Goal: Task Accomplishment & Management: Manage account settings

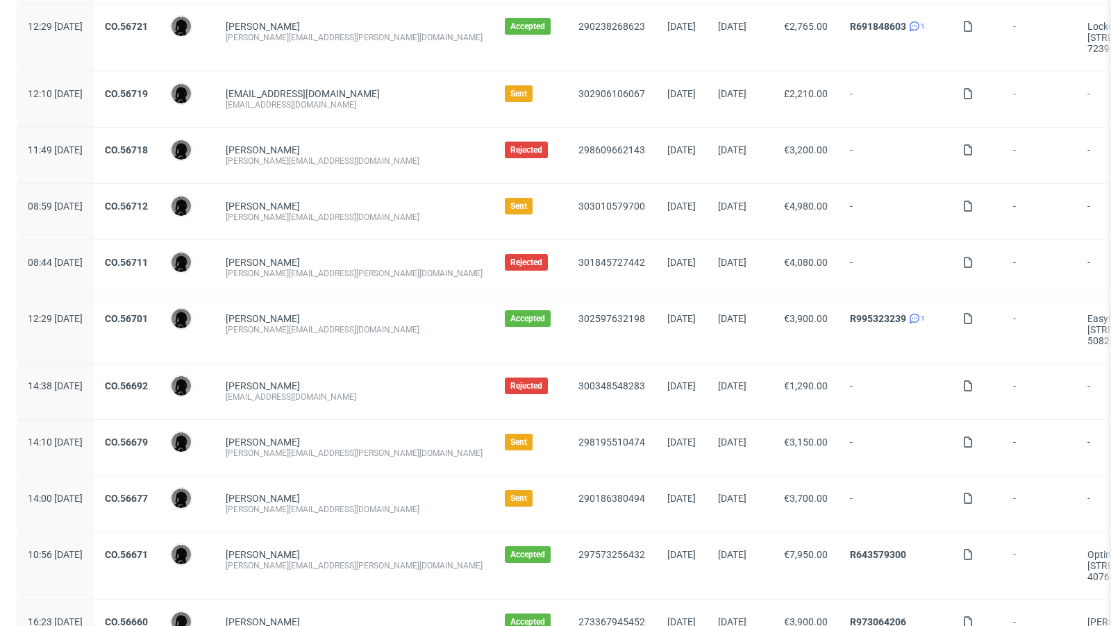
scroll to position [852, 0]
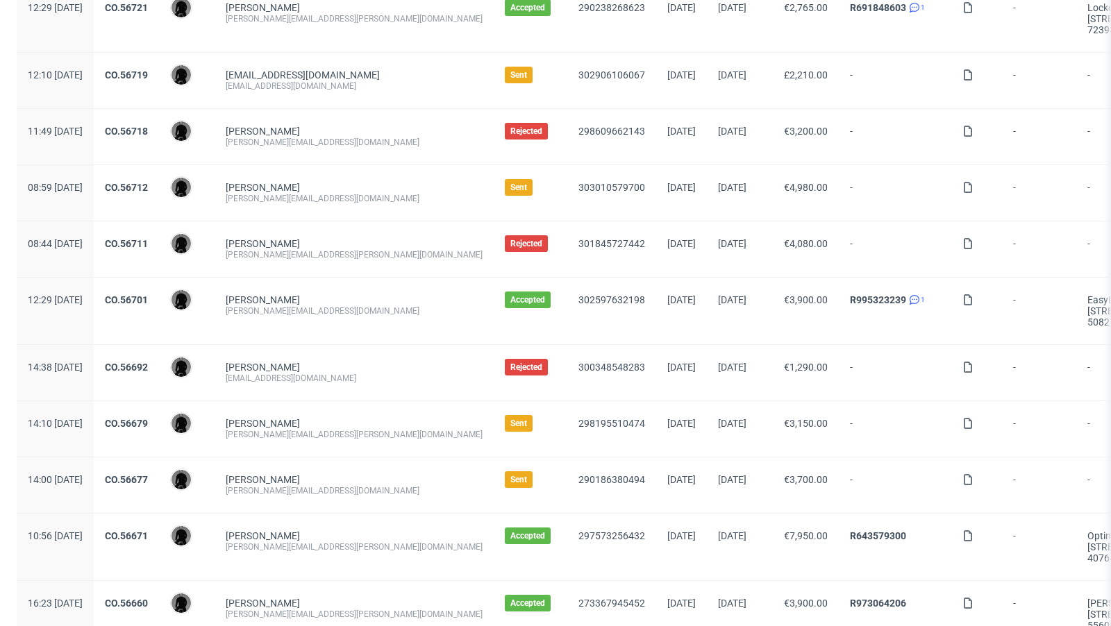
click at [331, 194] on div "[PERSON_NAME][EMAIL_ADDRESS][DOMAIN_NAME]" at bounding box center [354, 198] width 257 height 11
copy div "[PERSON_NAME][EMAIL_ADDRESS][DOMAIN_NAME]"
click at [383, 182] on div "[PERSON_NAME]" at bounding box center [354, 187] width 257 height 11
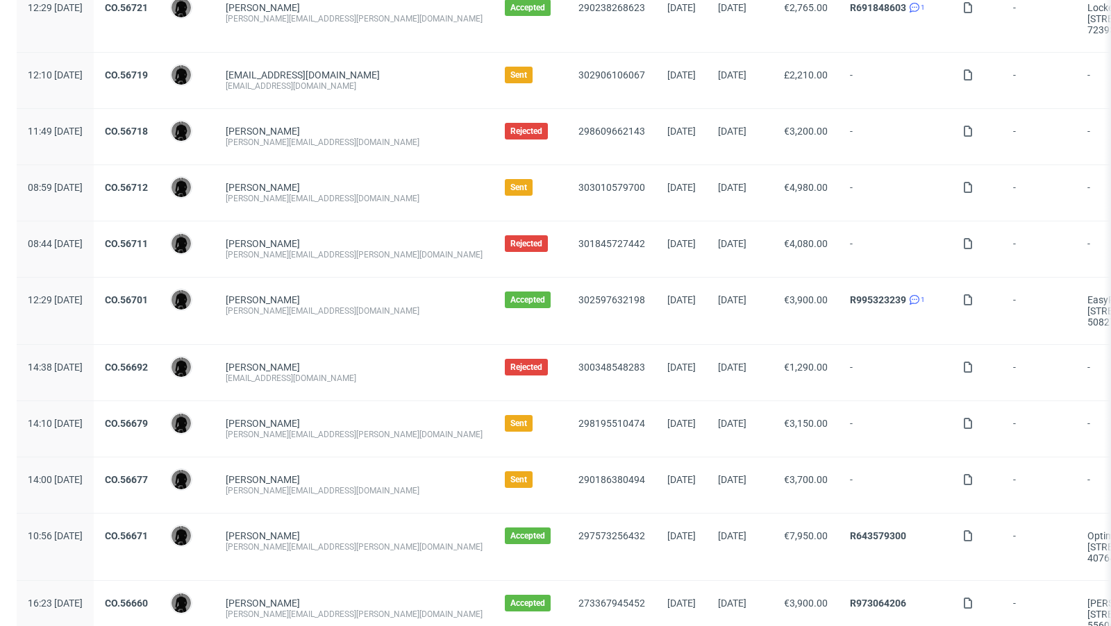
click at [498, 210] on div "Sent" at bounding box center [531, 193] width 74 height 56
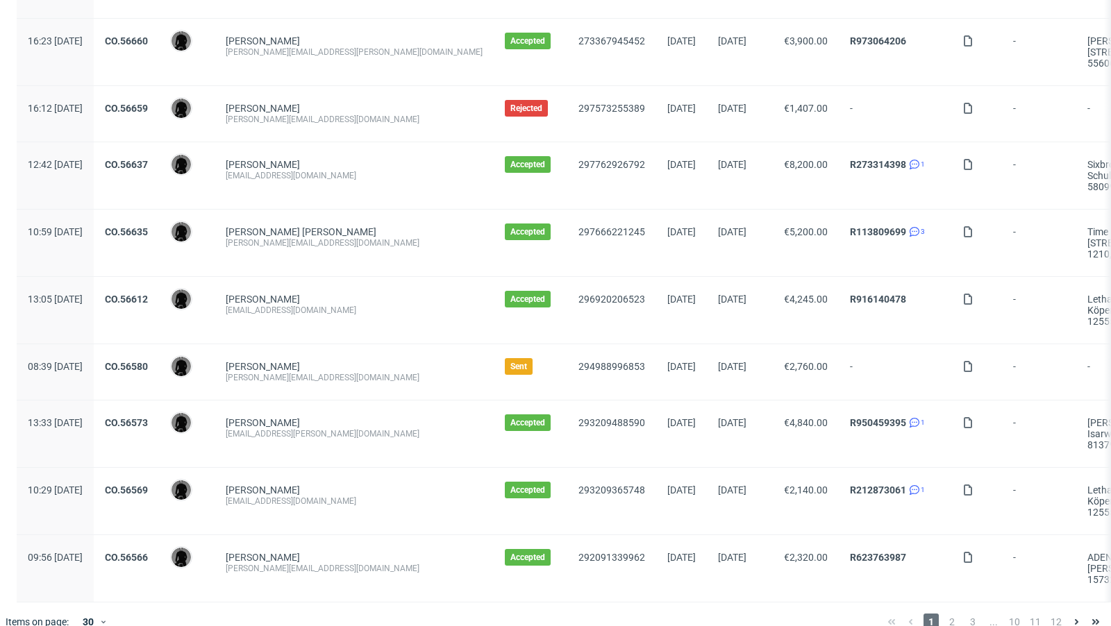
scroll to position [1425, 0]
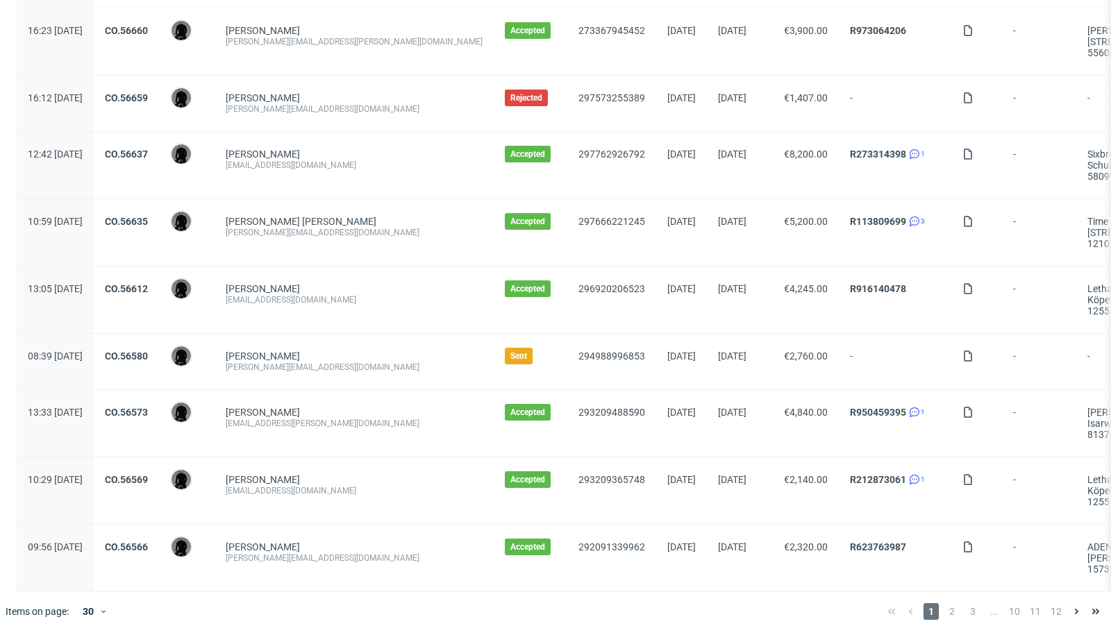
click at [324, 362] on div "[PERSON_NAME][EMAIL_ADDRESS][DOMAIN_NAME]" at bounding box center [354, 367] width 257 height 11
copy div "[PERSON_NAME][EMAIL_ADDRESS][DOMAIN_NAME]"
click at [944, 603] on span "2" at bounding box center [951, 611] width 15 height 17
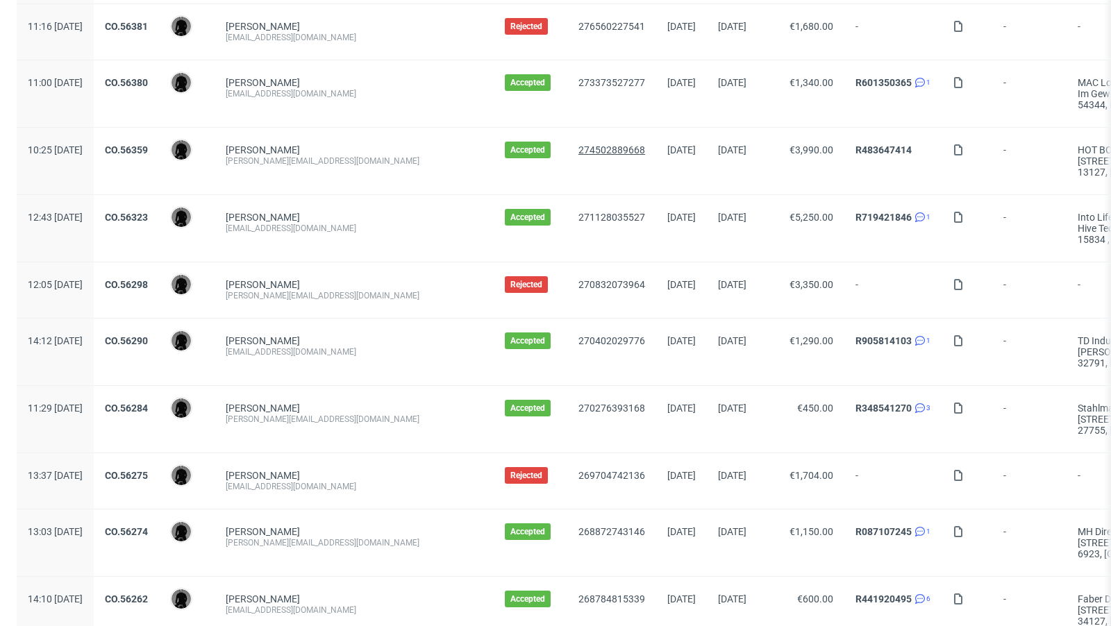
scroll to position [1492, 0]
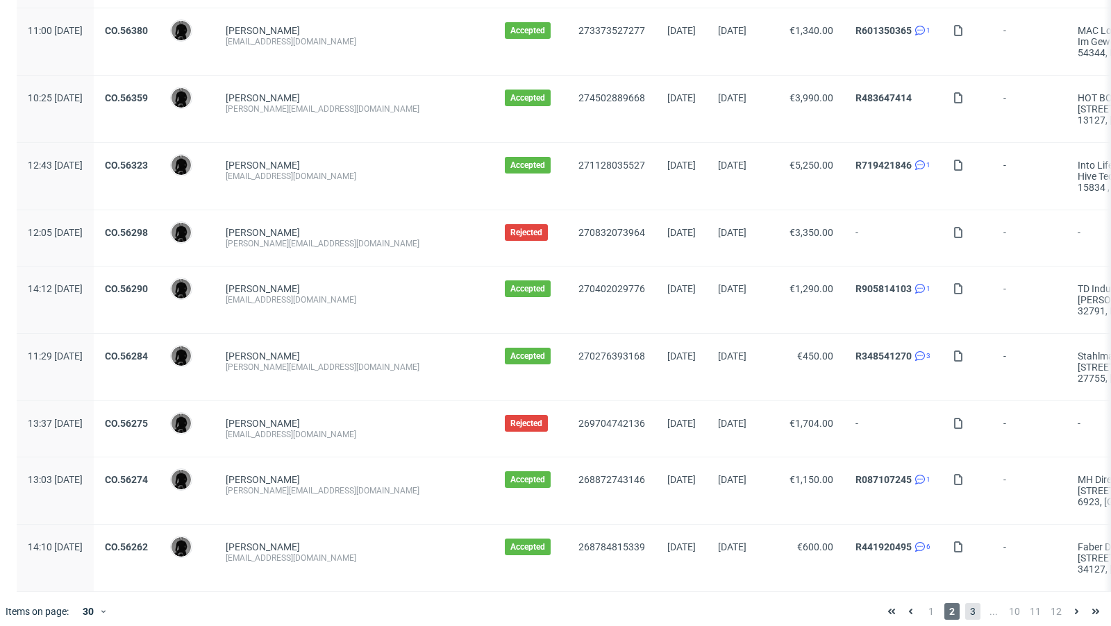
click at [966, 603] on span "3" at bounding box center [972, 611] width 15 height 17
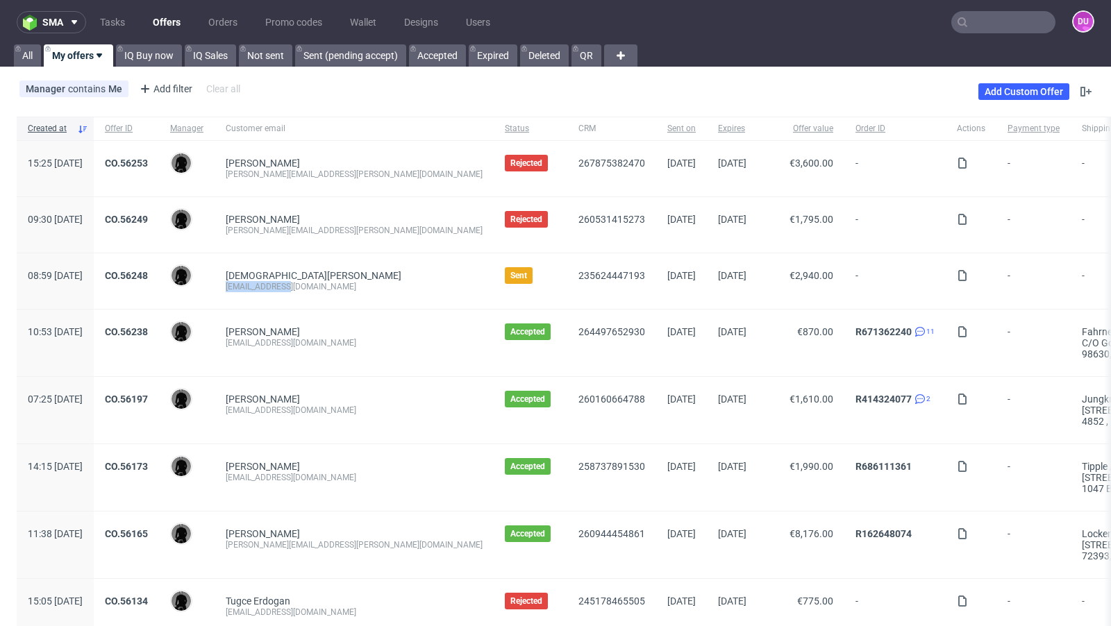
drag, startPoint x: 327, startPoint y: 288, endPoint x: 262, endPoint y: 284, distance: 64.7
click at [262, 284] on div "[DEMOGRAPHIC_DATA][PERSON_NAME] [EMAIL_ADDRESS][DOMAIN_NAME]" at bounding box center [354, 281] width 279 height 56
copy div "[EMAIL_ADDRESS][DOMAIN_NAME]"
click at [168, 12] on link "Offers" at bounding box center [166, 22] width 44 height 22
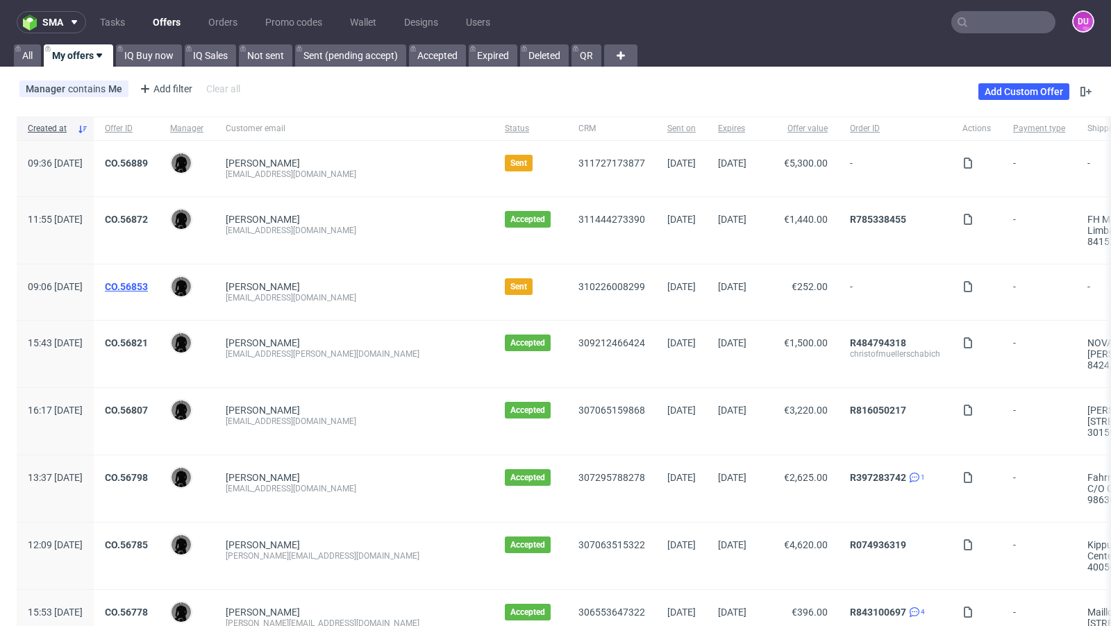
click at [148, 285] on link "CO.56853" at bounding box center [126, 286] width 43 height 11
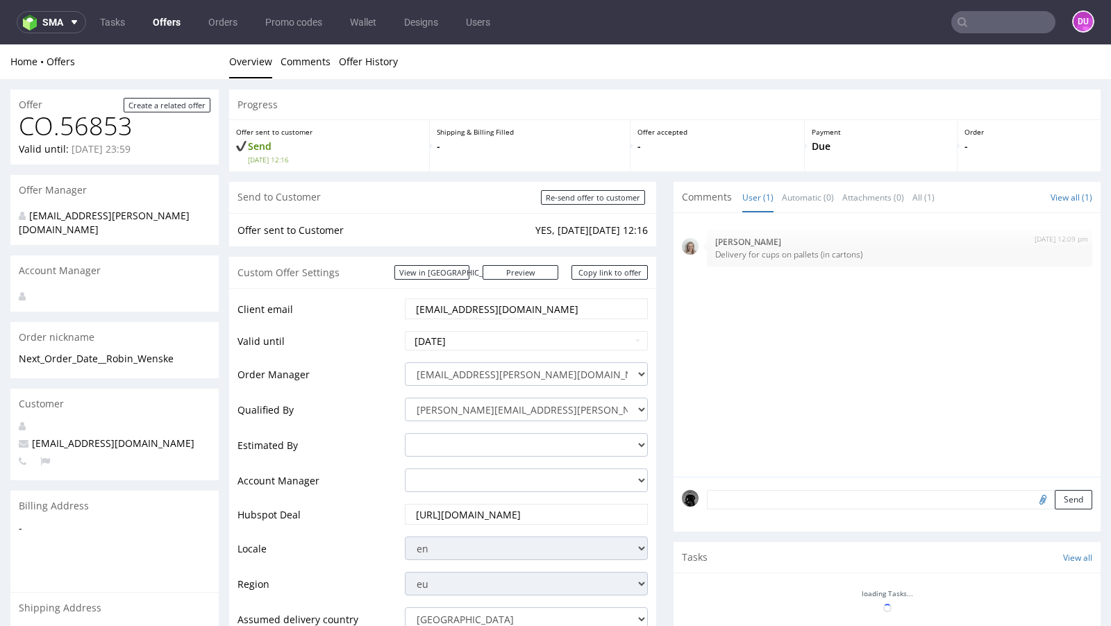
click at [217, 259] on div "Account Manager" at bounding box center [114, 271] width 208 height 31
click at [157, 269] on div "Account Manager" at bounding box center [114, 271] width 208 height 31
click at [167, 19] on link "Offers" at bounding box center [166, 22] width 44 height 22
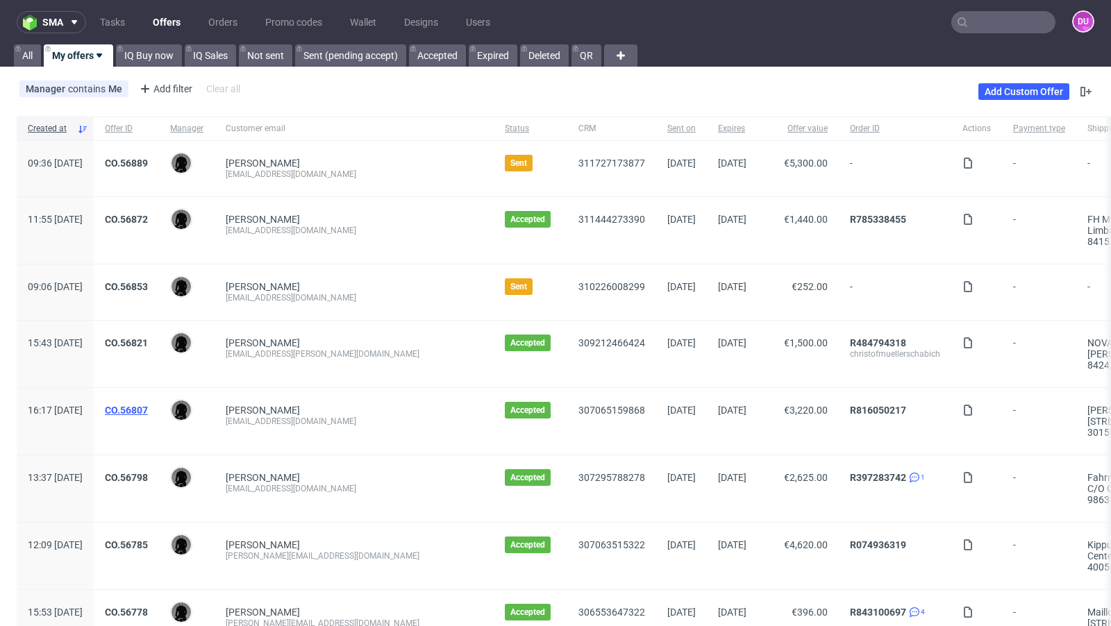
click at [148, 406] on link "CO.56807" at bounding box center [126, 410] width 43 height 11
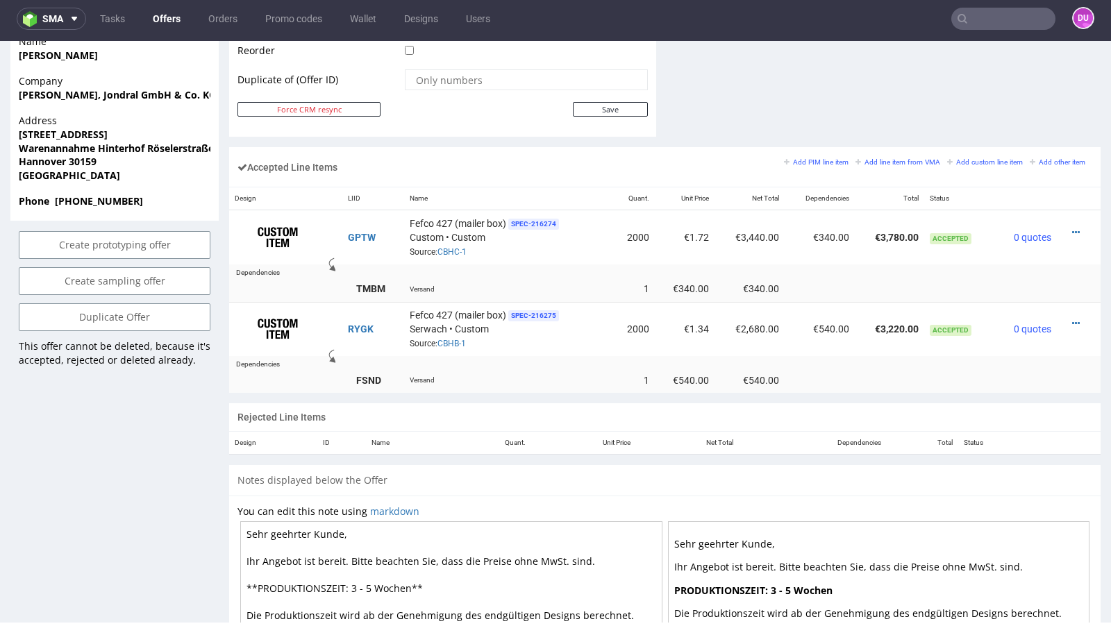
scroll to position [769, 0]
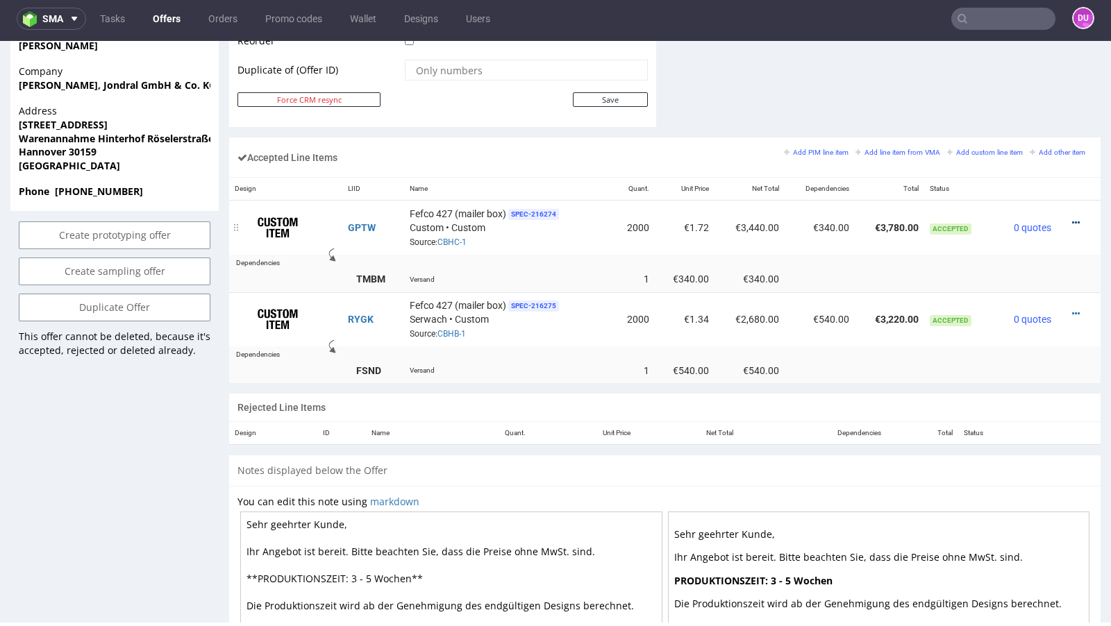
click at [1072, 218] on icon at bounding box center [1076, 223] width 8 height 10
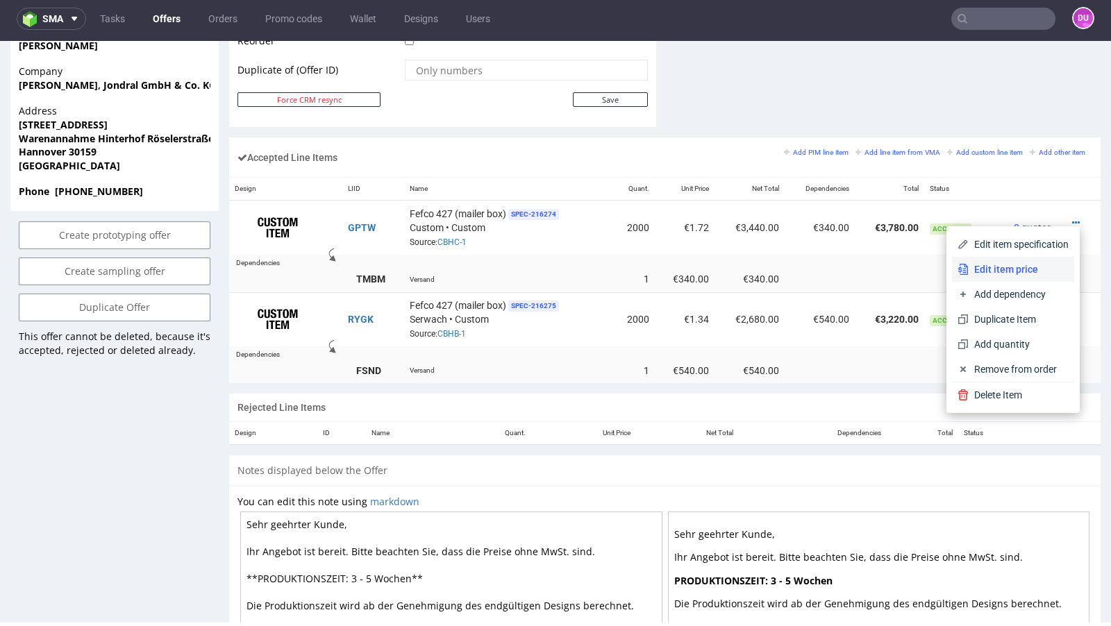
click at [1022, 265] on span "Edit item price" at bounding box center [1019, 269] width 100 height 14
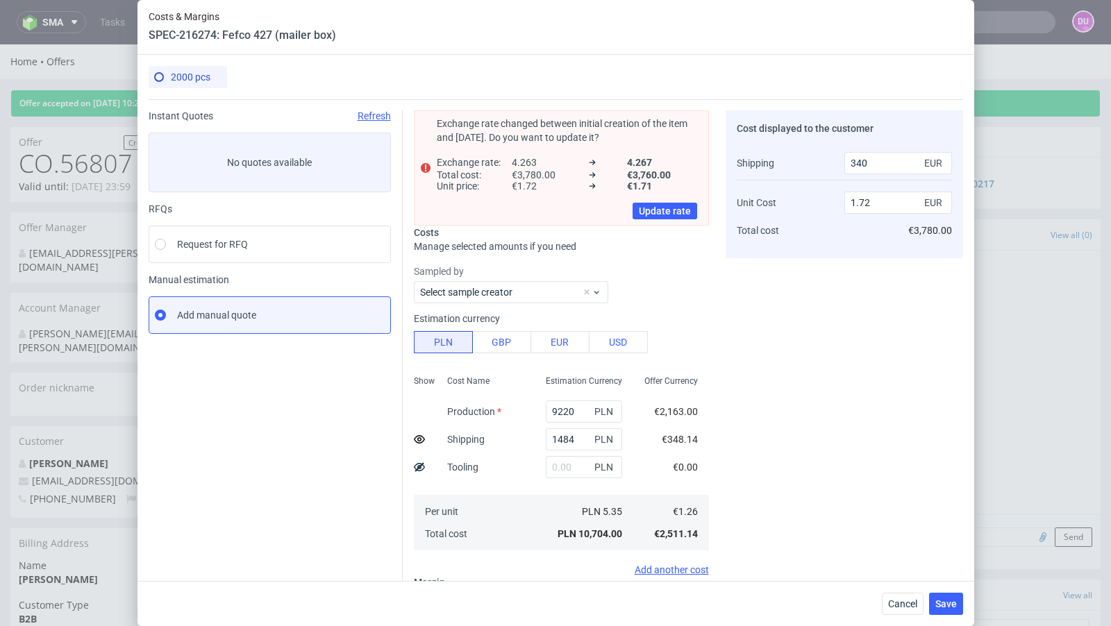
scroll to position [162, 0]
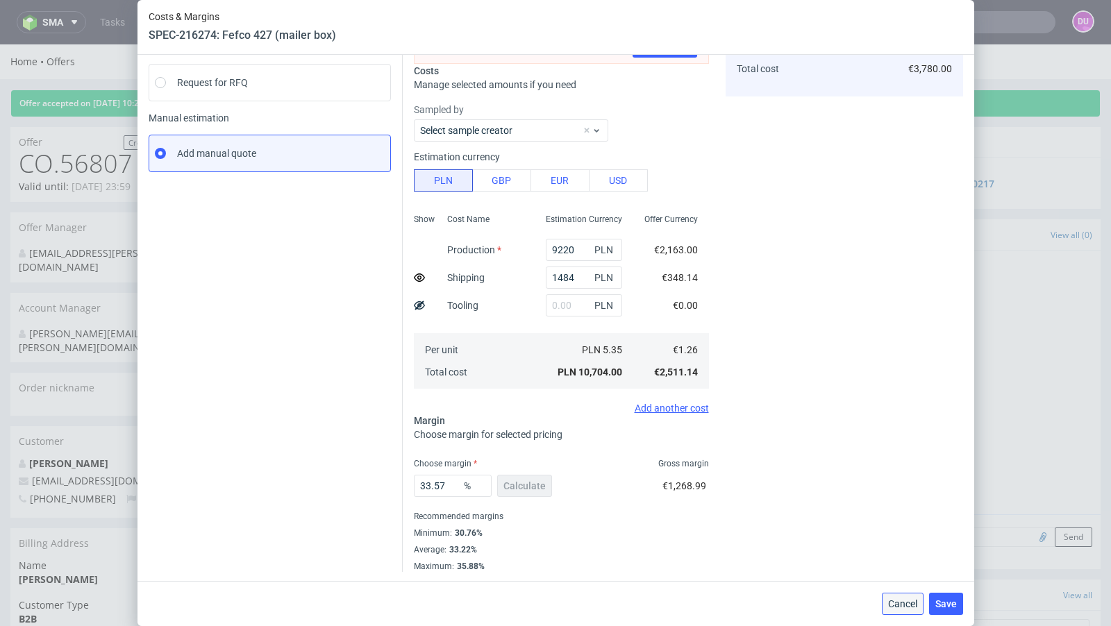
click at [893, 599] on span "Cancel" at bounding box center [902, 604] width 29 height 10
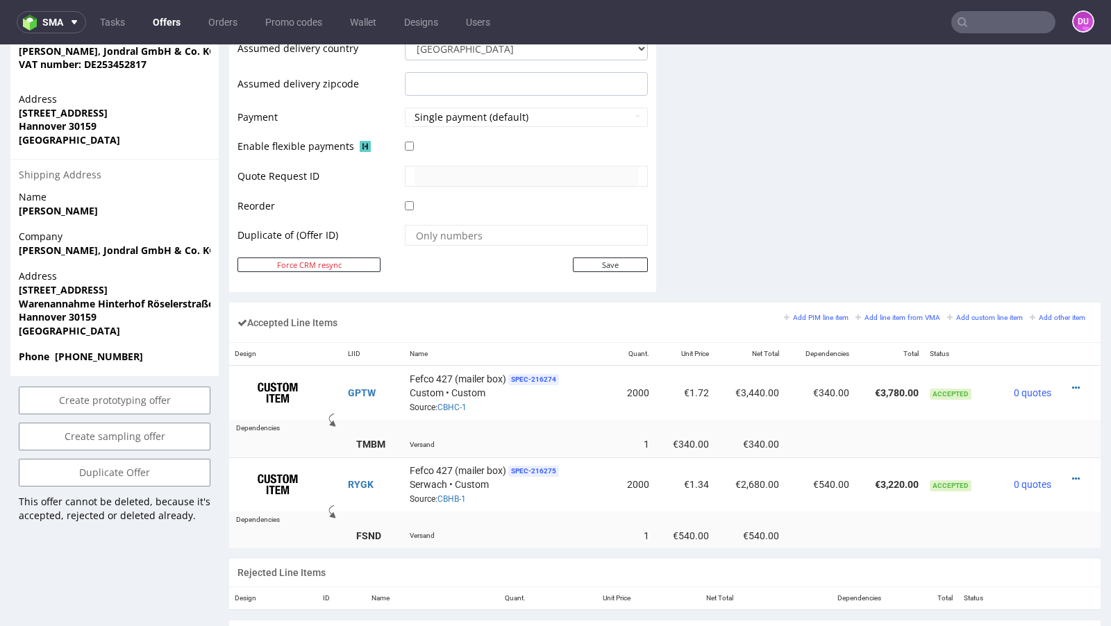
scroll to position [765, 0]
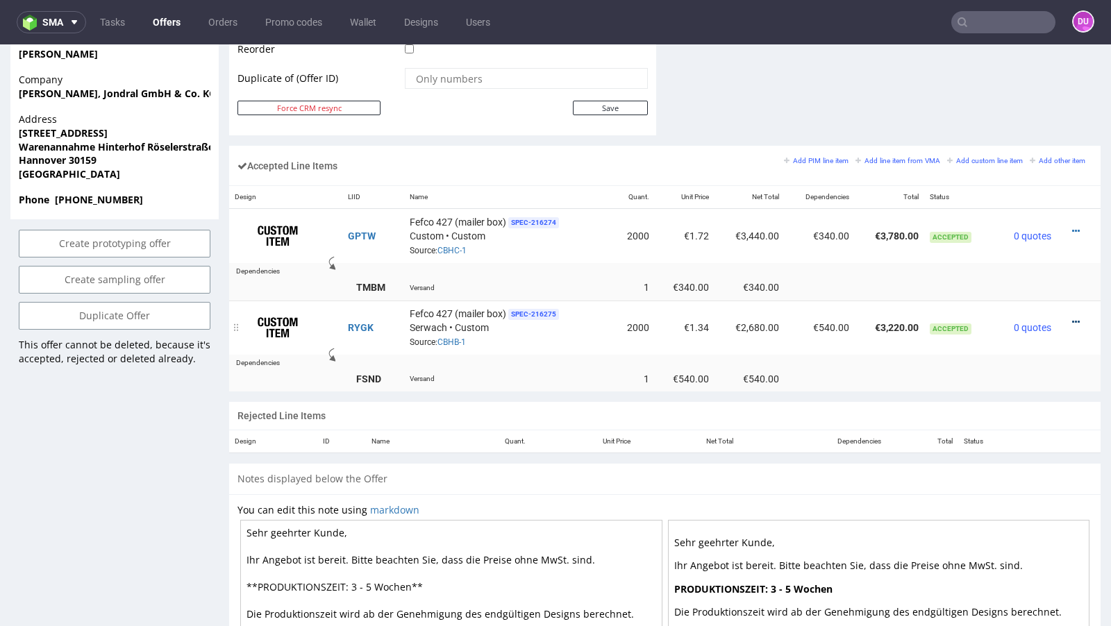
click at [1072, 319] on icon at bounding box center [1076, 322] width 8 height 10
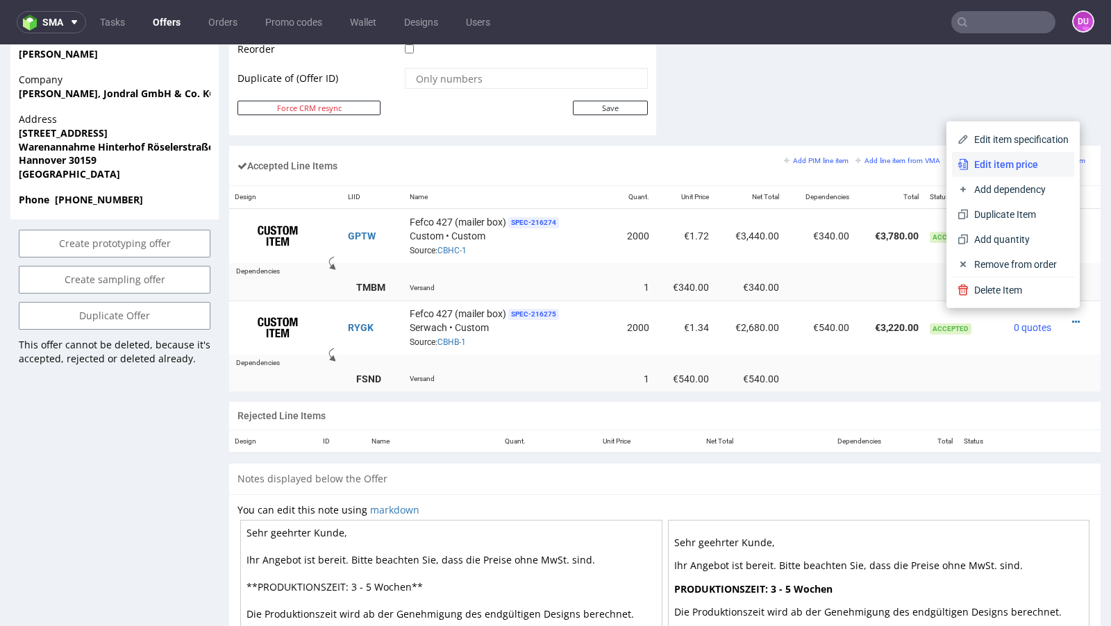
click at [972, 159] on span "Edit item price" at bounding box center [1019, 165] width 100 height 14
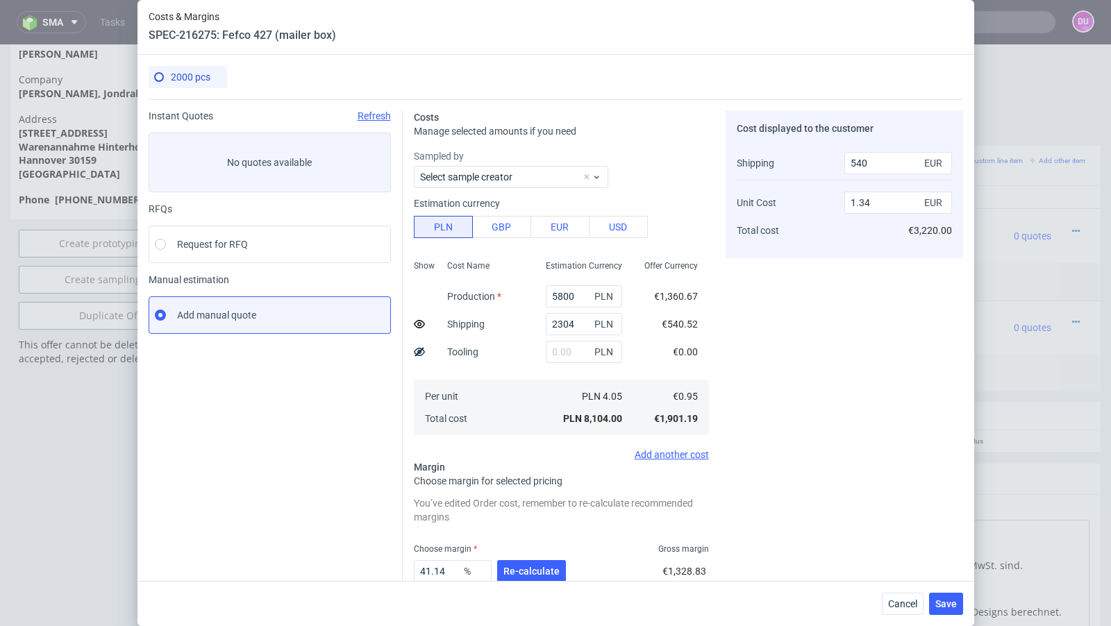
scroll to position [86, 0]
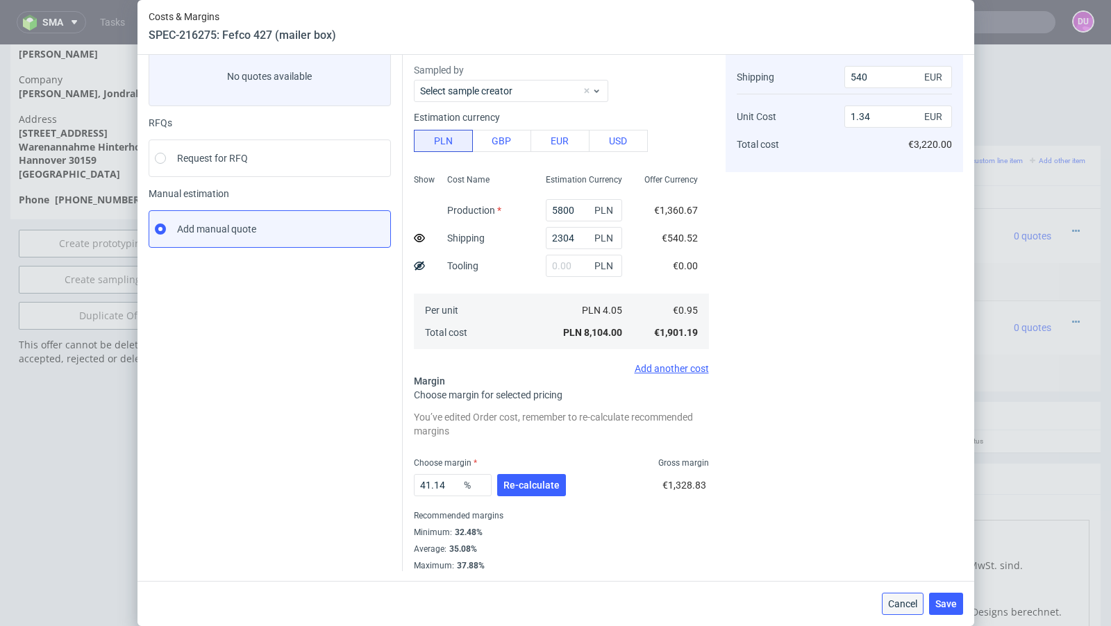
click at [905, 609] on span "Cancel" at bounding box center [902, 604] width 29 height 10
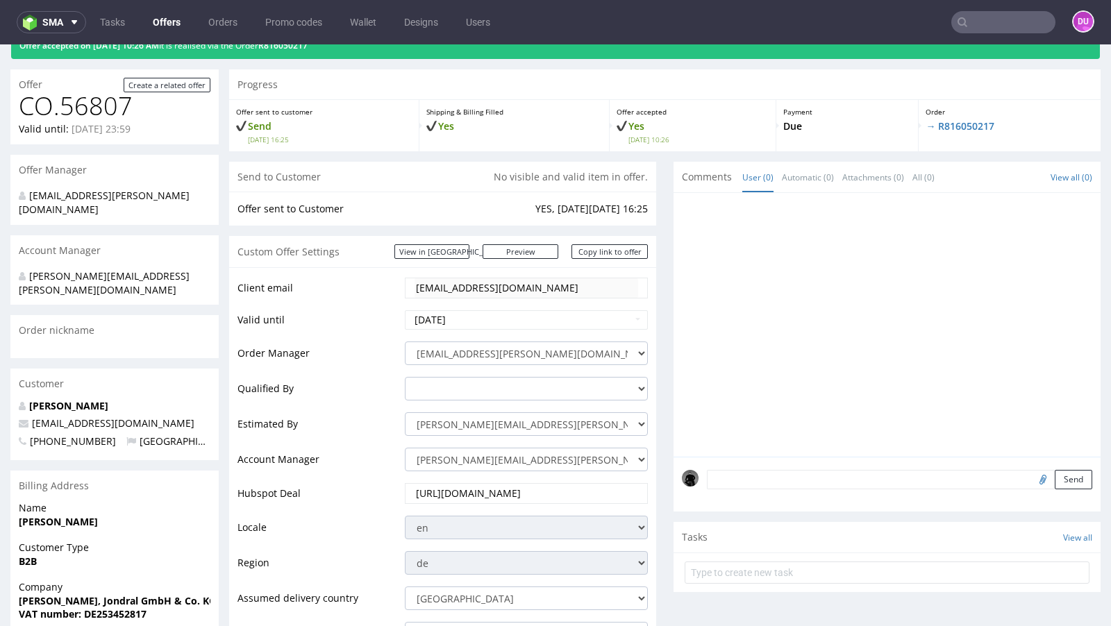
scroll to position [0, 0]
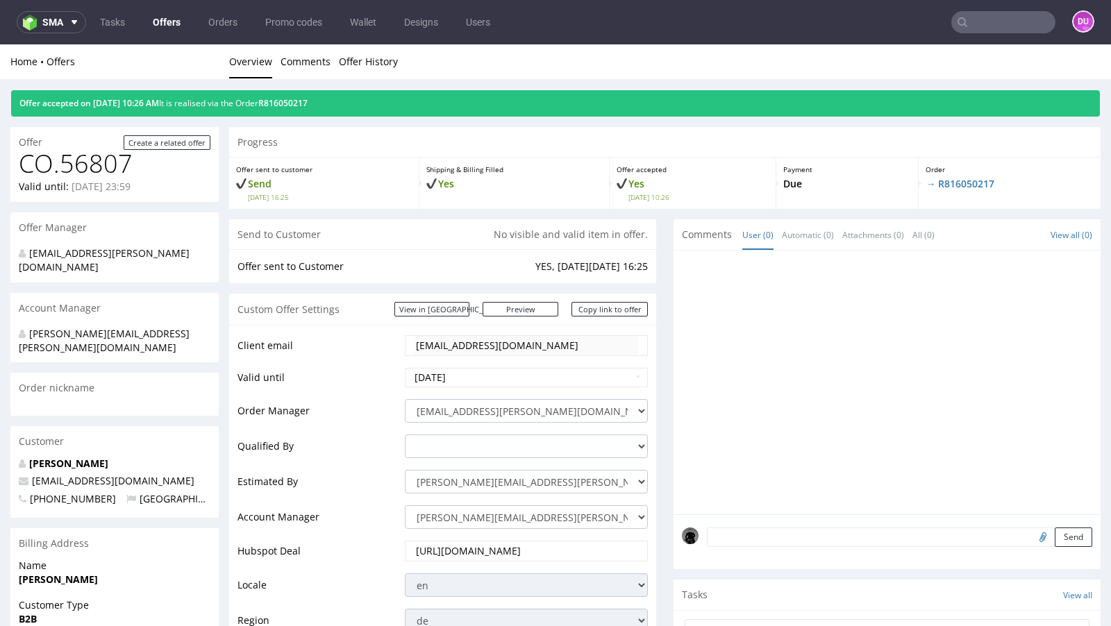
click at [158, 19] on link "Offers" at bounding box center [166, 22] width 44 height 22
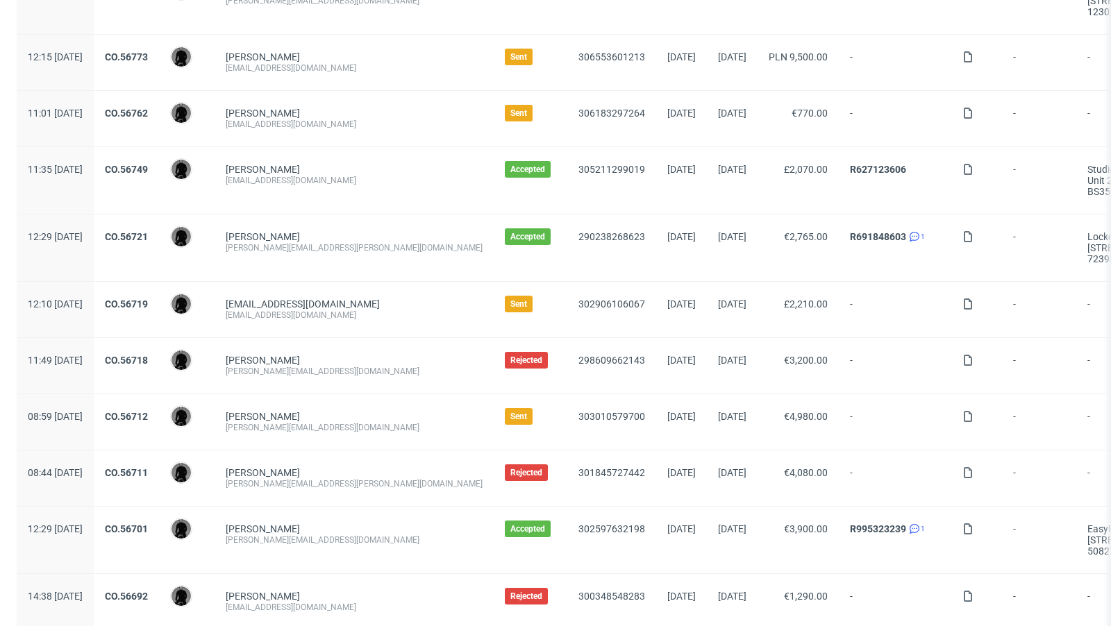
scroll to position [624, 0]
click at [148, 410] on link "CO.56712" at bounding box center [126, 415] width 43 height 11
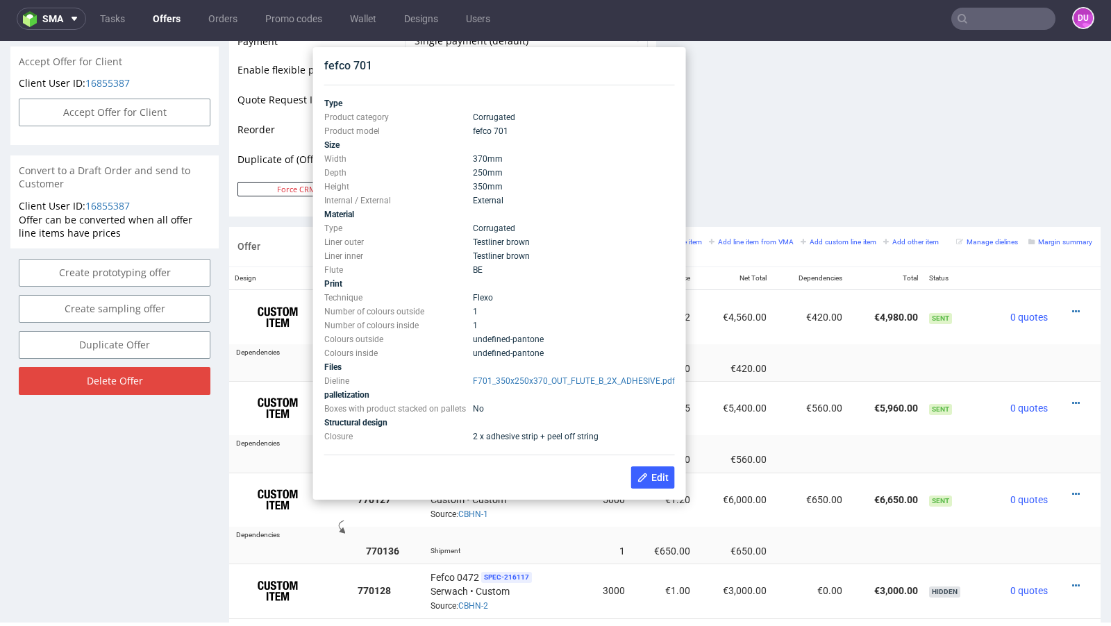
scroll to position [643, 0]
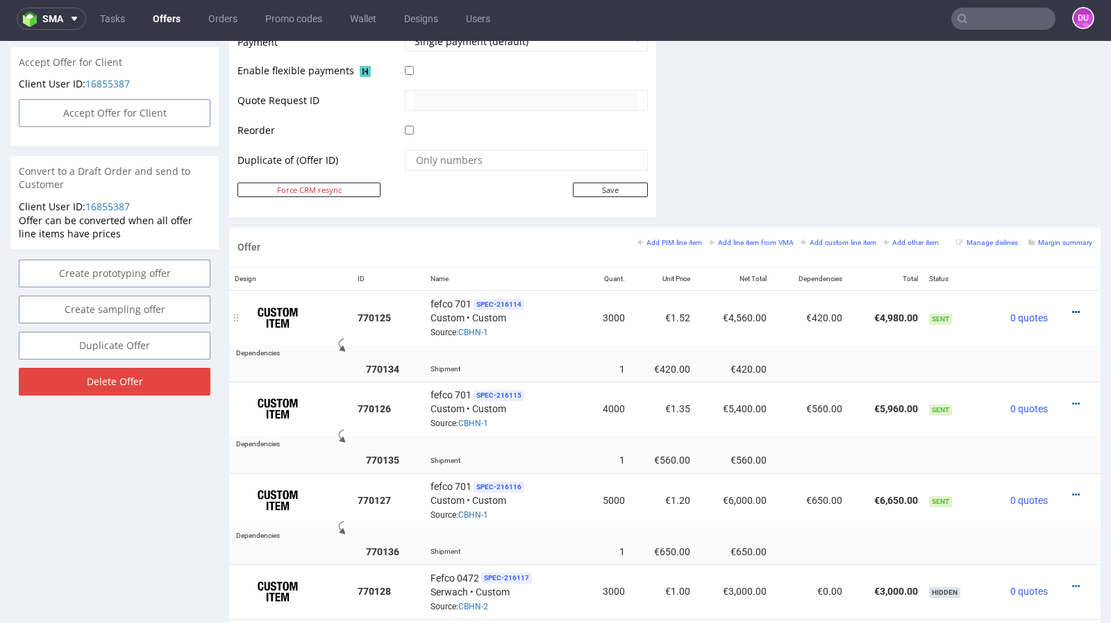
click at [1072, 308] on icon at bounding box center [1076, 313] width 8 height 10
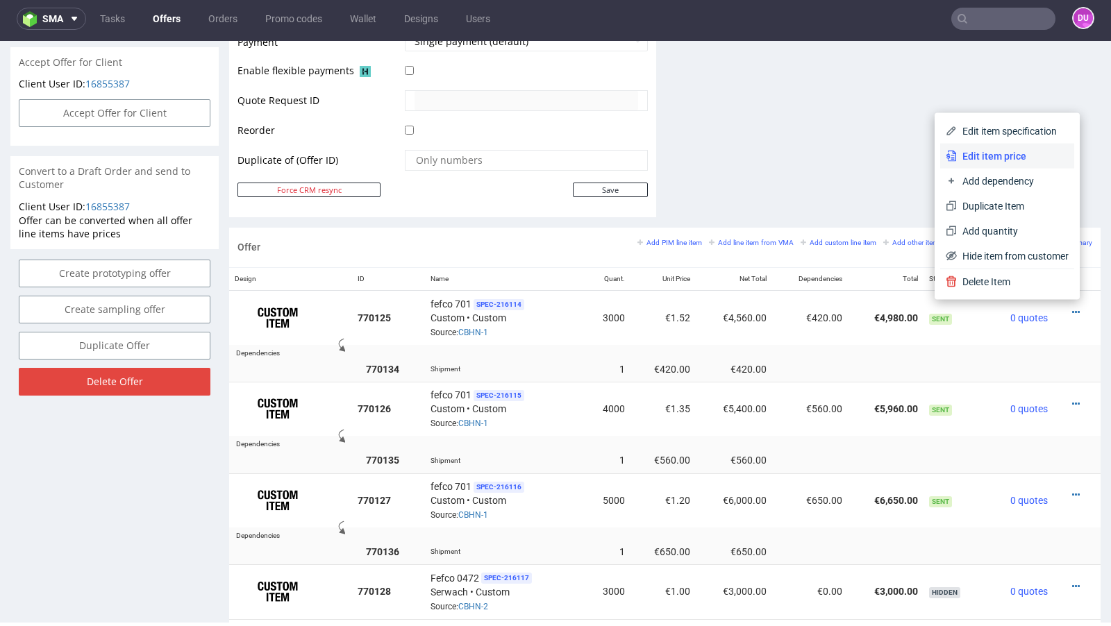
click at [997, 156] on span "Edit item price" at bounding box center [1013, 156] width 112 height 14
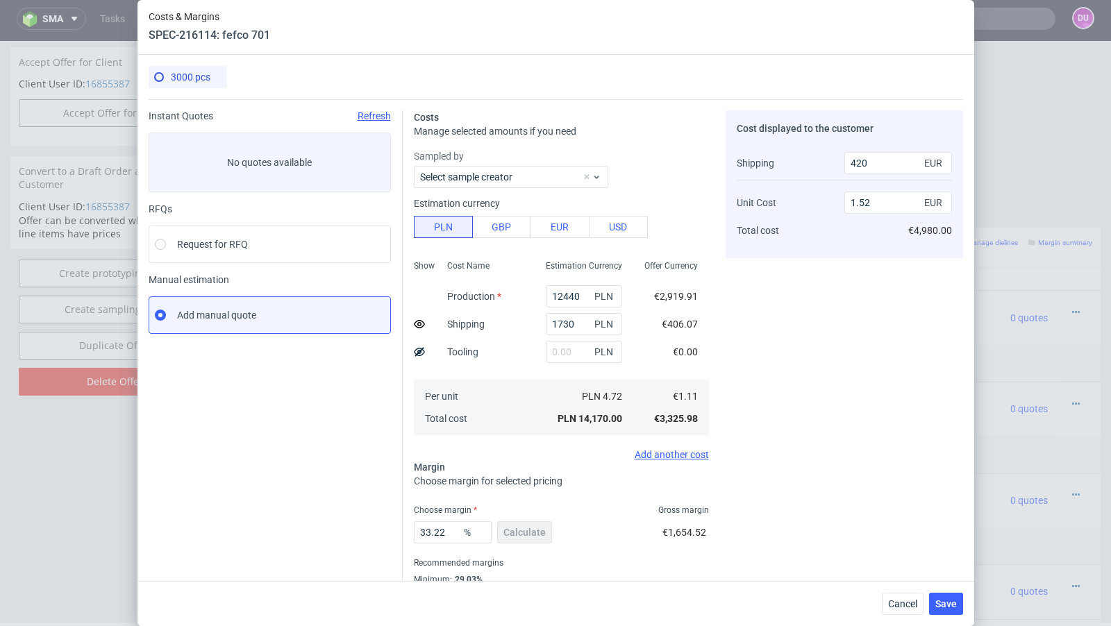
scroll to position [47, 0]
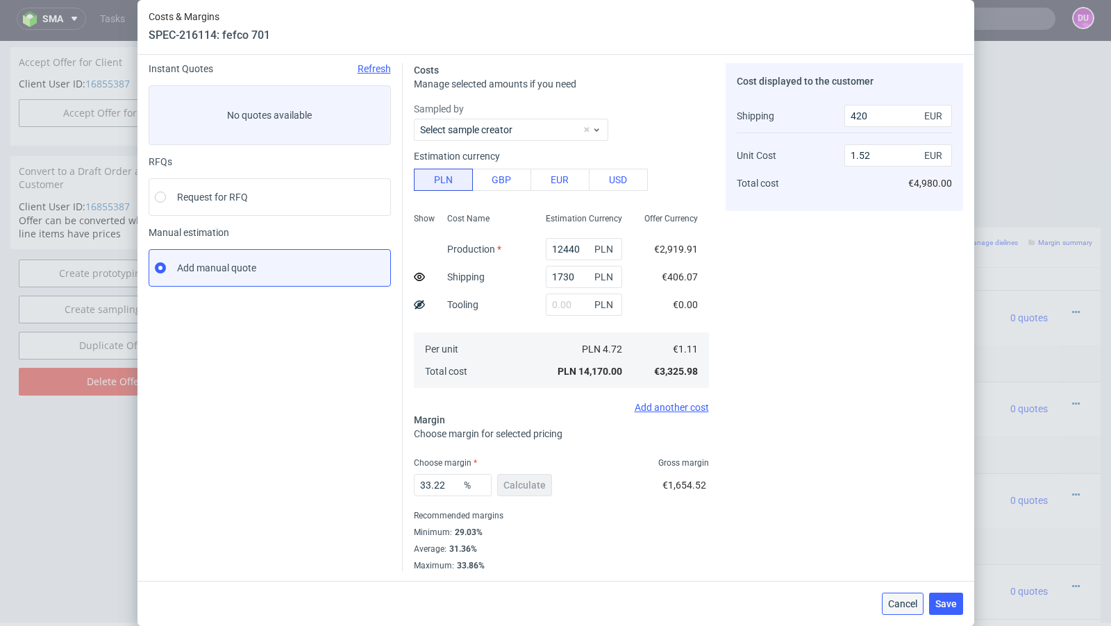
click at [902, 604] on span "Cancel" at bounding box center [902, 604] width 29 height 10
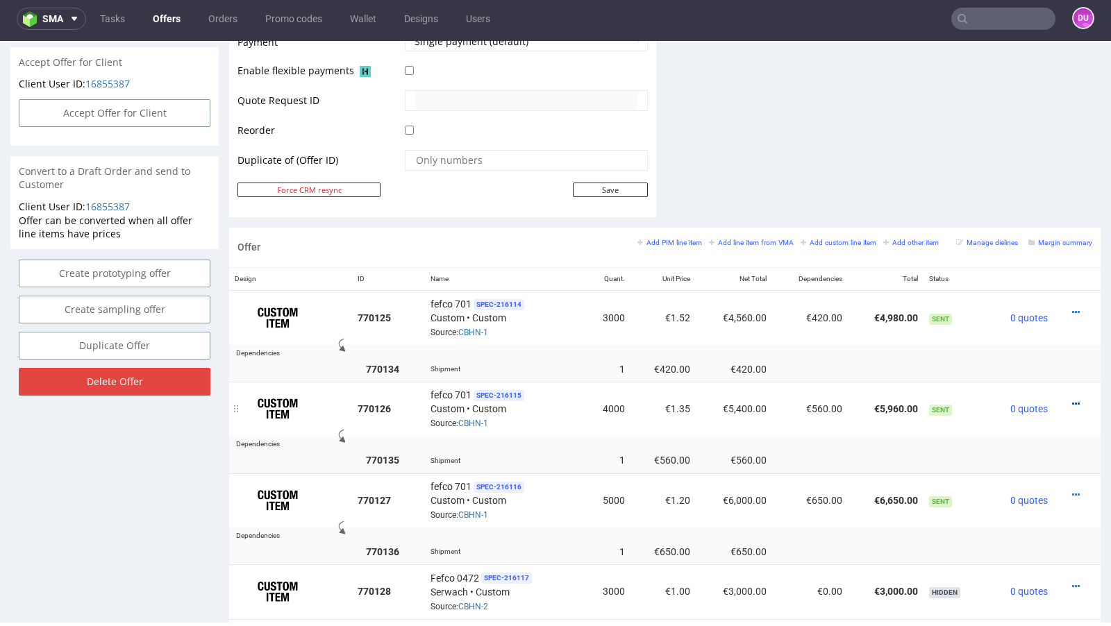
click at [1072, 399] on icon at bounding box center [1076, 404] width 8 height 10
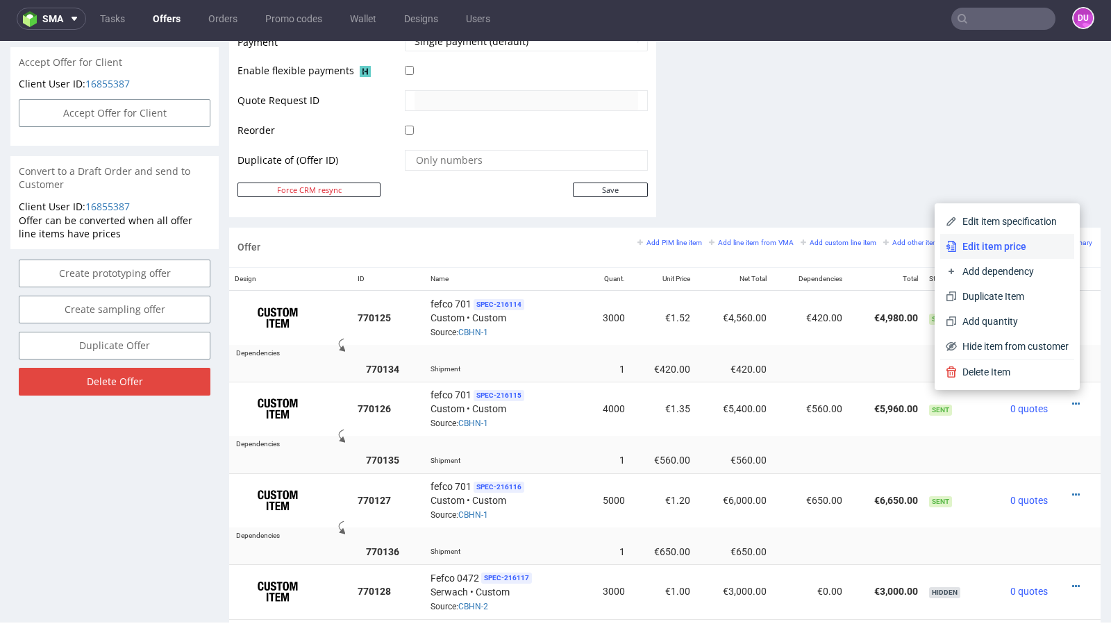
click at [1009, 240] on span "Edit item price" at bounding box center [1013, 247] width 112 height 14
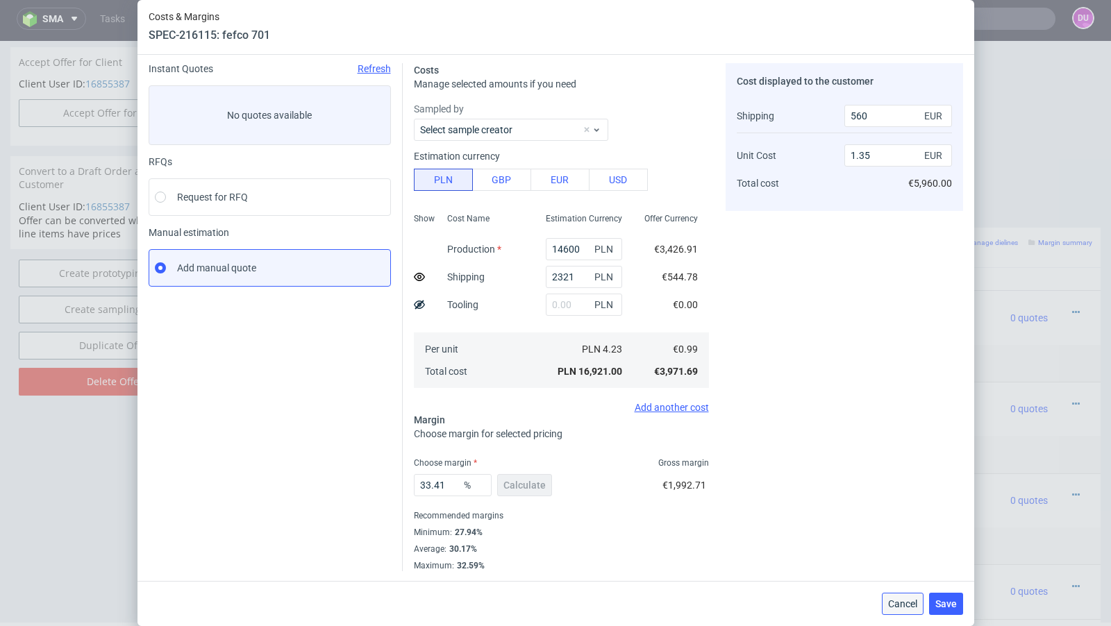
click at [906, 607] on span "Cancel" at bounding box center [902, 604] width 29 height 10
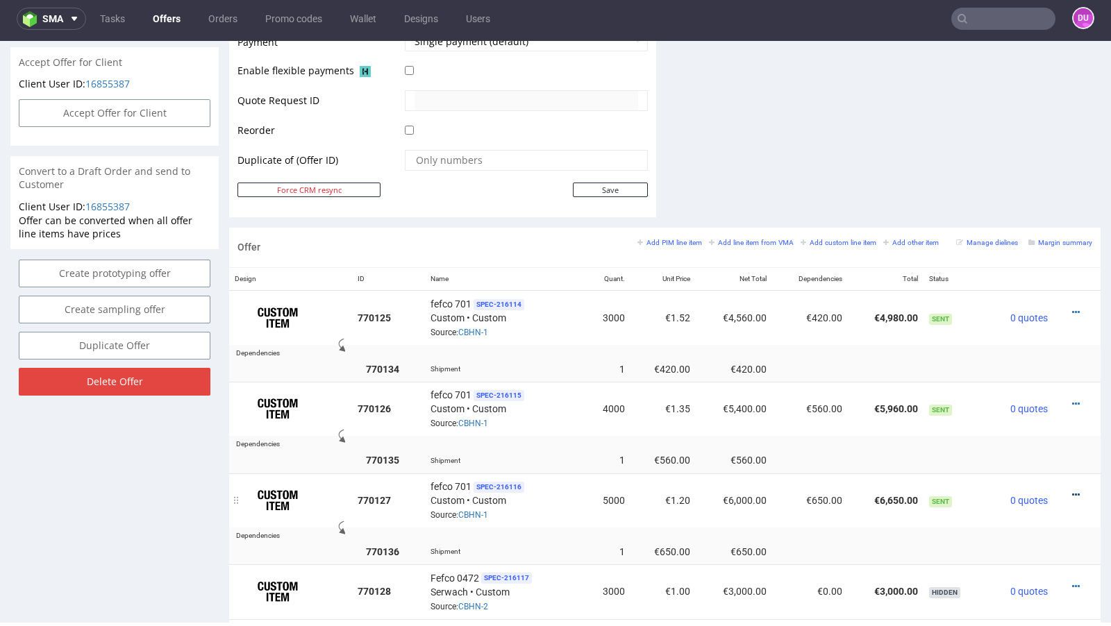
click at [1072, 490] on icon at bounding box center [1076, 495] width 8 height 10
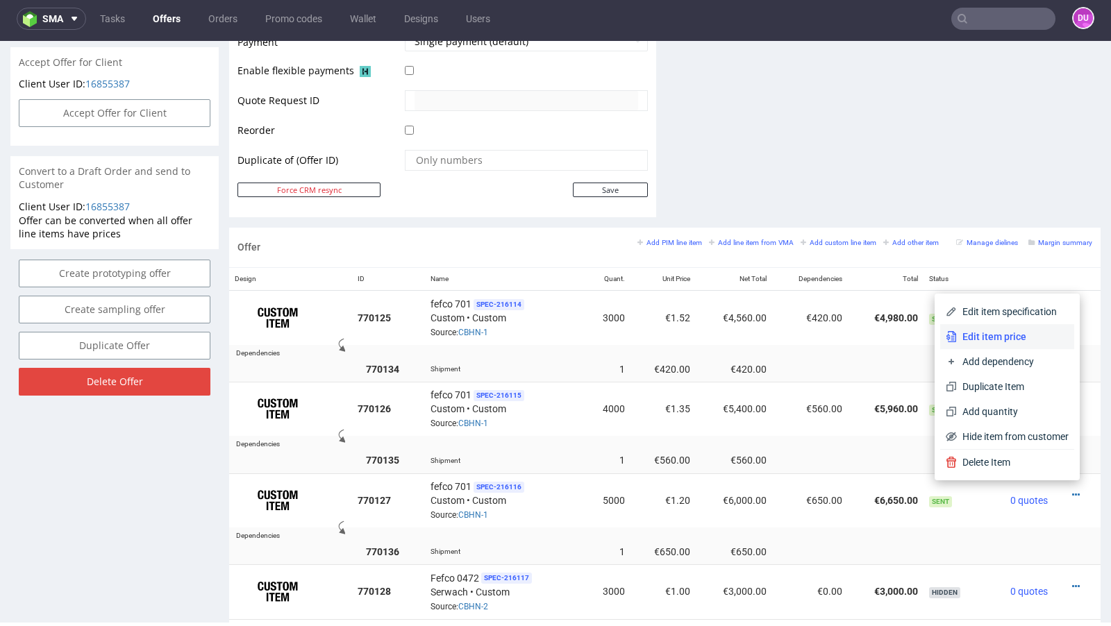
click at [1008, 345] on li "Edit item price" at bounding box center [1007, 336] width 134 height 25
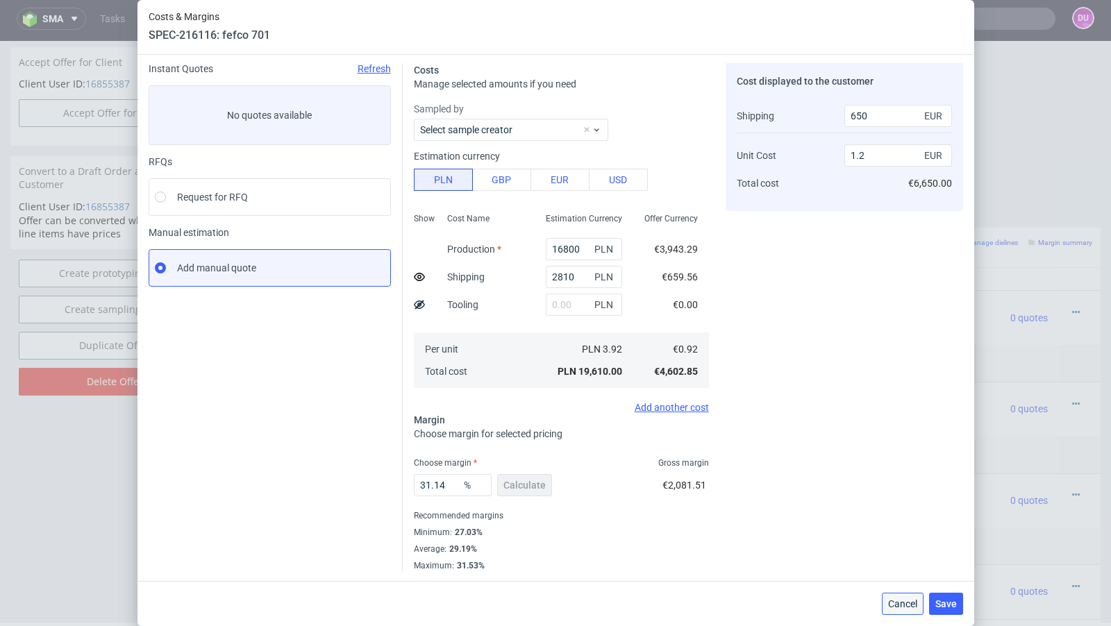
click at [910, 608] on span "Cancel" at bounding box center [902, 604] width 29 height 10
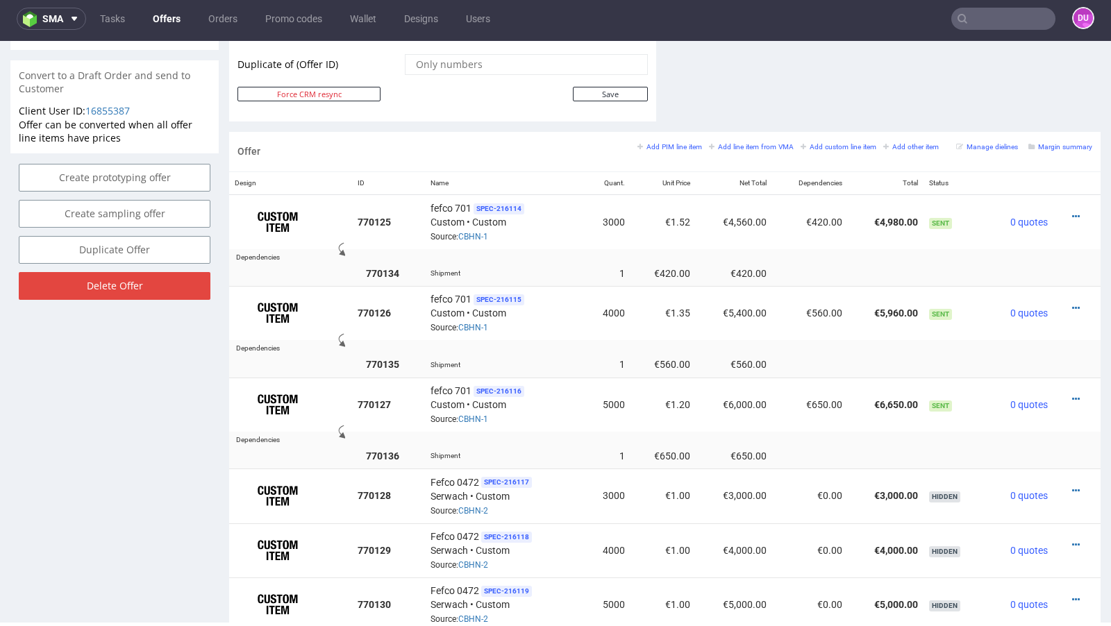
scroll to position [742, 0]
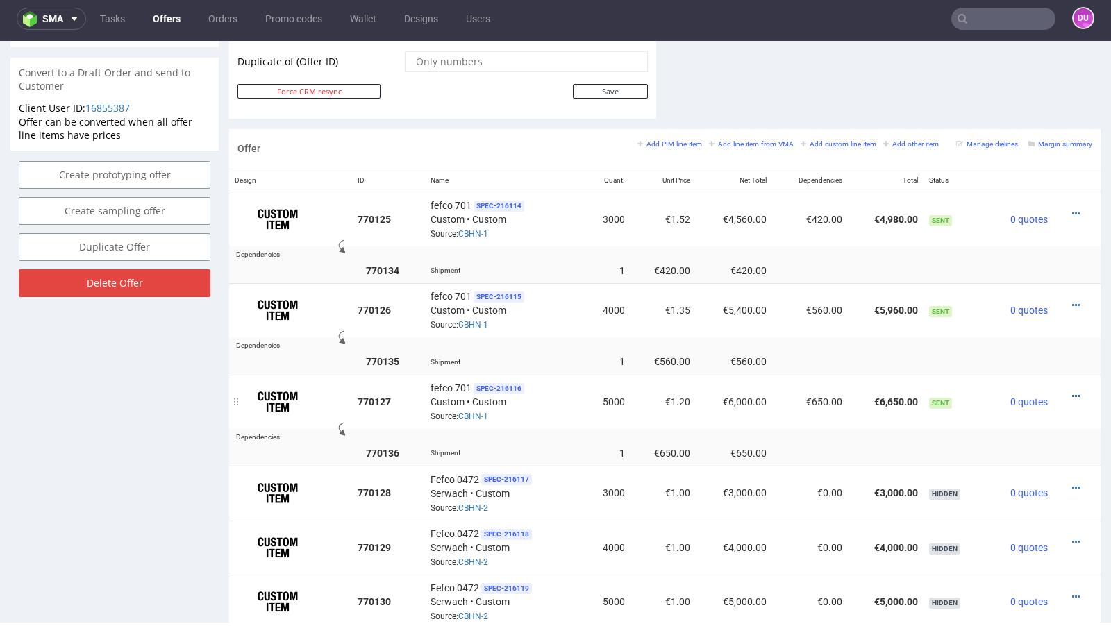
click at [1072, 392] on icon at bounding box center [1076, 397] width 8 height 10
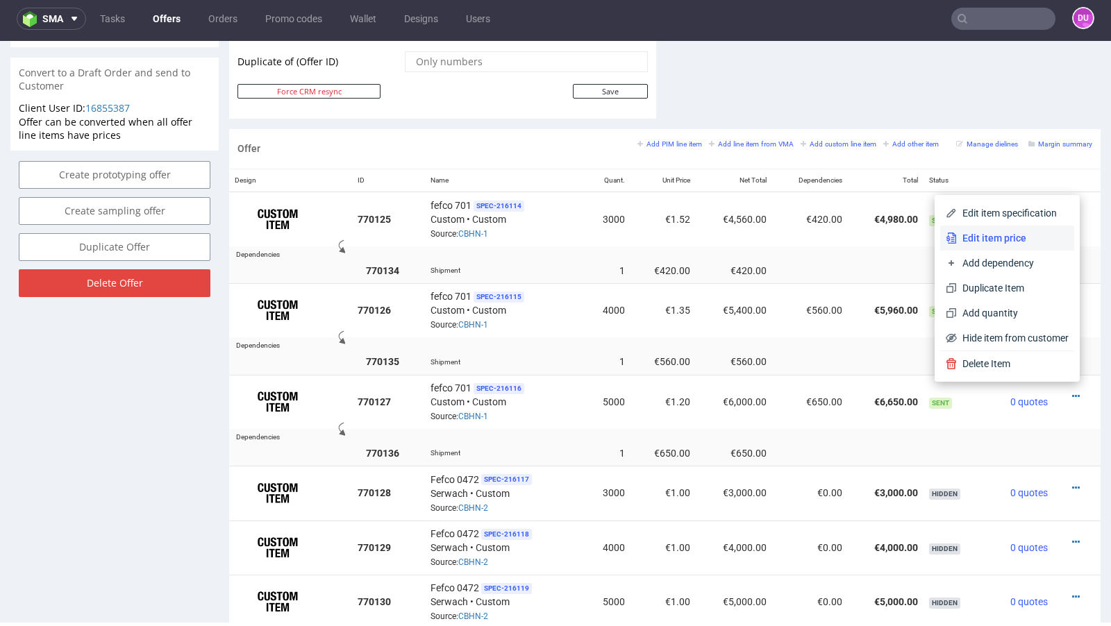
click at [981, 229] on li "Edit item price" at bounding box center [1007, 238] width 134 height 25
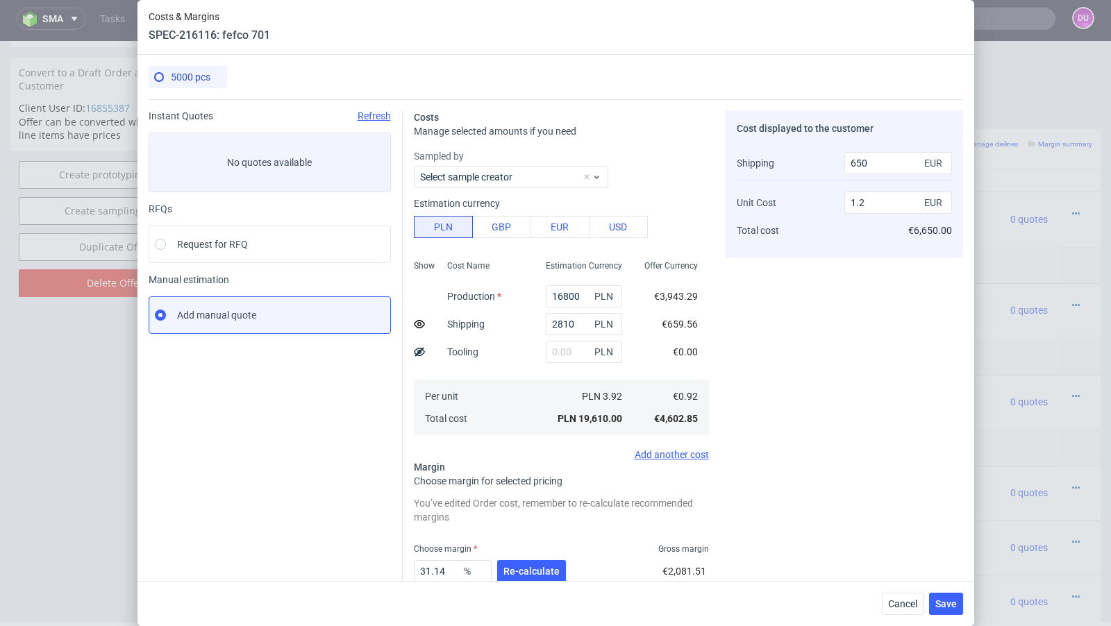
scroll to position [86, 0]
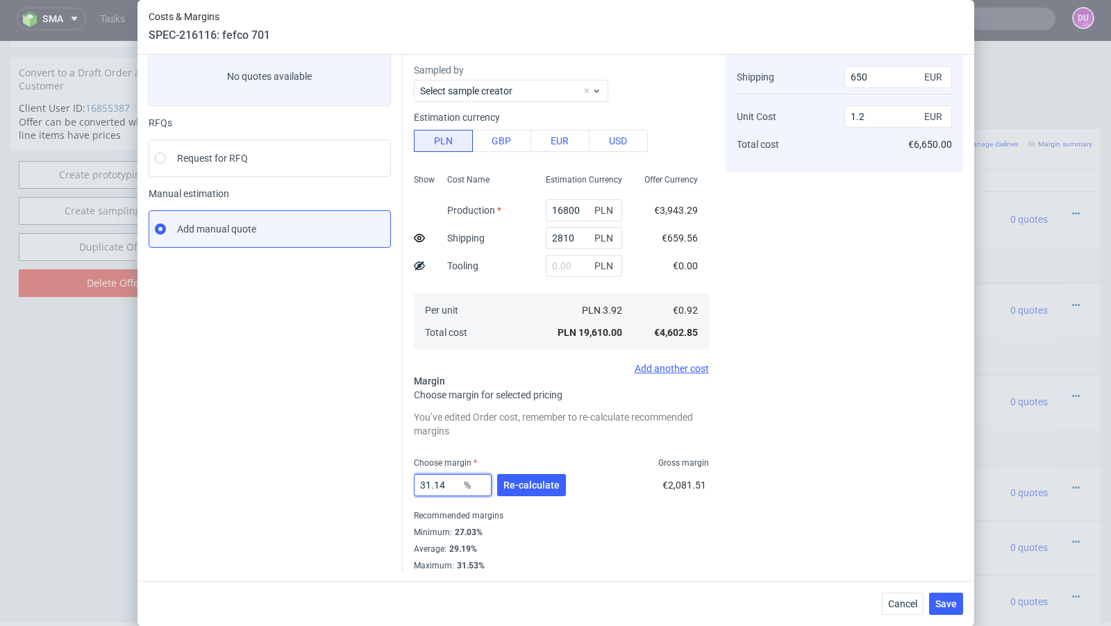
drag, startPoint x: 450, startPoint y: 486, endPoint x: 398, endPoint y: 477, distance: 52.9
click at [398, 477] on div "Instant Quotes Refresh No quotes available RFQs Request for RFQ Manual estimati…" at bounding box center [556, 292] width 815 height 558
type input "29"
type input "1.16"
type input "29.5"
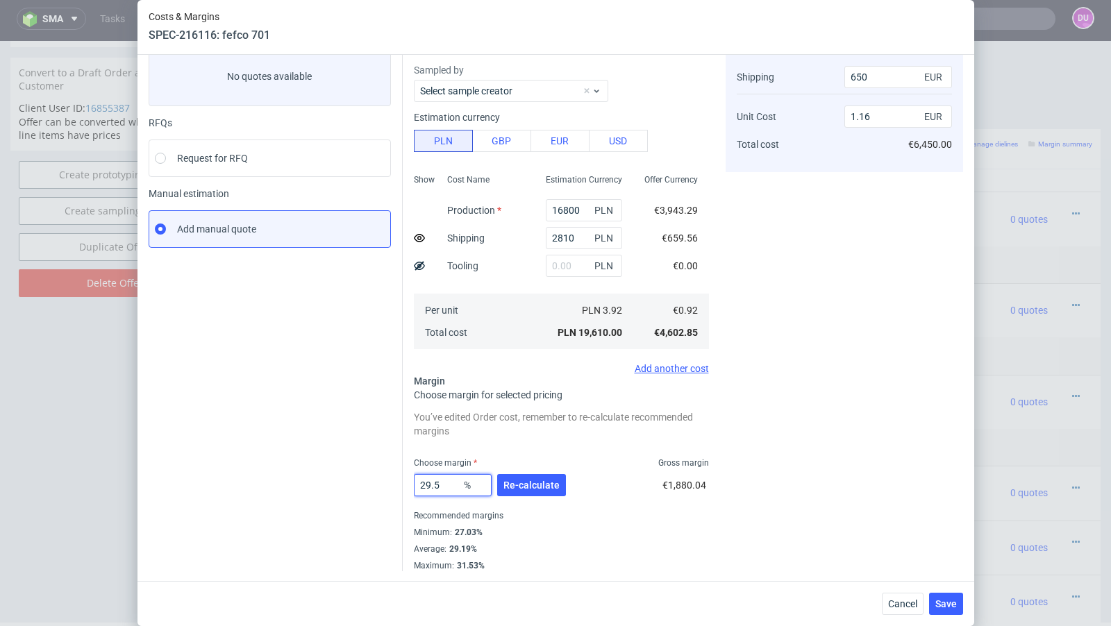
type input "1.17"
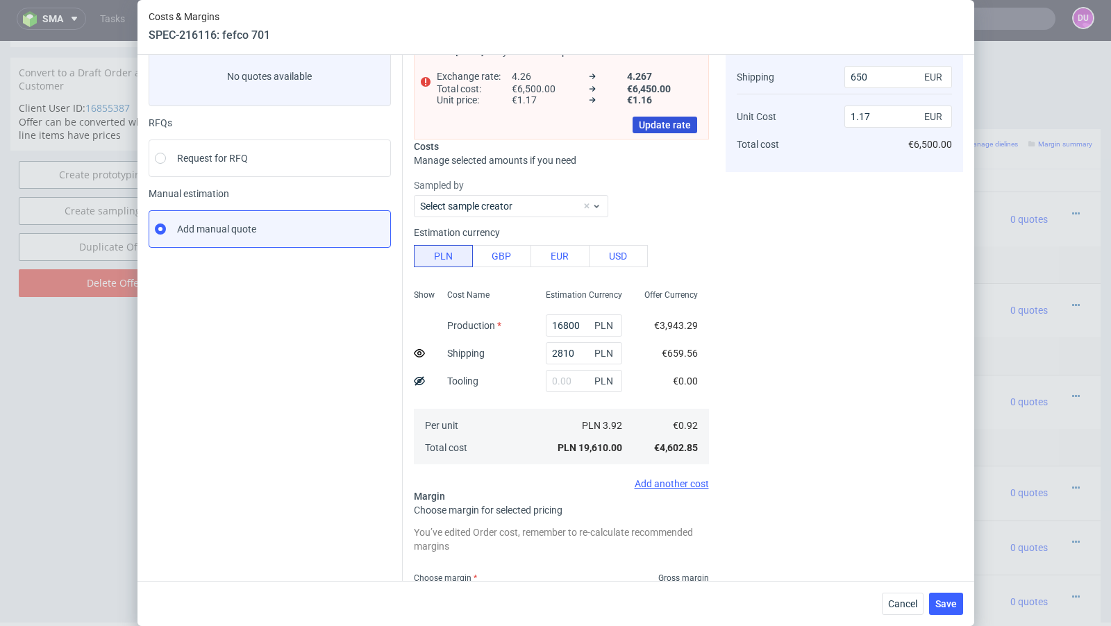
type input "29.1"
click at [660, 125] on span "Update rate" at bounding box center [665, 125] width 52 height 10
type input "1.16"
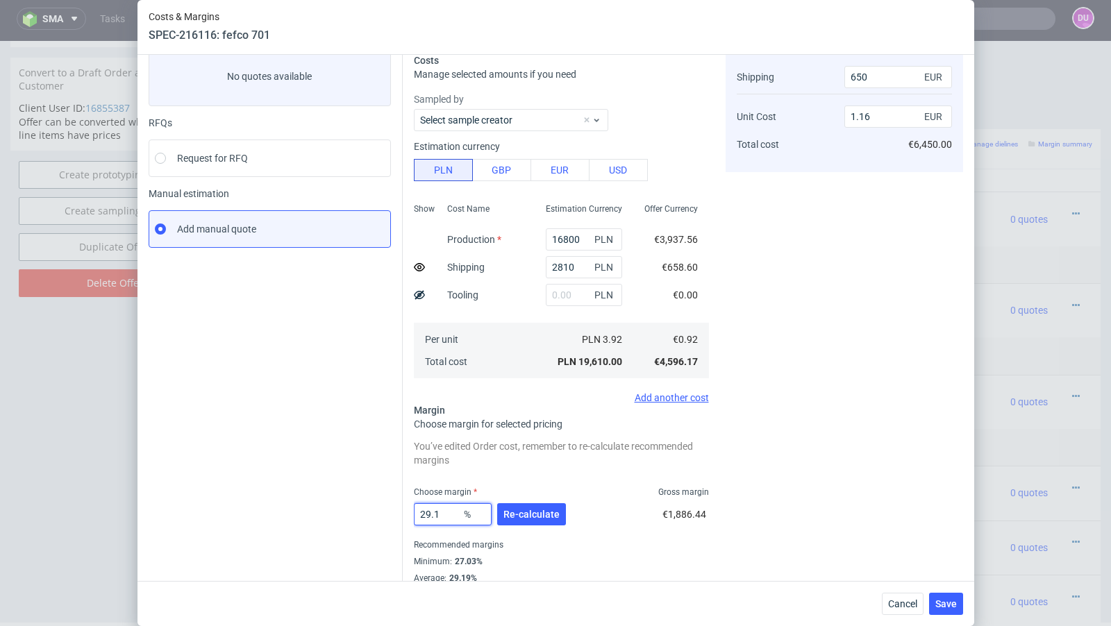
click at [444, 514] on input "29.1" at bounding box center [453, 514] width 78 height 22
type input "29.2"
type input "1.17"
type input "29.1"
type input "1.16"
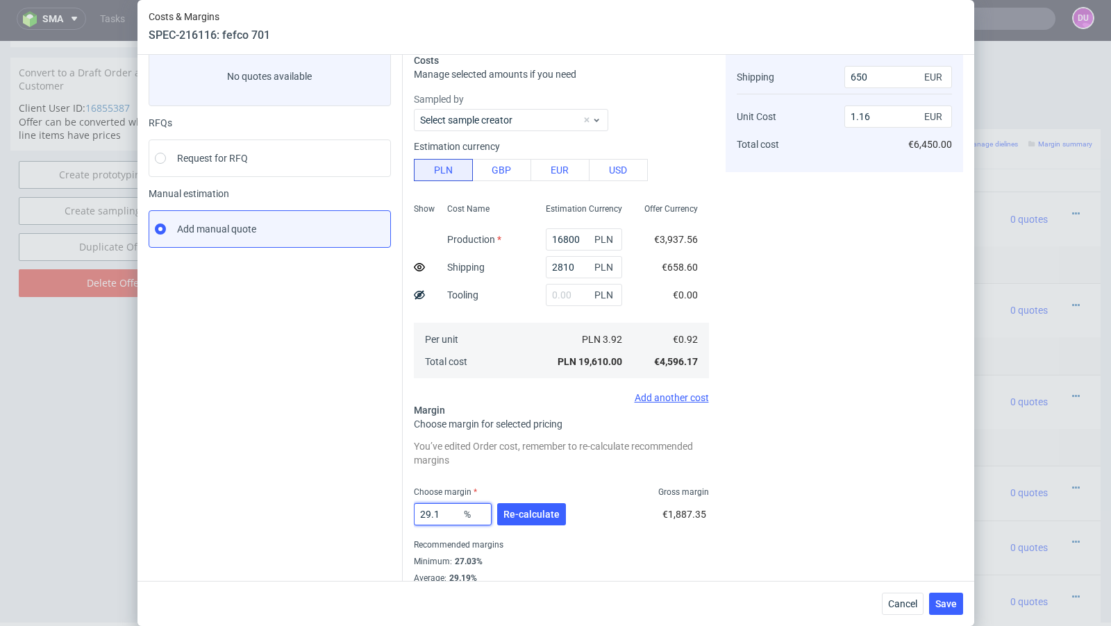
type input "29.15"
type input "1.17"
type input "29.11"
type input "1.16"
type input "29.11"
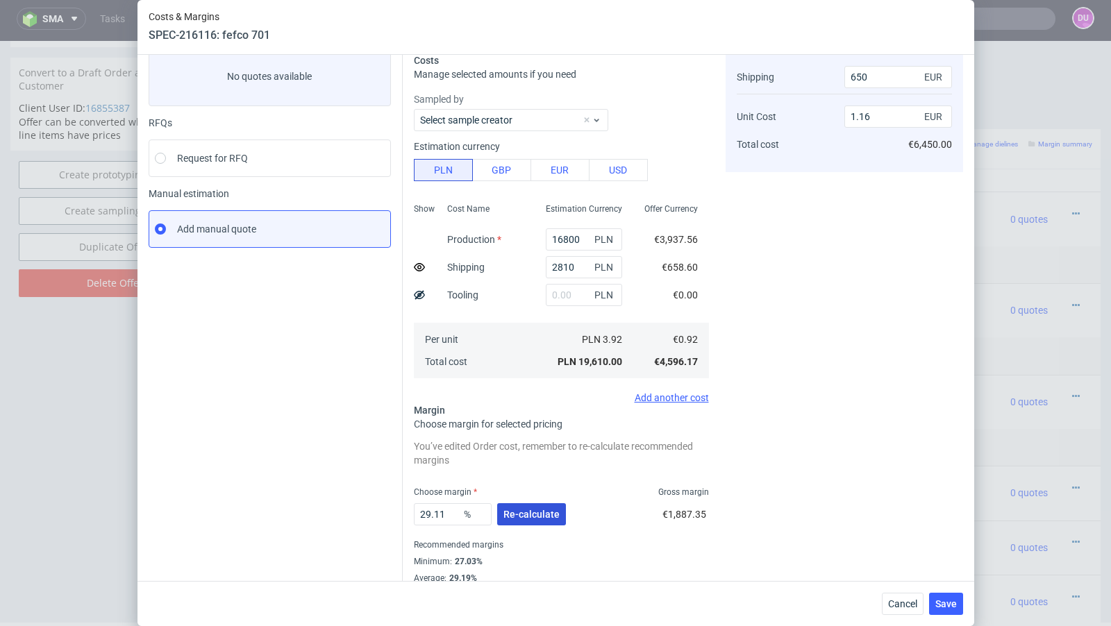
click at [526, 514] on span "Re-calculate" at bounding box center [531, 515] width 56 height 10
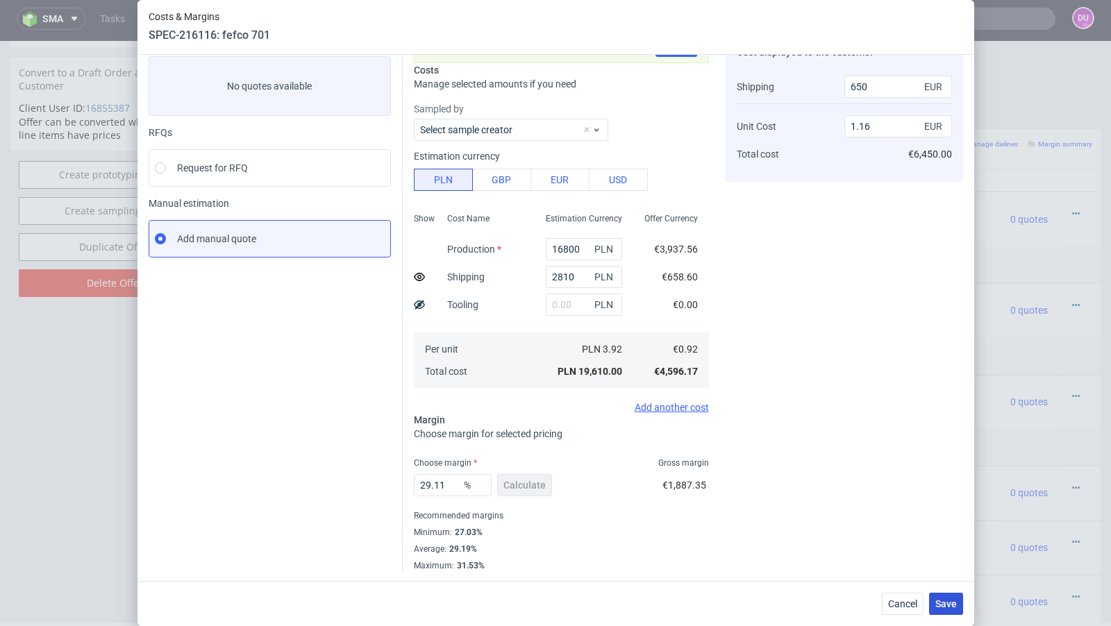
click at [952, 608] on span "Save" at bounding box center [946, 604] width 22 height 10
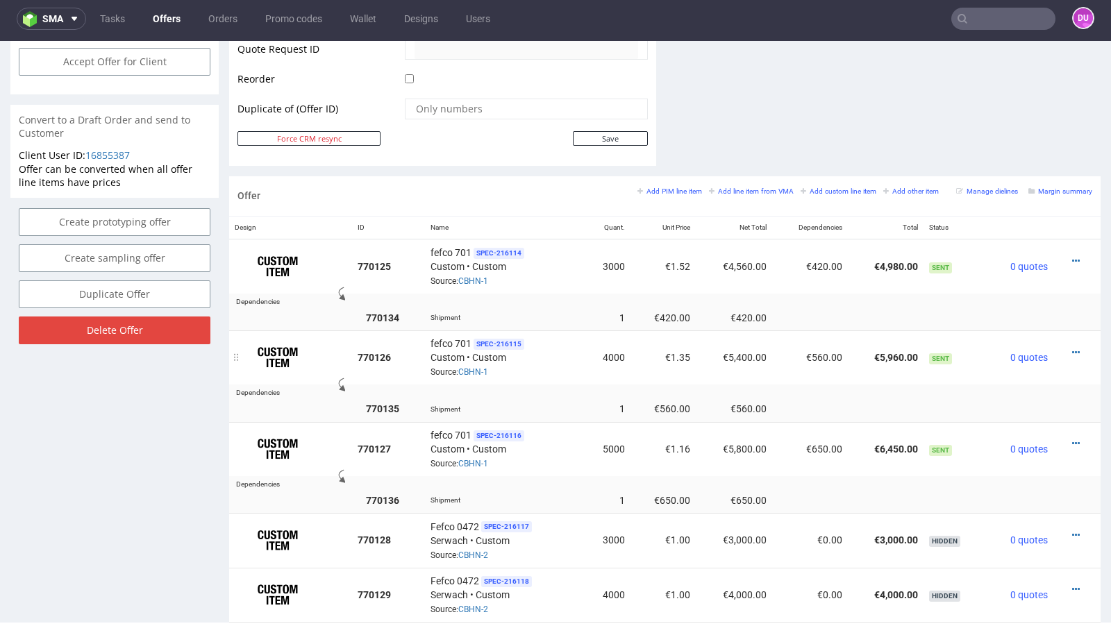
scroll to position [696, 0]
click at [1068, 345] on div at bounding box center [1073, 351] width 28 height 14
click at [1072, 347] on icon at bounding box center [1076, 352] width 8 height 10
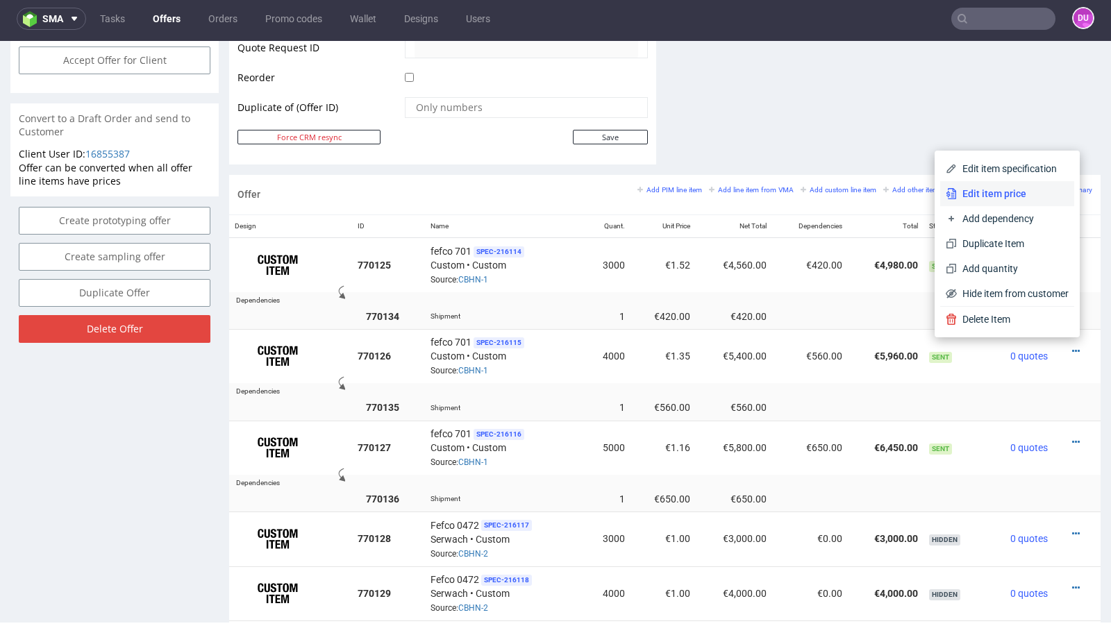
click at [1022, 197] on span "Edit item price" at bounding box center [1013, 194] width 112 height 14
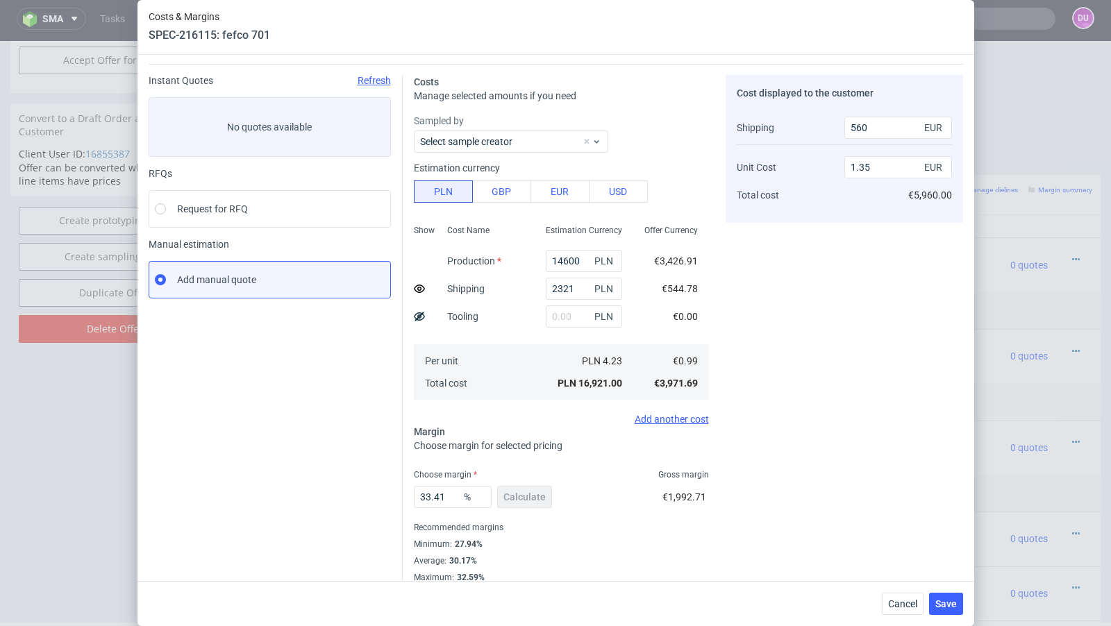
scroll to position [47, 0]
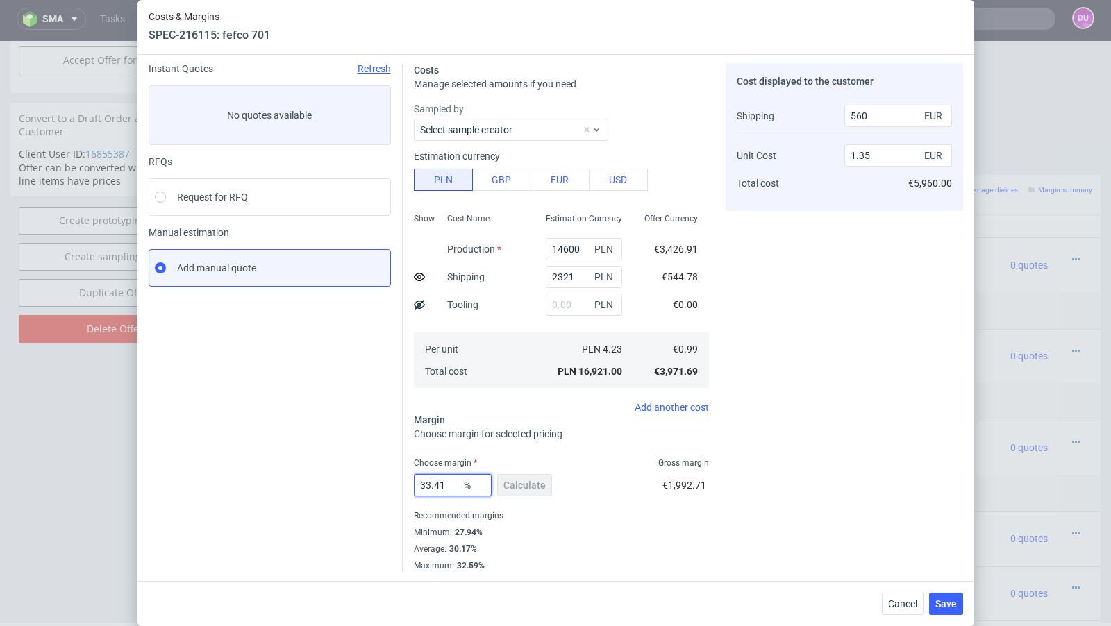
drag, startPoint x: 453, startPoint y: 487, endPoint x: 425, endPoint y: 487, distance: 27.8
click at [425, 487] on input "33.41" at bounding box center [453, 485] width 78 height 22
type input "30"
type input "1.28"
click at [314, 470] on div "Instant Quotes Refresh No quotes available RFQs Request for RFQ Manual estimati…" at bounding box center [276, 317] width 254 height 508
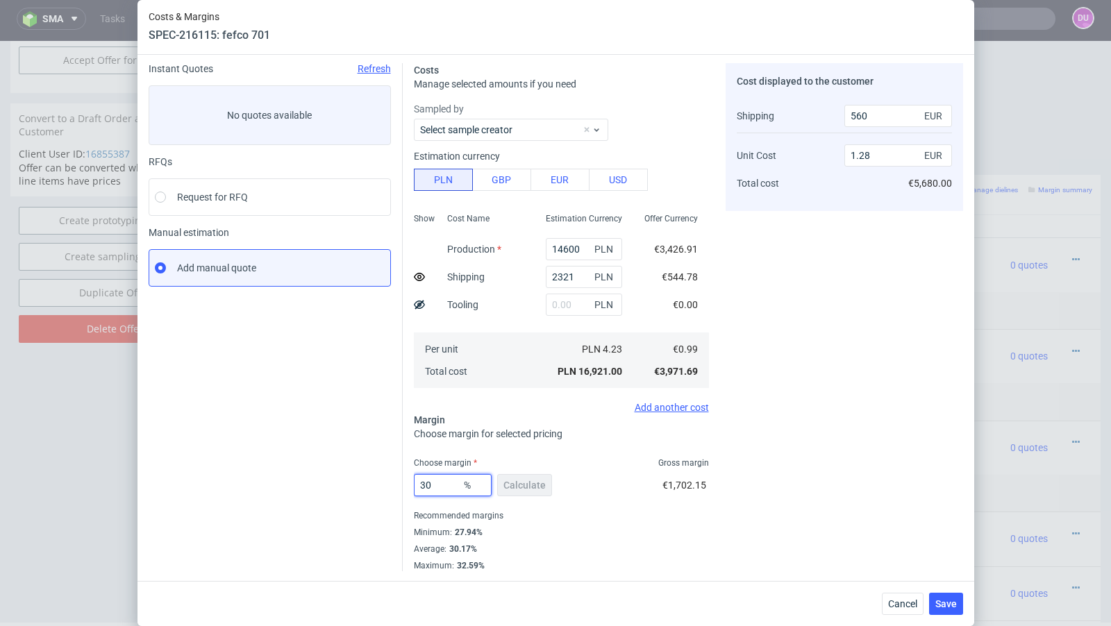
click at [442, 486] on input "30" at bounding box center [453, 485] width 78 height 22
type input "30.4"
type input "1.29"
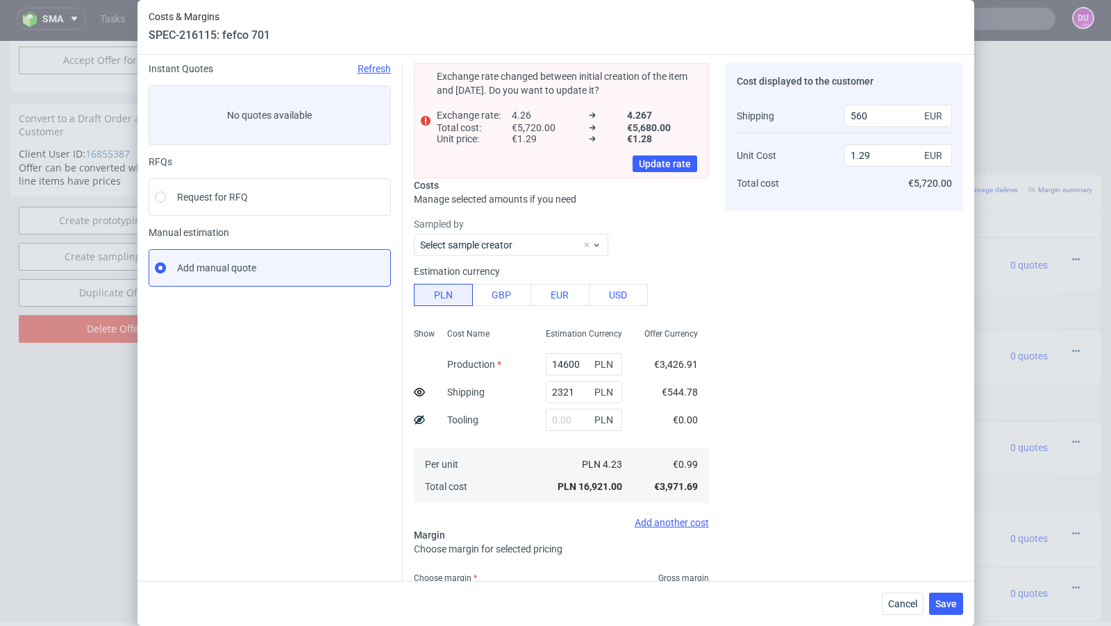
type input "30.2"
click at [664, 175] on div "Exchange rate changed between initial creation of the item and [DATE]. Do you w…" at bounding box center [561, 120] width 295 height 115
click at [660, 159] on span "Update rate" at bounding box center [665, 164] width 52 height 10
type input "1.28"
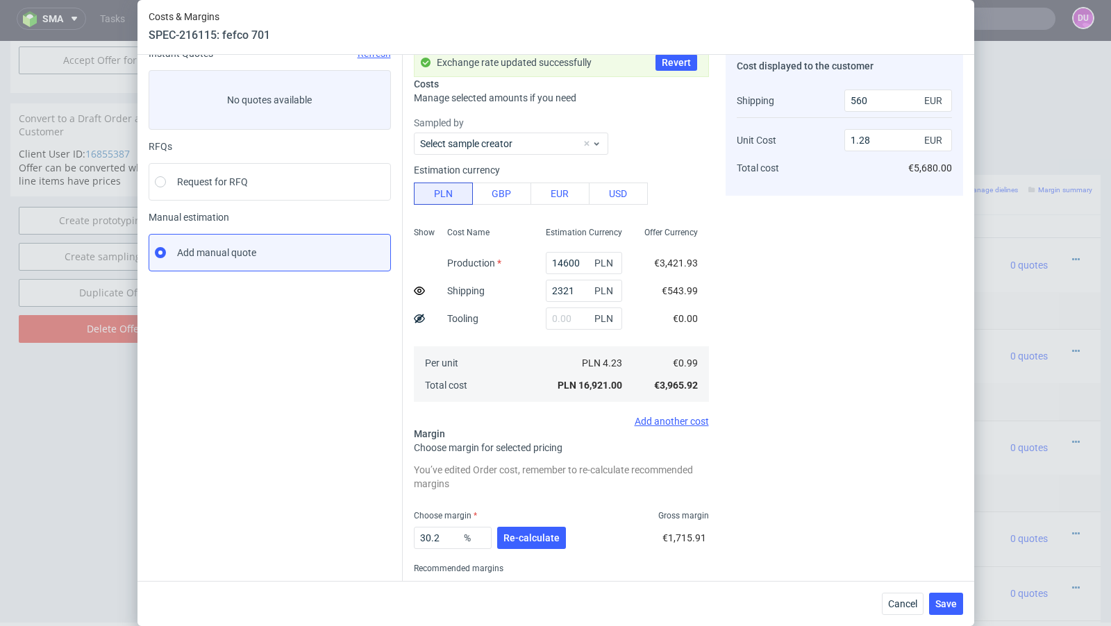
scroll to position [72, 0]
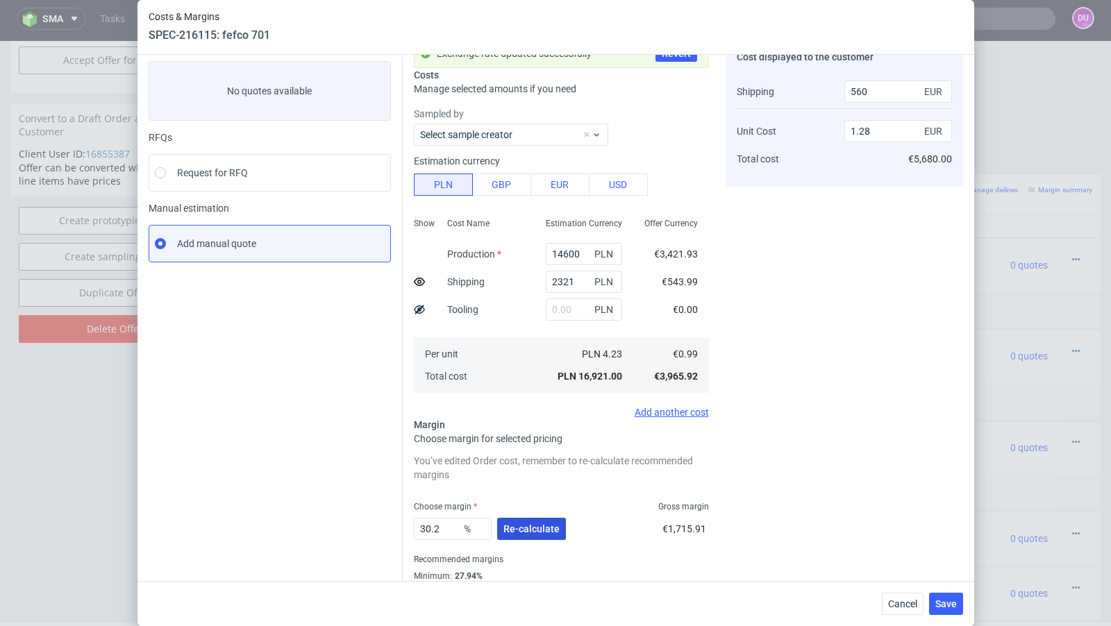
click at [533, 518] on button "Re-calculate" at bounding box center [531, 529] width 69 height 22
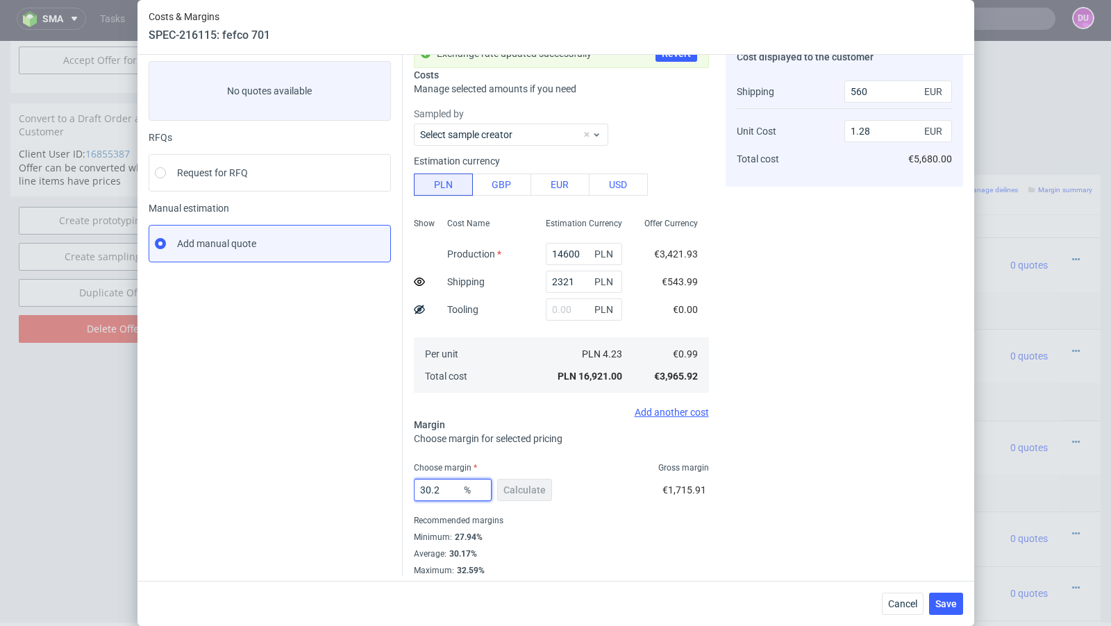
click at [448, 497] on input "30.2" at bounding box center [453, 490] width 78 height 22
type input "30.4"
type input "1.29"
type input "30.2"
type input "1.28"
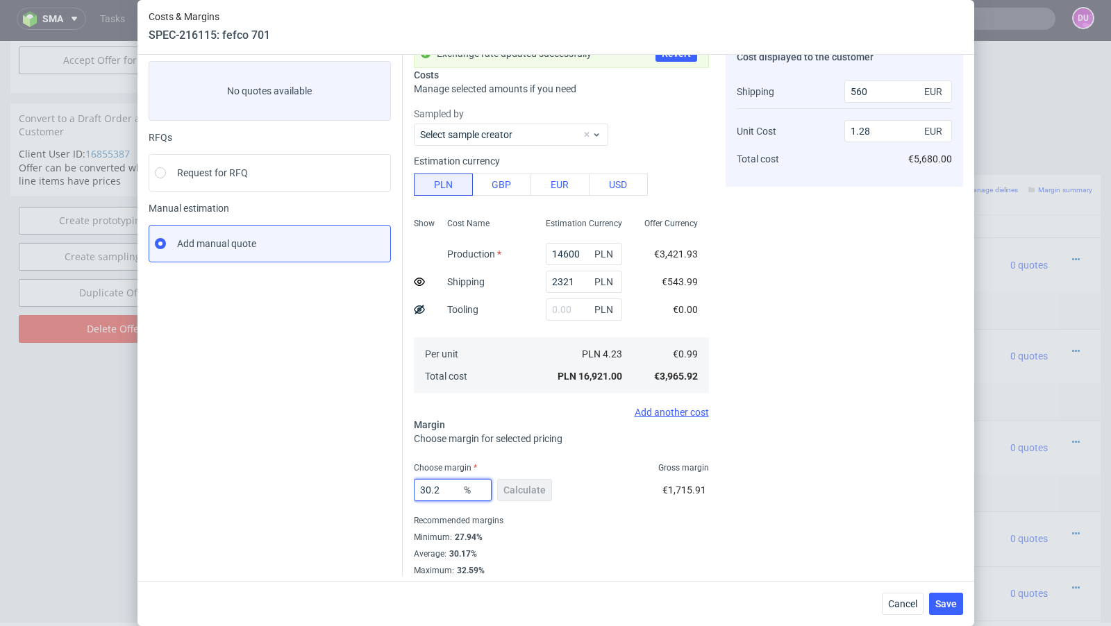
type input "30.25"
type input "1.29"
type input "30.22"
type input "1.28"
type input "30.23"
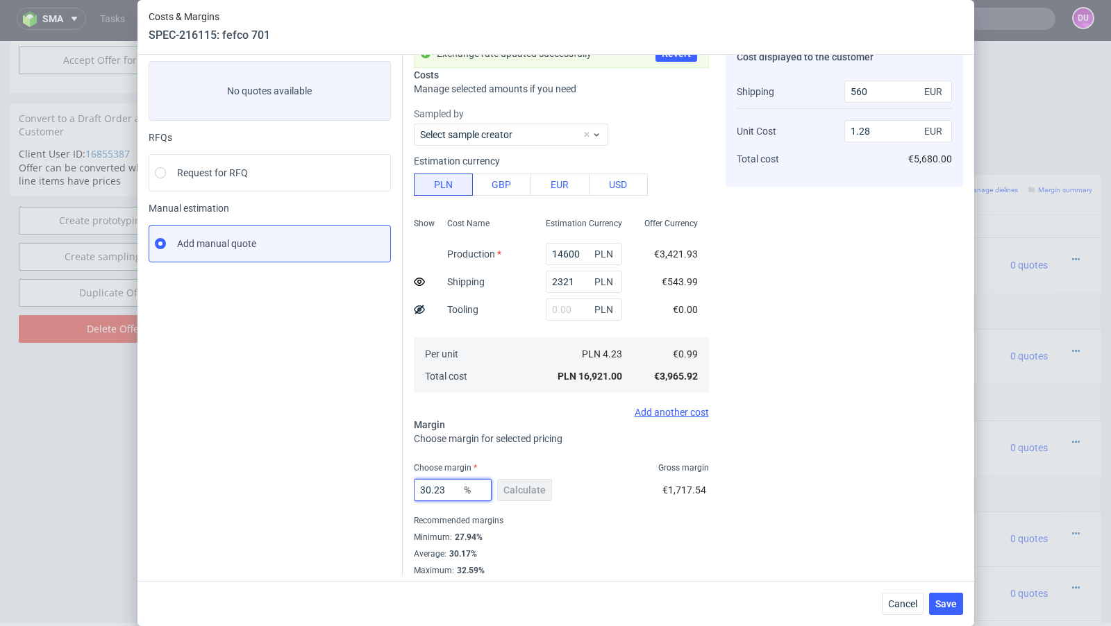
type input "1.29"
type input "30.22"
type input "1.28"
type input "30.22"
click at [958, 608] on button "Save" at bounding box center [946, 604] width 34 height 22
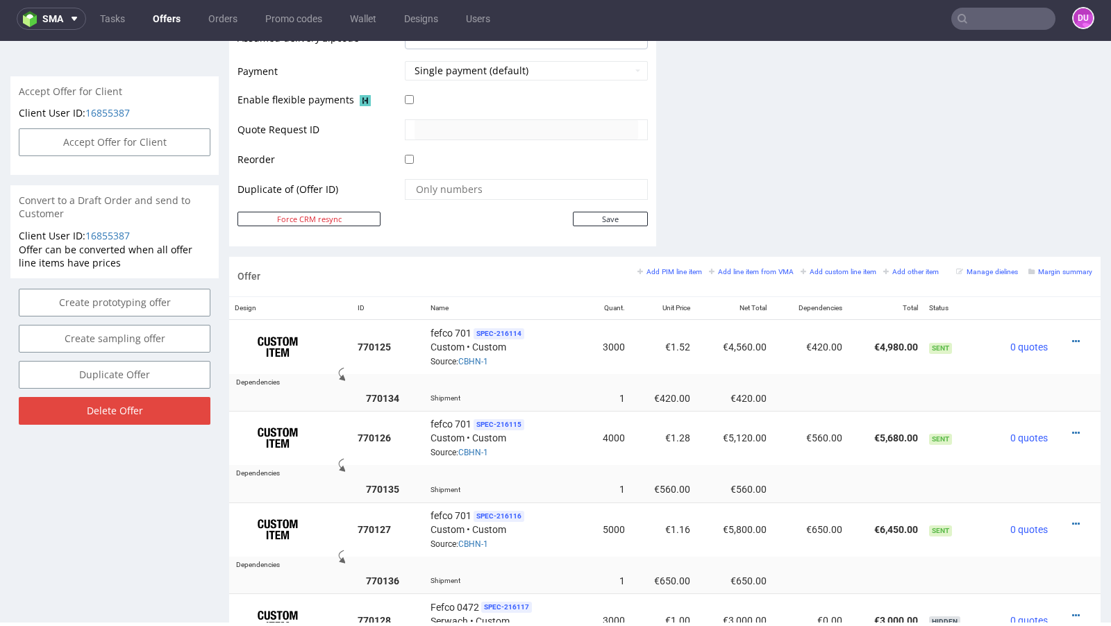
scroll to position [647, 0]
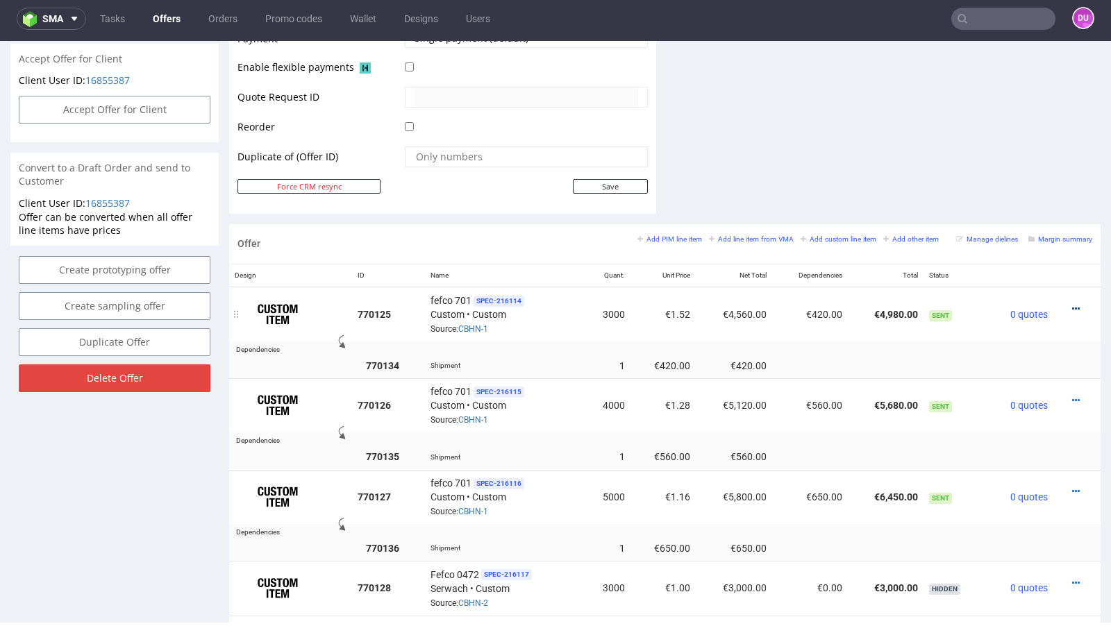
click at [1072, 304] on icon at bounding box center [1076, 309] width 8 height 10
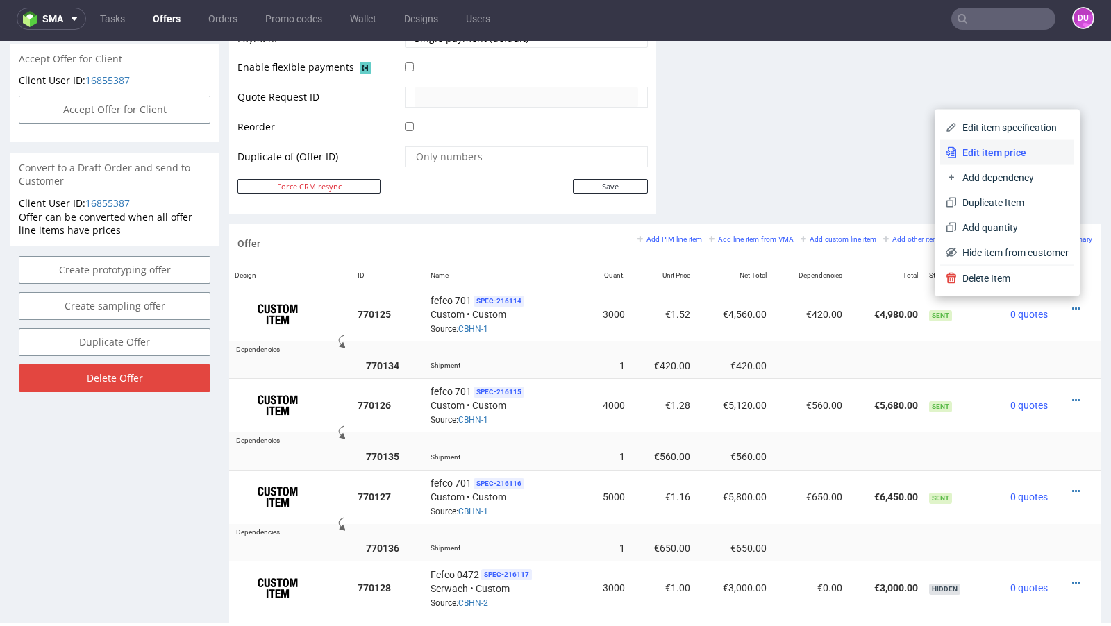
click at [992, 161] on li "Edit item price" at bounding box center [1007, 152] width 134 height 25
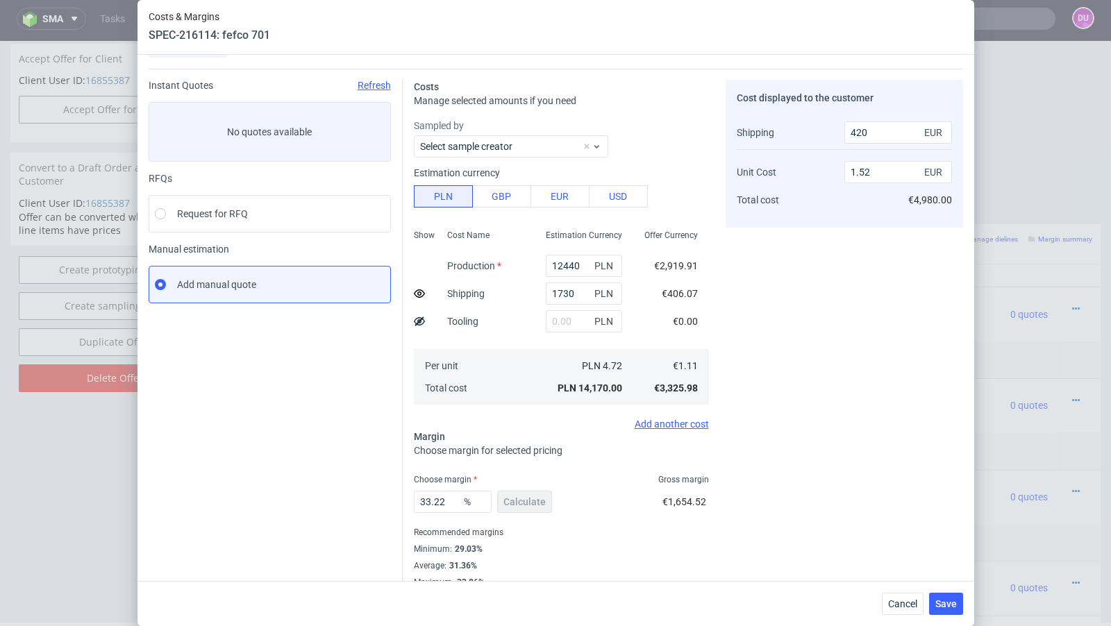
scroll to position [47, 0]
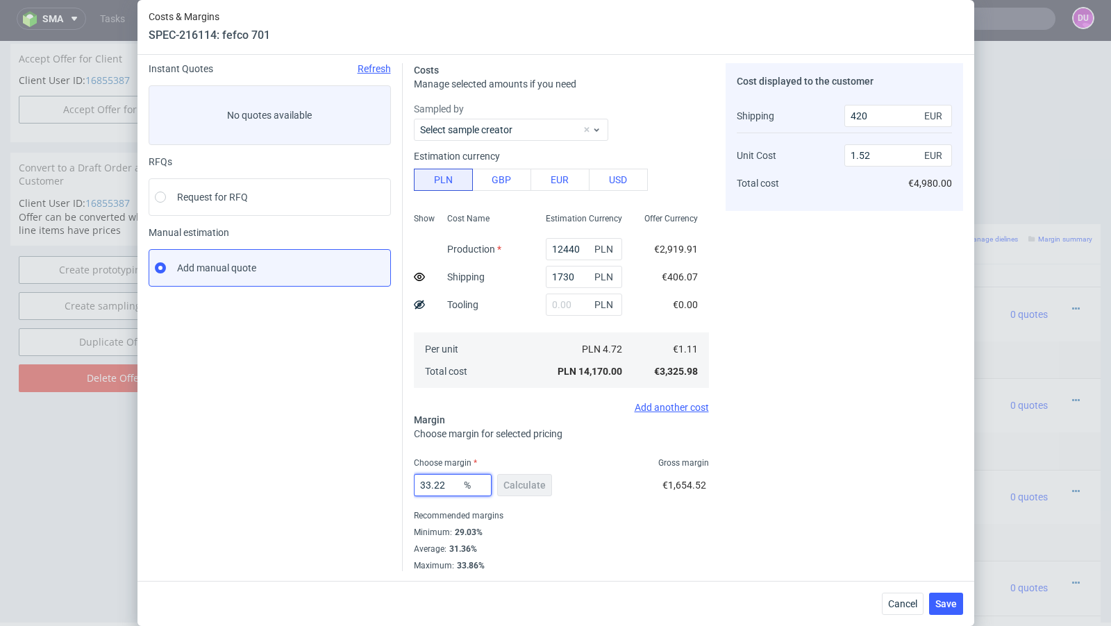
drag, startPoint x: 444, startPoint y: 485, endPoint x: 426, endPoint y: 485, distance: 18.1
click at [426, 485] on input "33.22" at bounding box center [453, 485] width 78 height 22
type input "31"
type input "1.47"
type input "30"
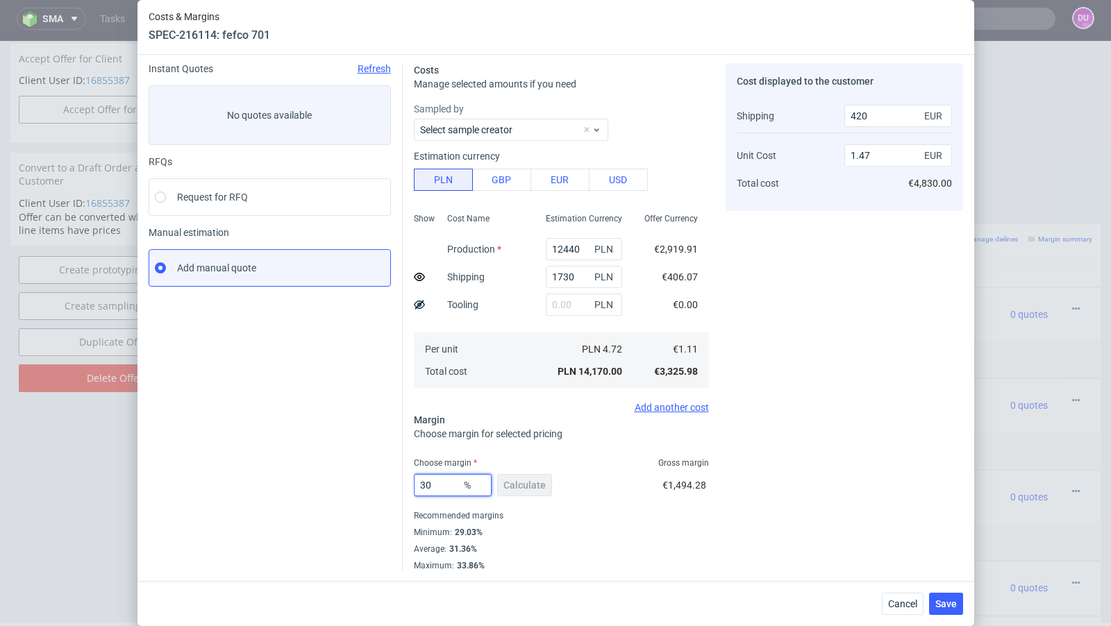
type input "1.45"
type input "30.5"
type input "1.46"
click at [320, 487] on div "Instant Quotes Refresh No quotes available RFQs Request for RFQ Manual estimati…" at bounding box center [276, 317] width 254 height 508
click at [460, 483] on input "30.5" at bounding box center [453, 485] width 78 height 22
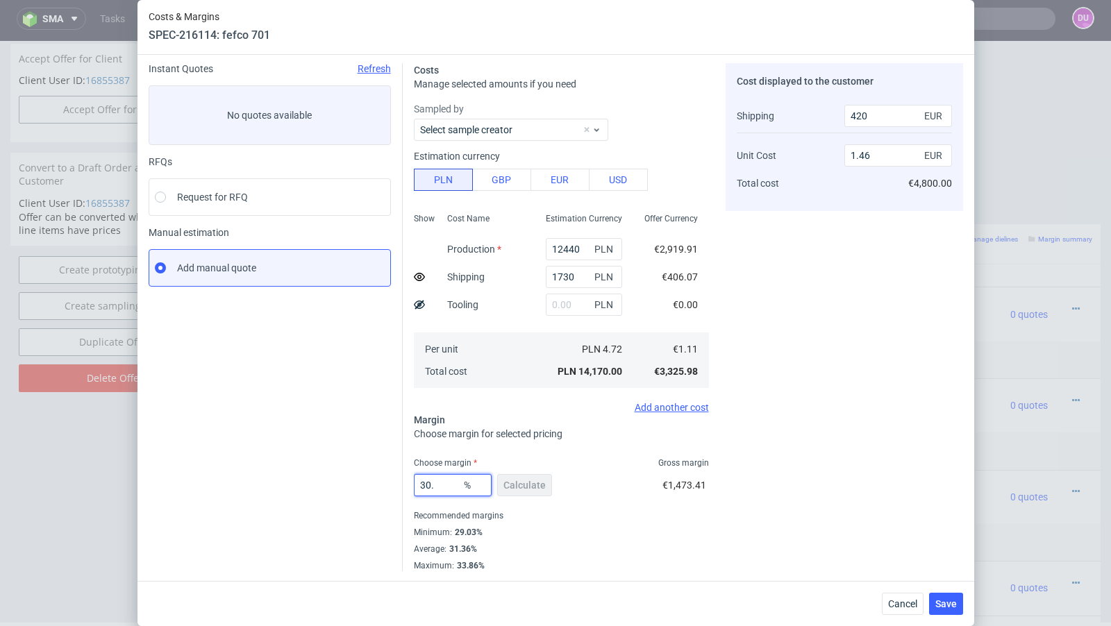
type input "30.9"
type input "1.47"
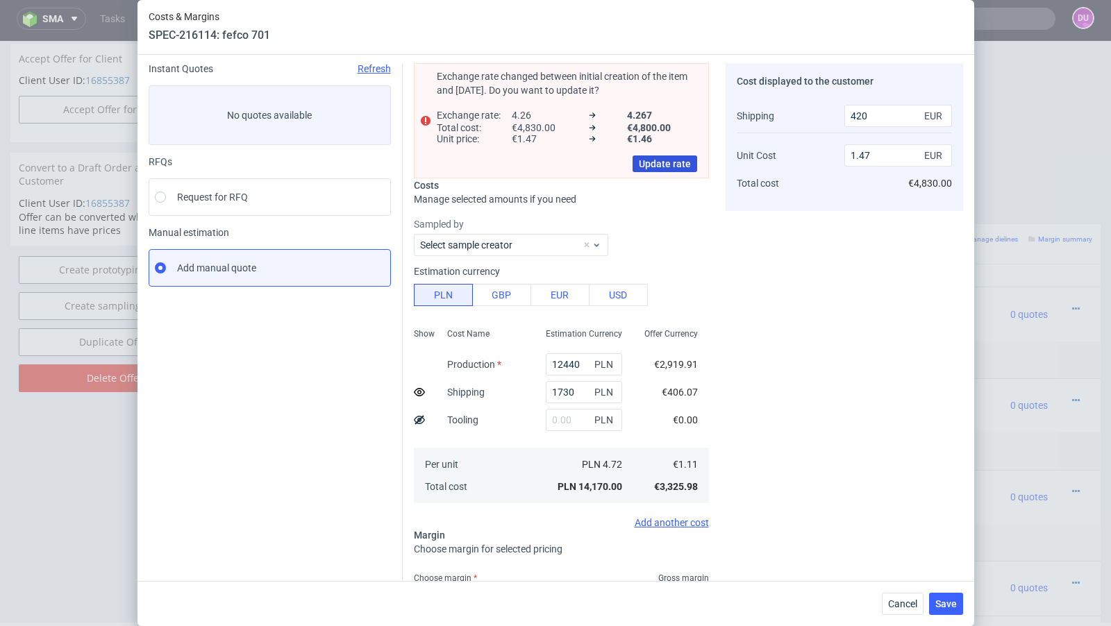
type input "30.8"
click at [670, 163] on span "Update rate" at bounding box center [665, 164] width 52 height 10
type input "1.46"
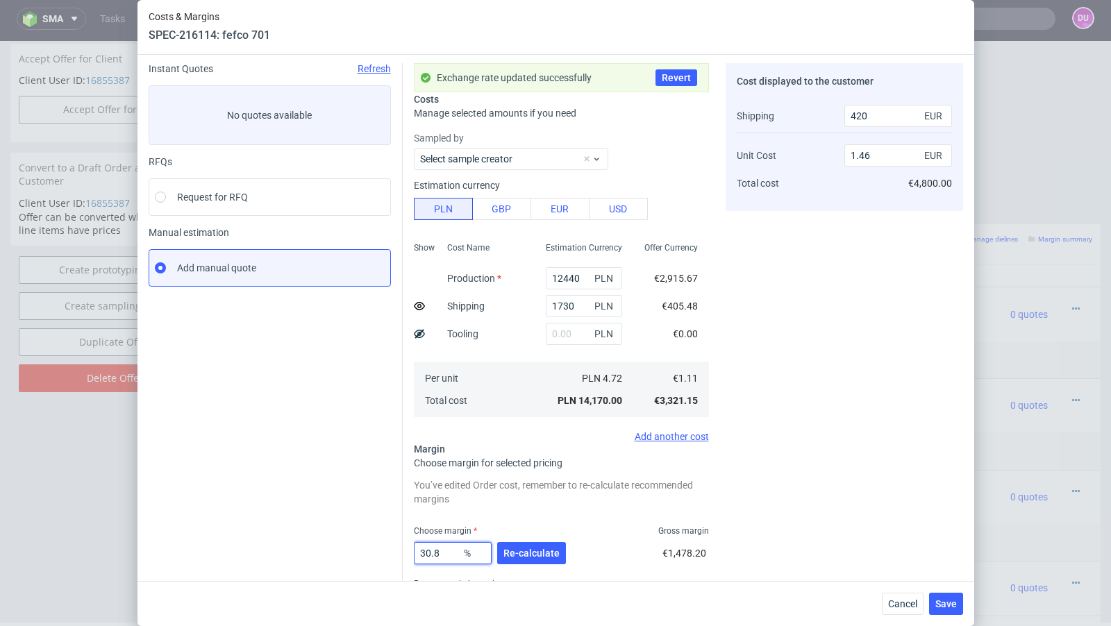
click at [453, 550] on input "30.8" at bounding box center [453, 553] width 78 height 22
type input "30.9"
type input "1.47"
type input "30.8"
type input "1.46"
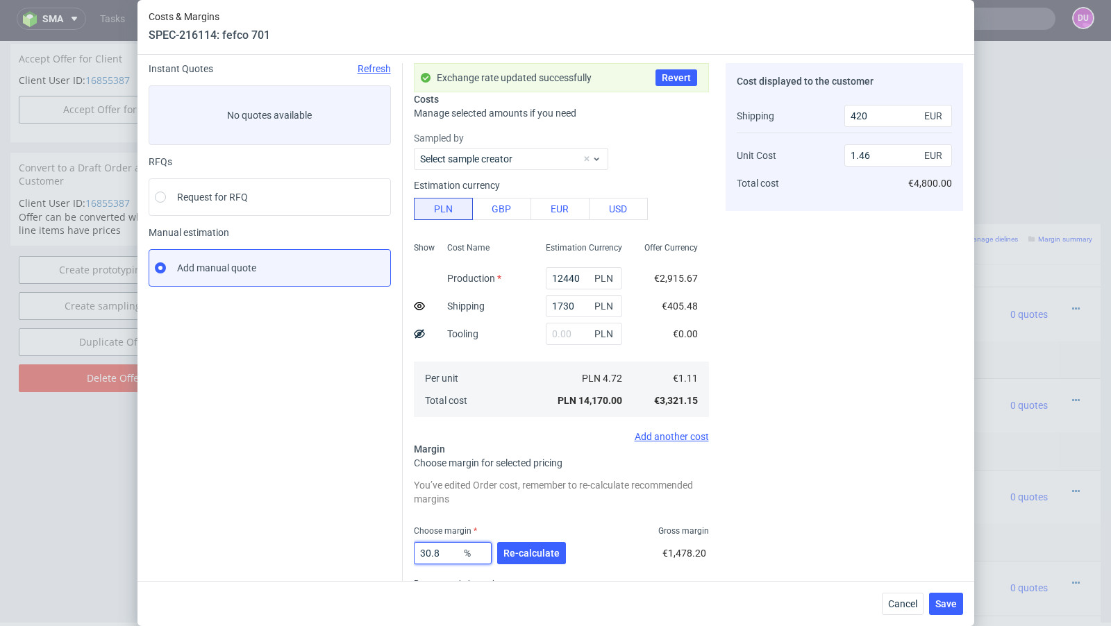
type input "30.88"
type input "1.47"
type input "30.81"
type input "1.46"
type input "30.82"
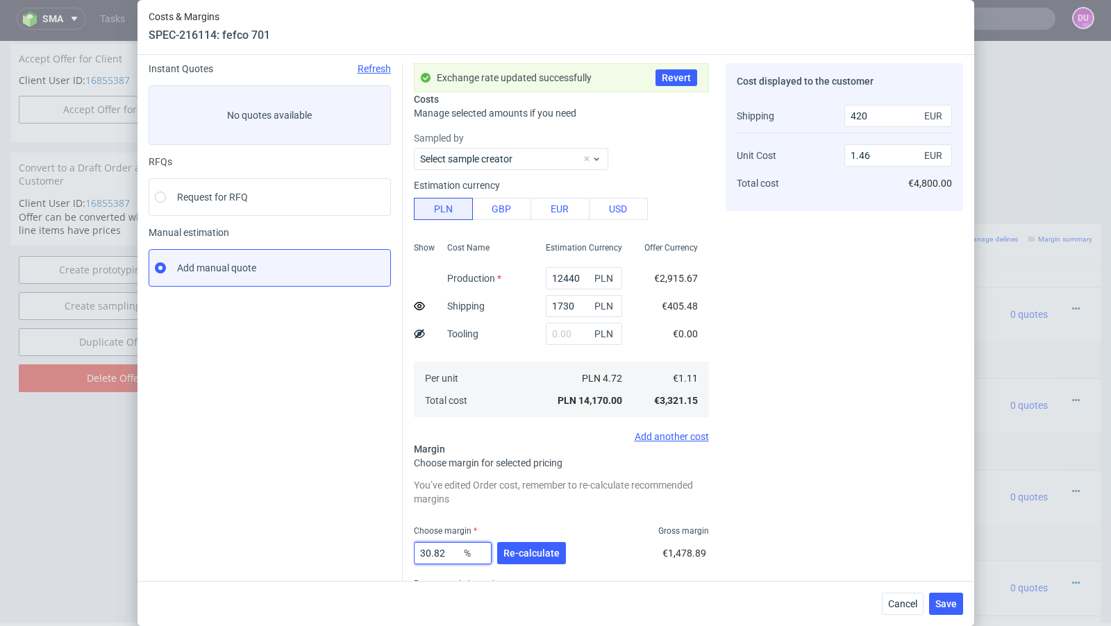
type input "1.47"
type input "30.81"
type input "1.46"
type input "30.81"
click at [283, 494] on div "Instant Quotes Refresh No quotes available RFQs Request for RFQ Manual estimati…" at bounding box center [276, 351] width 254 height 576
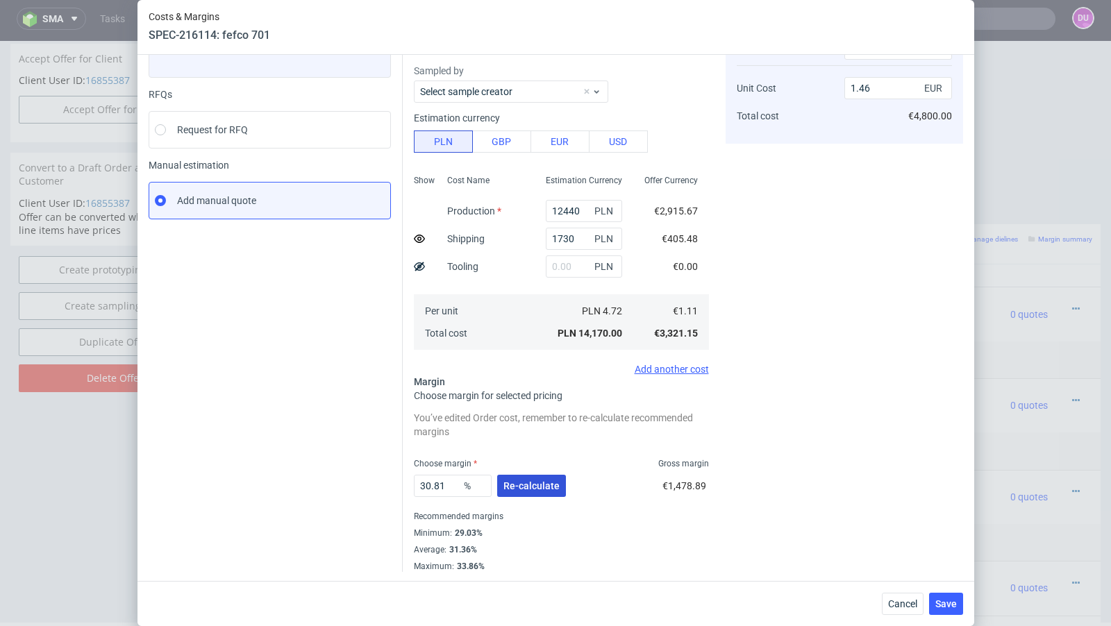
click at [514, 477] on button "Re-calculate" at bounding box center [531, 486] width 69 height 22
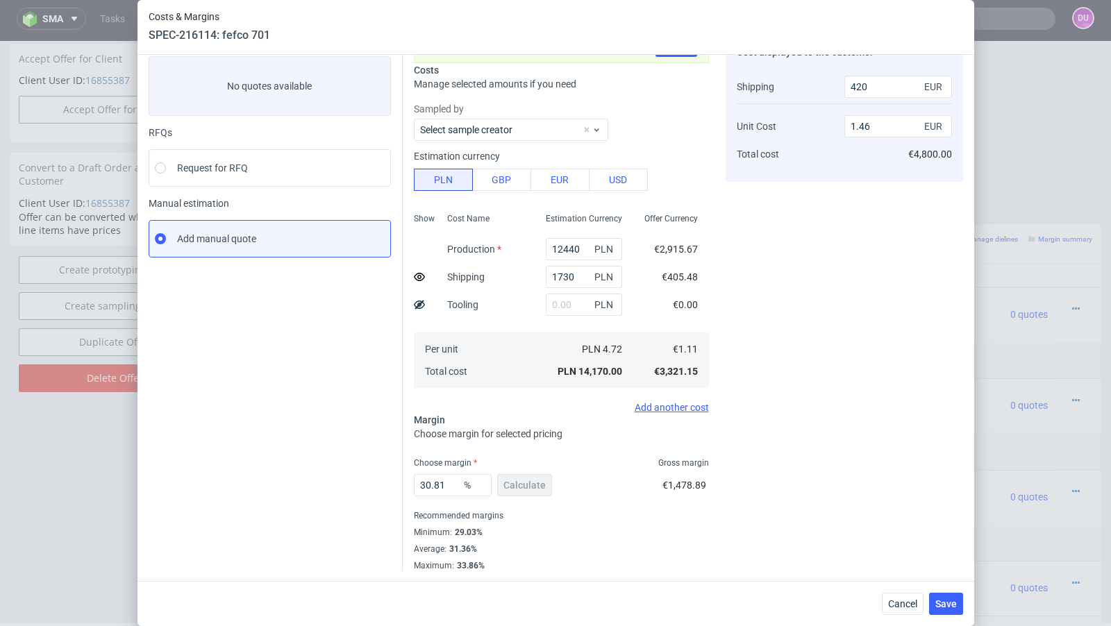
scroll to position [76, 0]
click at [944, 608] on span "Save" at bounding box center [946, 604] width 22 height 10
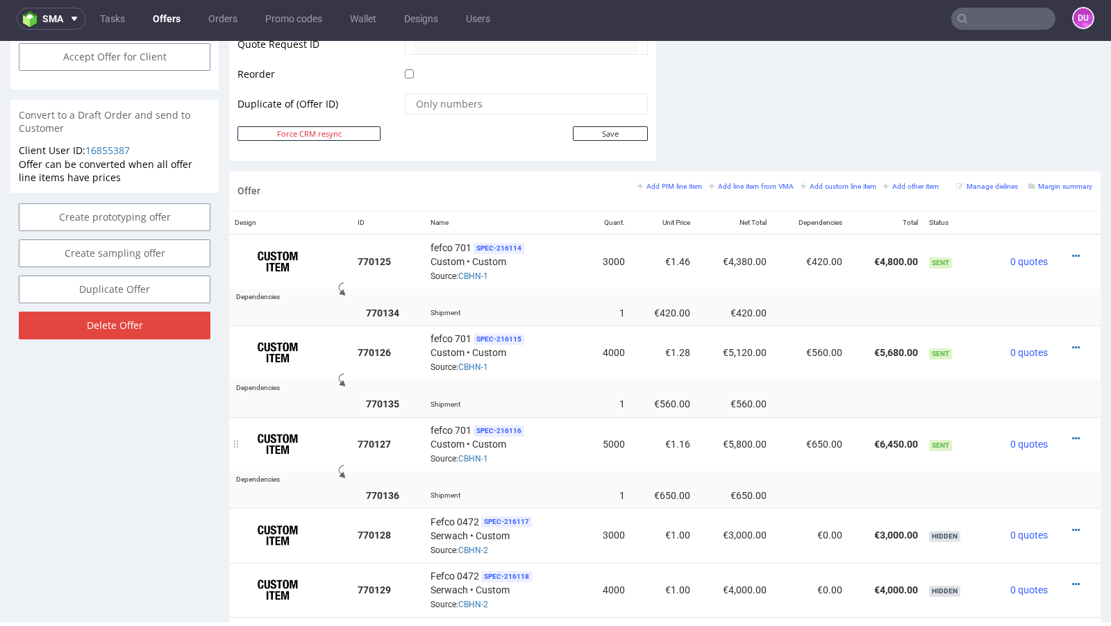
scroll to position [726, 0]
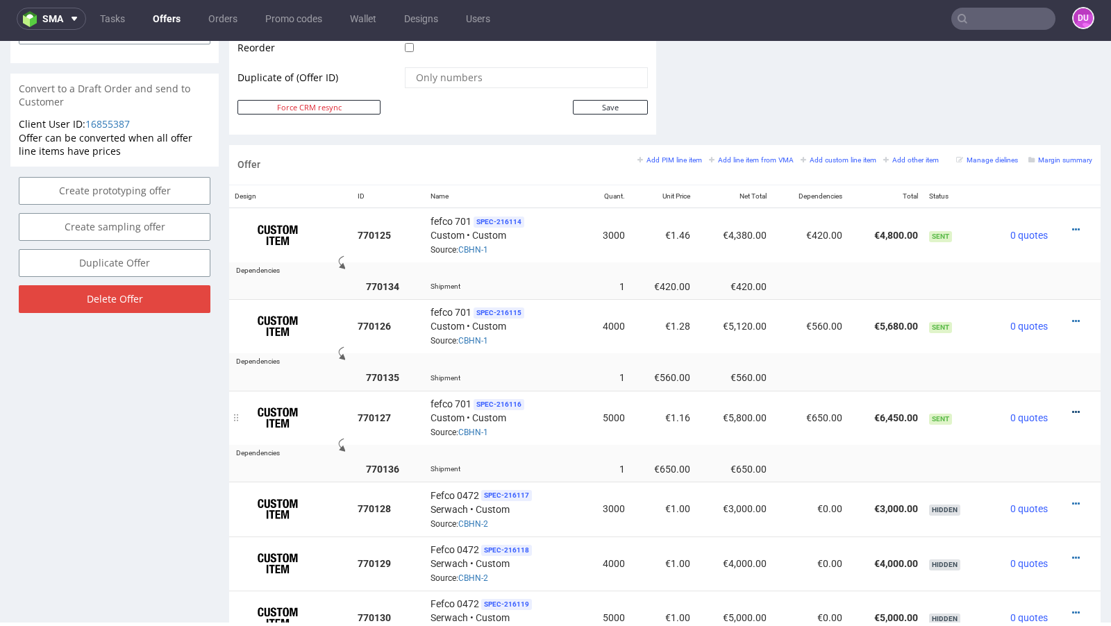
click at [1072, 408] on icon at bounding box center [1076, 413] width 8 height 10
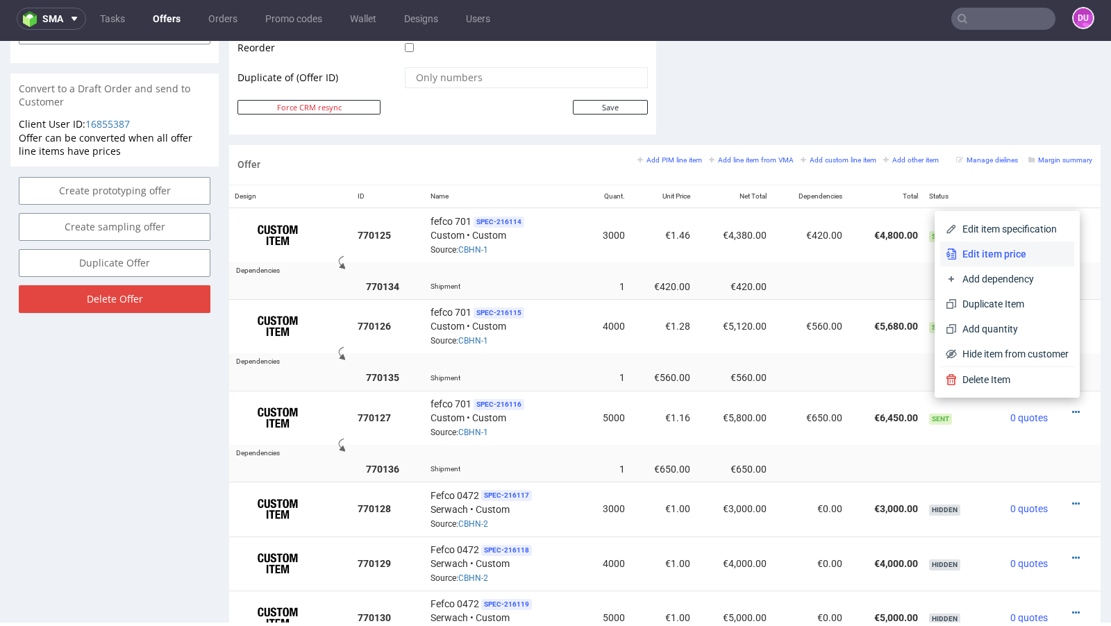
click at [995, 258] on span "Edit item price" at bounding box center [1013, 254] width 112 height 14
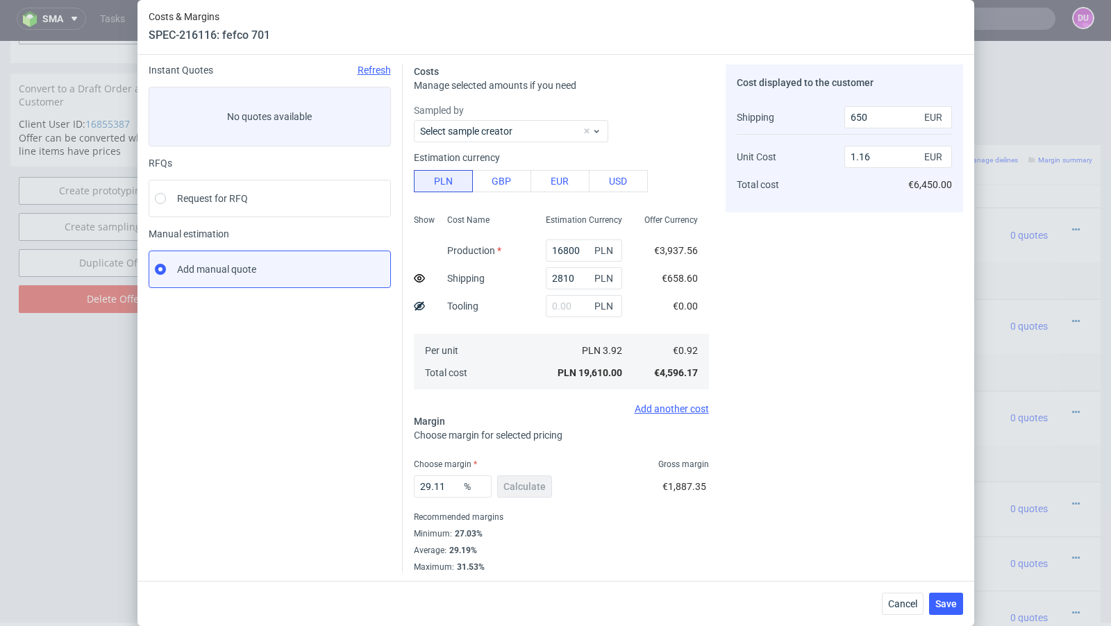
scroll to position [47, 0]
drag, startPoint x: 450, startPoint y: 487, endPoint x: 427, endPoint y: 483, distance: 23.2
click at [427, 483] on input "29.11" at bounding box center [453, 485] width 78 height 22
type input "28"
type input "1.14"
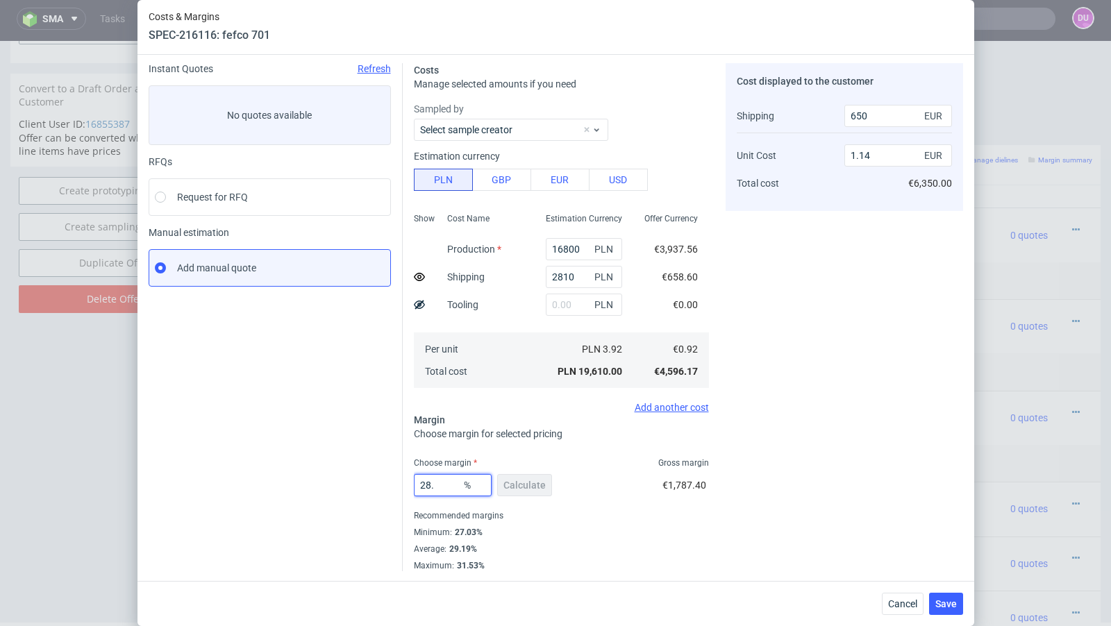
type input "28.7"
type input "1.16"
type input "28"
type input "1.14"
type input "284"
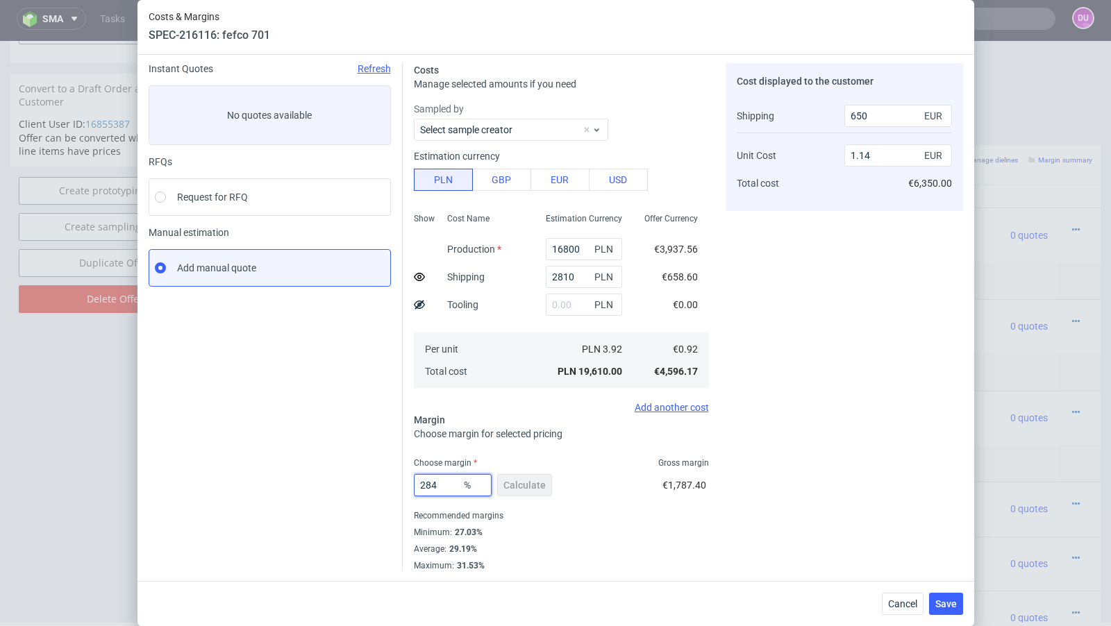
type input "-0.63"
type input "283"
type input "-0.63"
type input "283"
type input "-0.63"
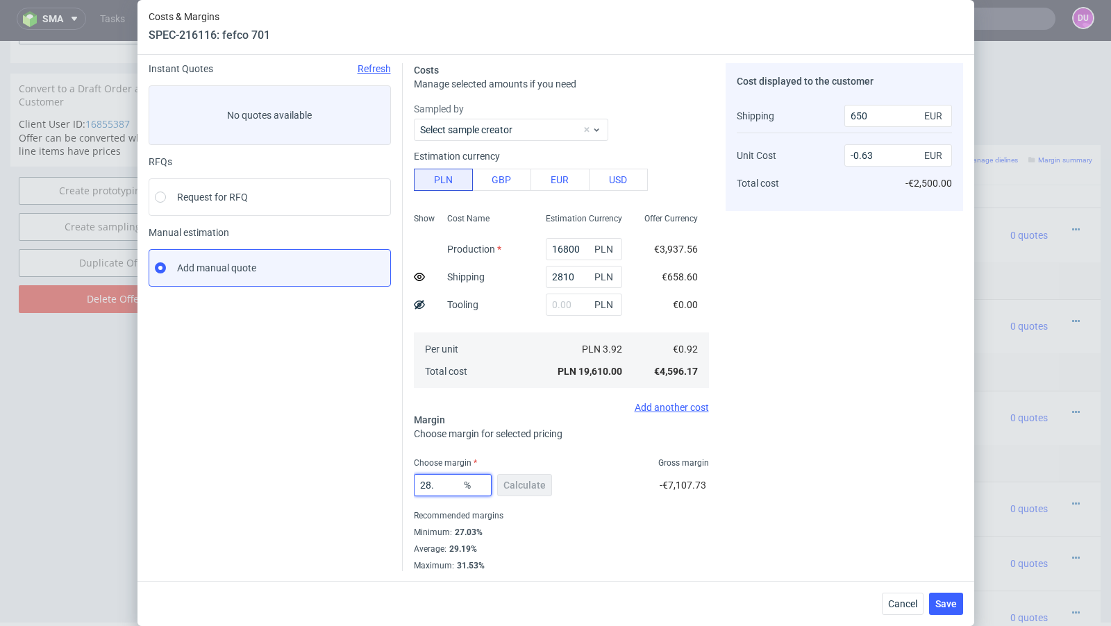
type input "28.3"
type input "1.15"
type input "28.3"
click at [897, 605] on span "Cancel" at bounding box center [902, 604] width 29 height 10
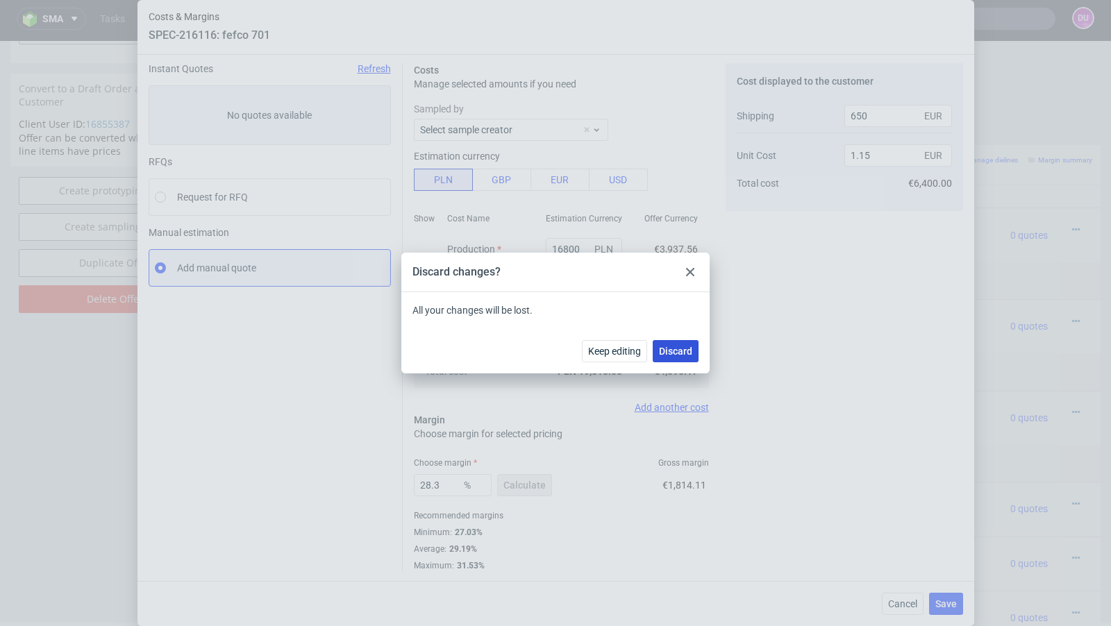
click at [676, 351] on span "Discard" at bounding box center [675, 352] width 33 height 10
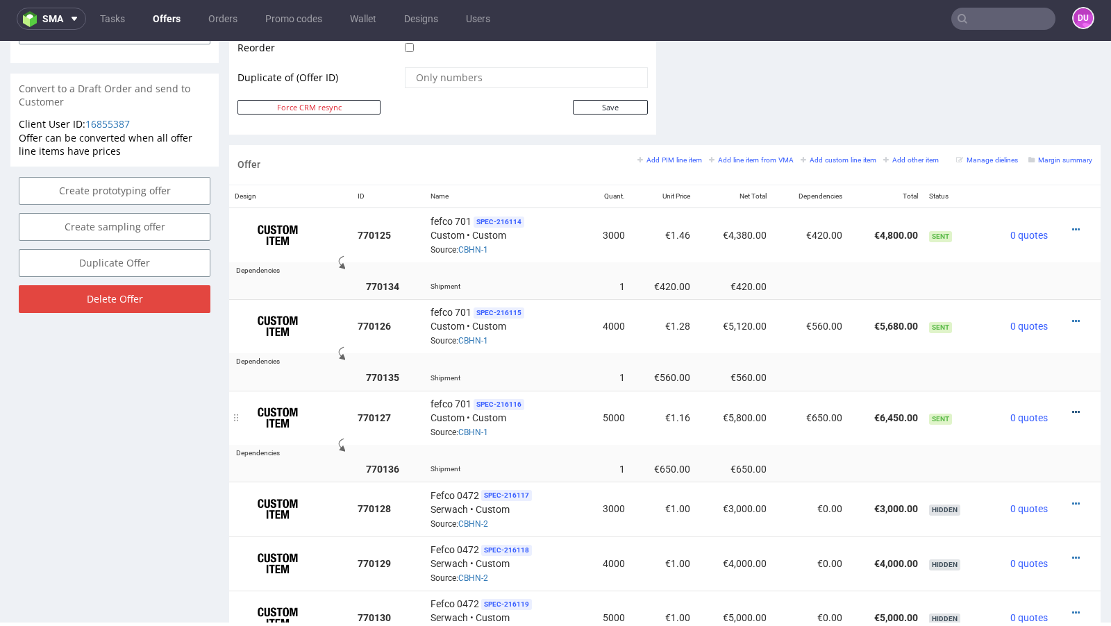
click at [1072, 408] on icon at bounding box center [1076, 413] width 8 height 10
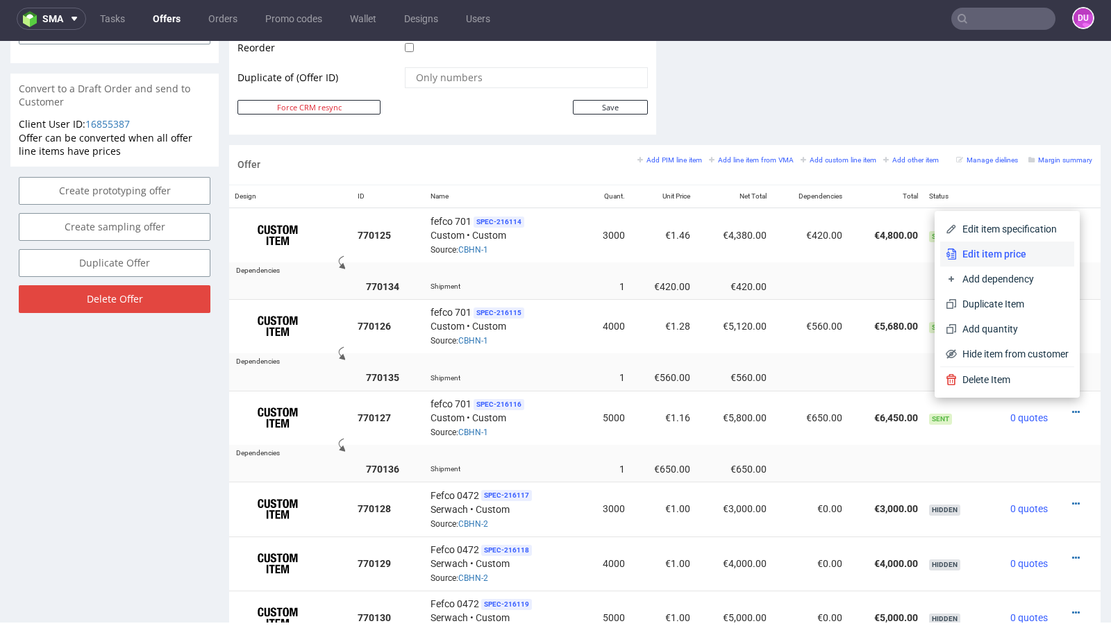
click at [1004, 258] on span "Edit item price" at bounding box center [1013, 254] width 112 height 14
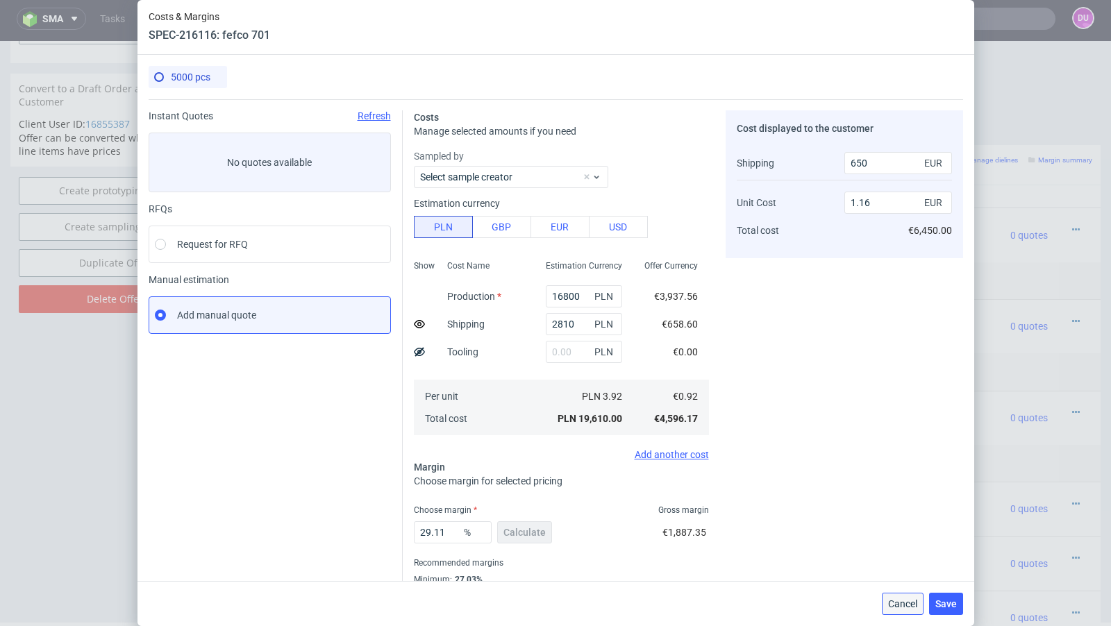
click at [906, 606] on span "Cancel" at bounding box center [902, 604] width 29 height 10
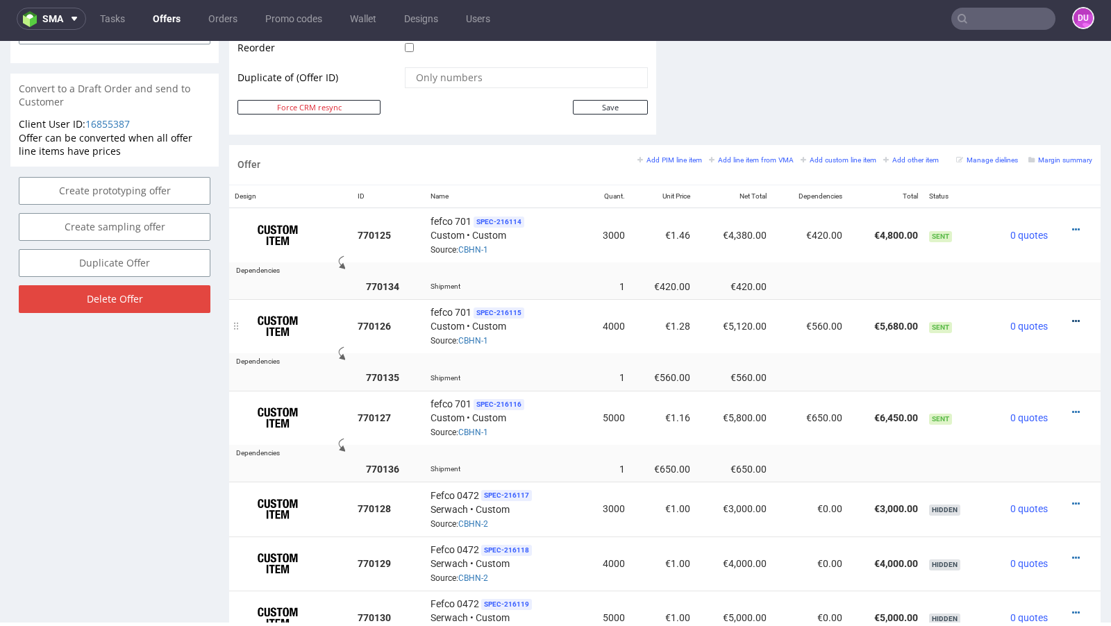
click at [1072, 317] on icon at bounding box center [1076, 322] width 8 height 10
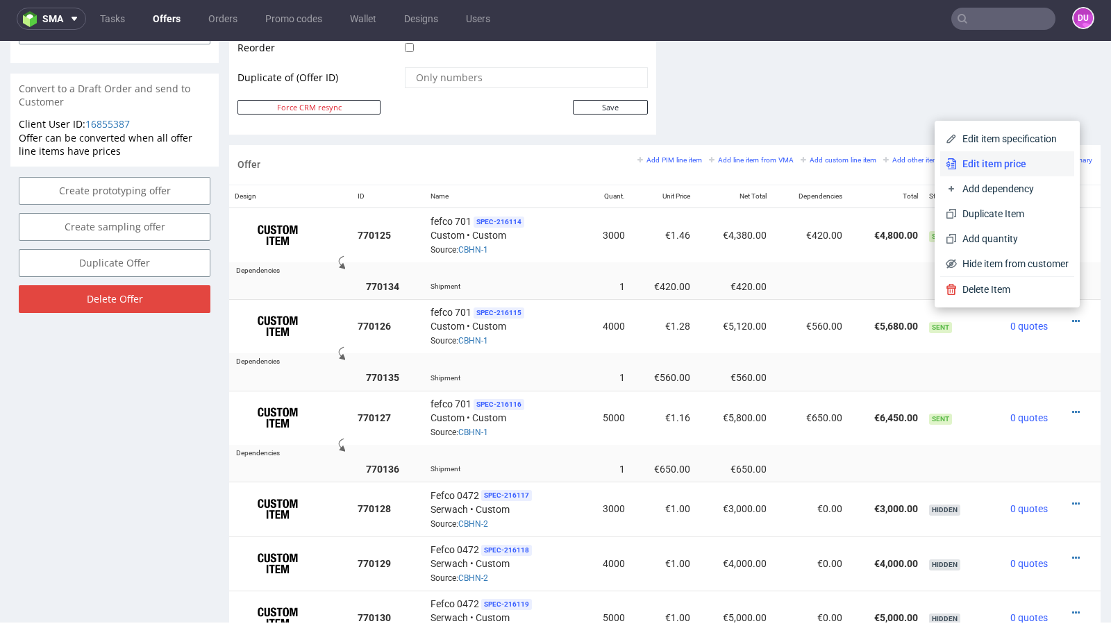
click at [972, 155] on li "Edit item price" at bounding box center [1007, 163] width 134 height 25
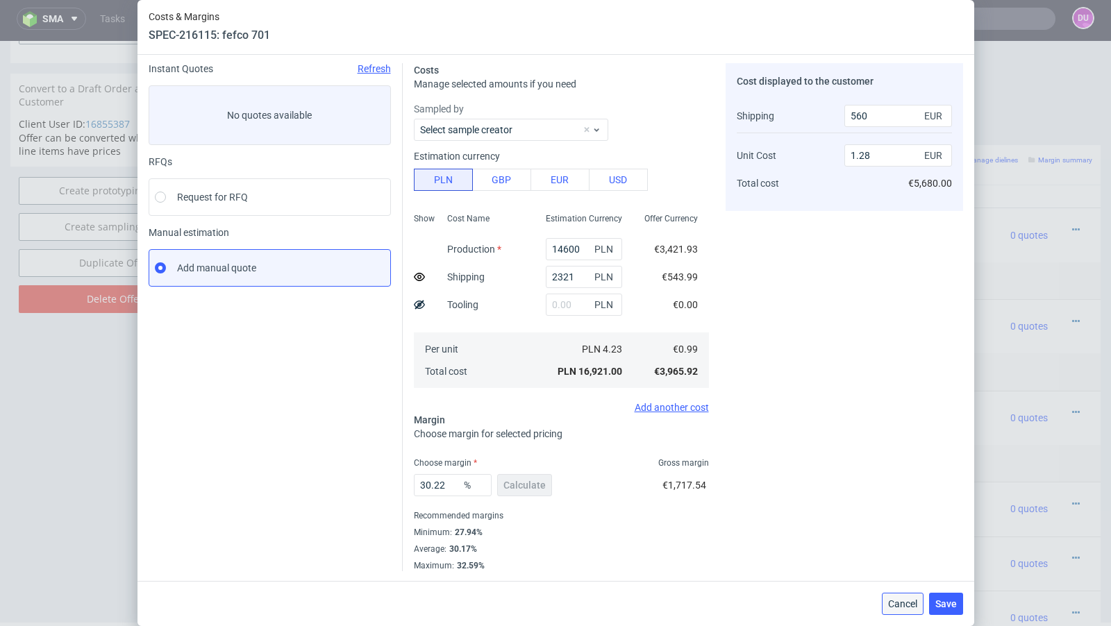
click at [895, 606] on span "Cancel" at bounding box center [902, 604] width 29 height 10
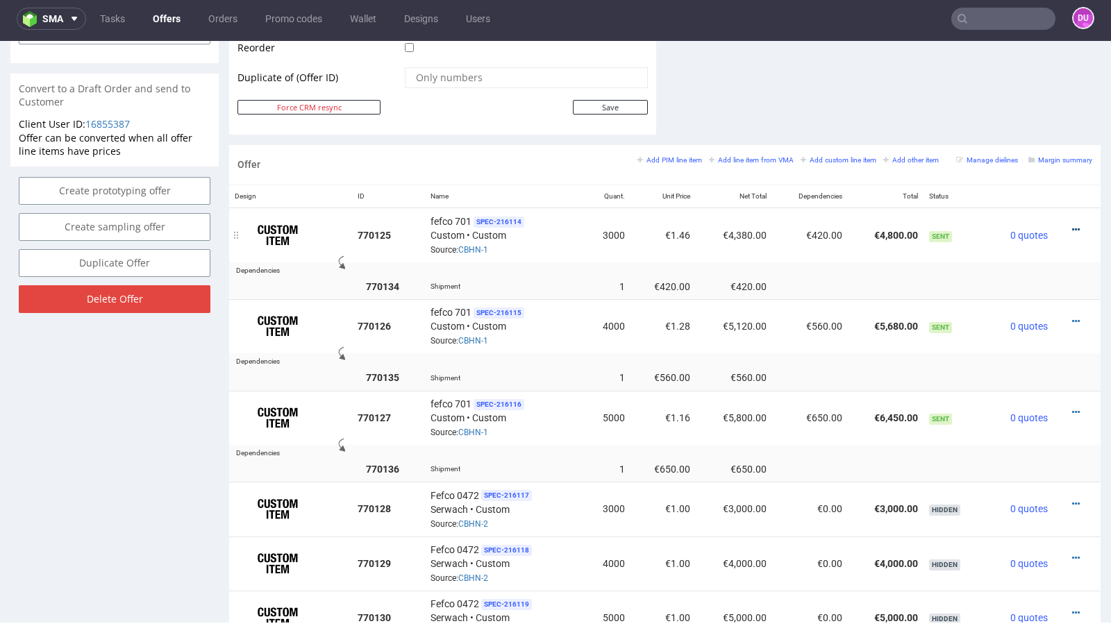
click at [1072, 225] on icon at bounding box center [1076, 230] width 8 height 10
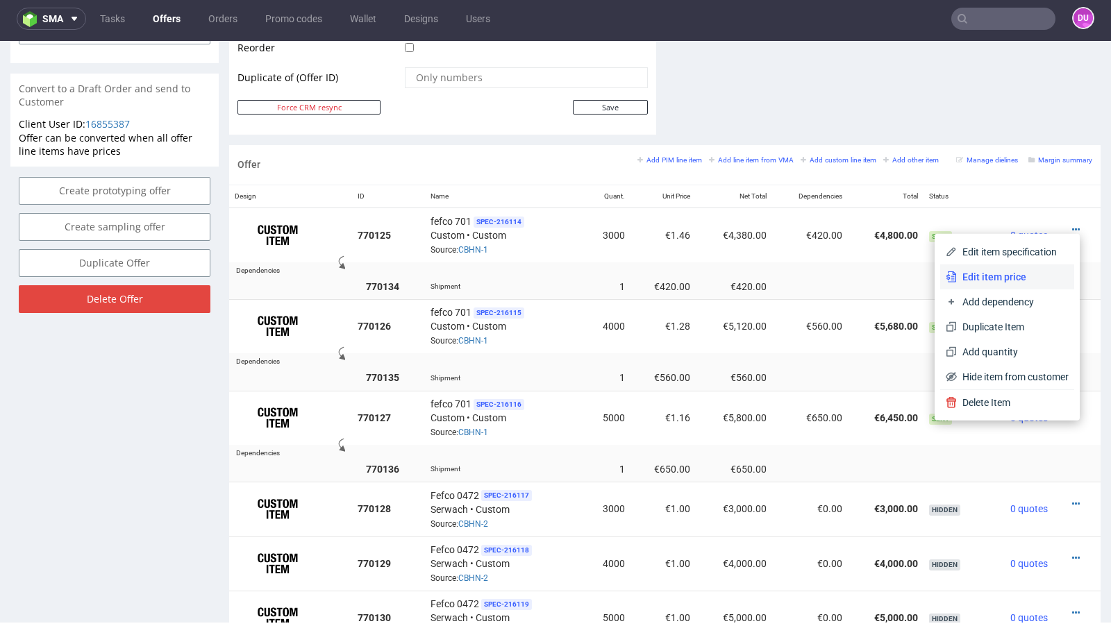
click at [992, 277] on span "Edit item price" at bounding box center [1013, 277] width 112 height 14
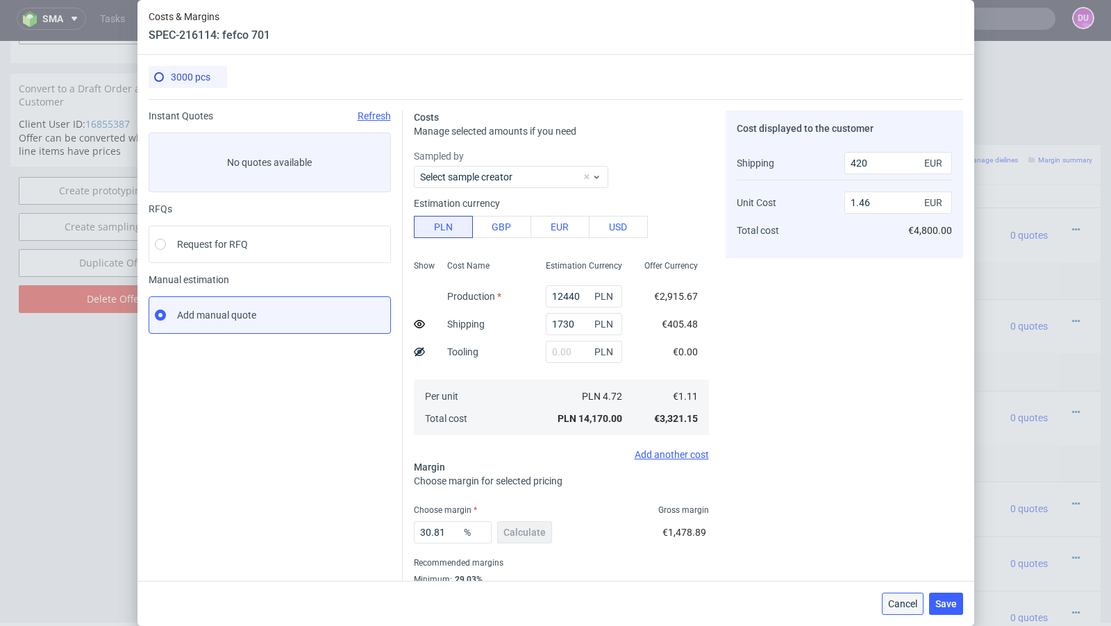
click at [899, 608] on span "Cancel" at bounding box center [902, 604] width 29 height 10
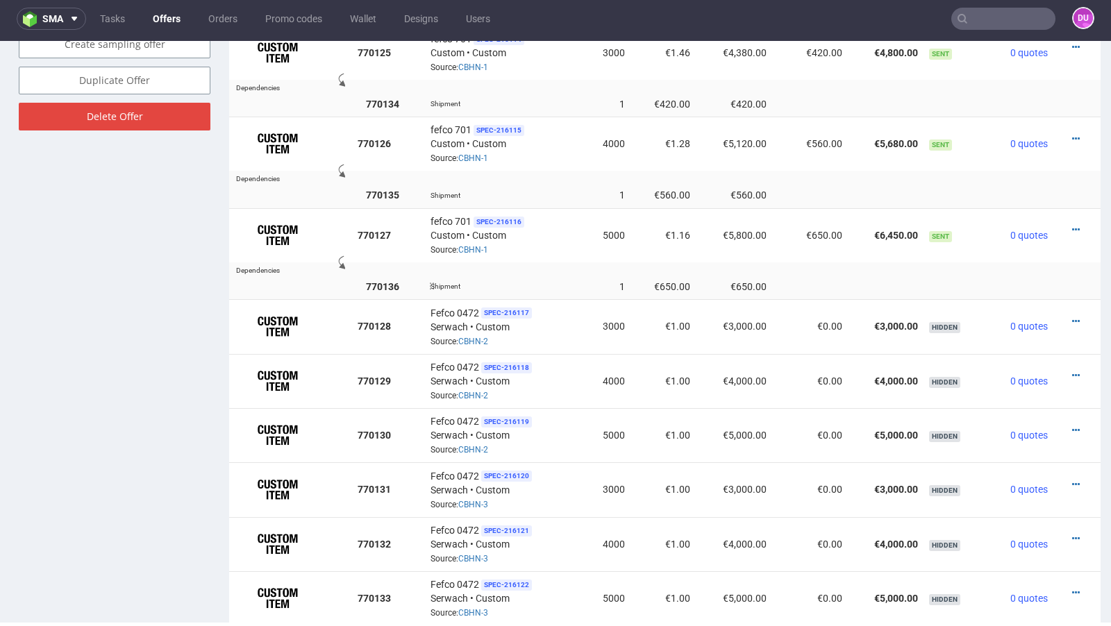
scroll to position [787, 0]
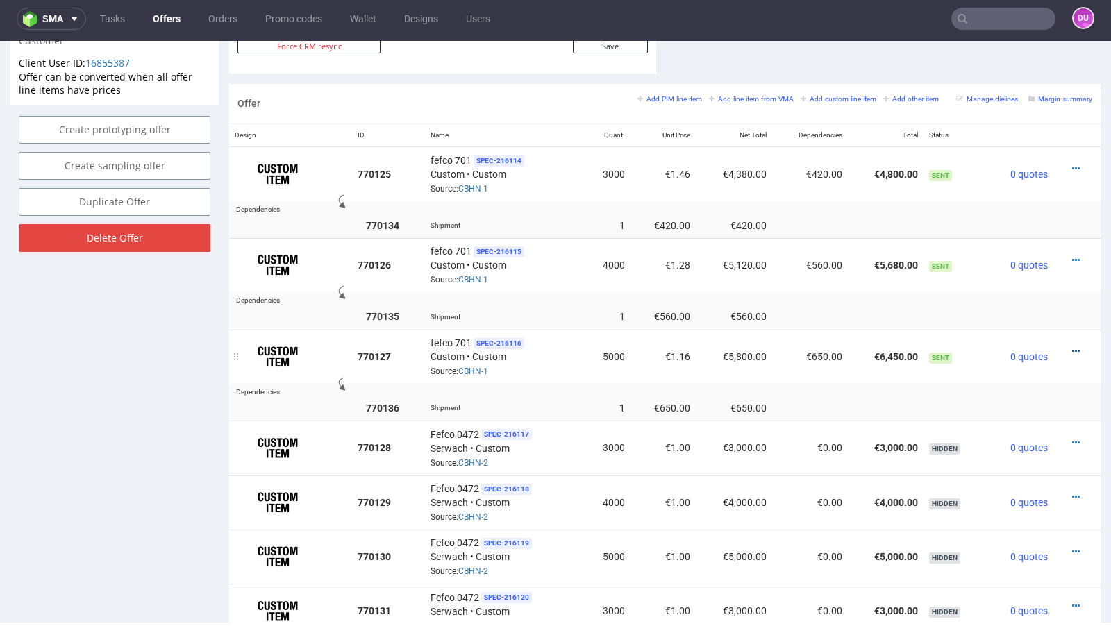
click at [1072, 347] on icon at bounding box center [1076, 352] width 8 height 10
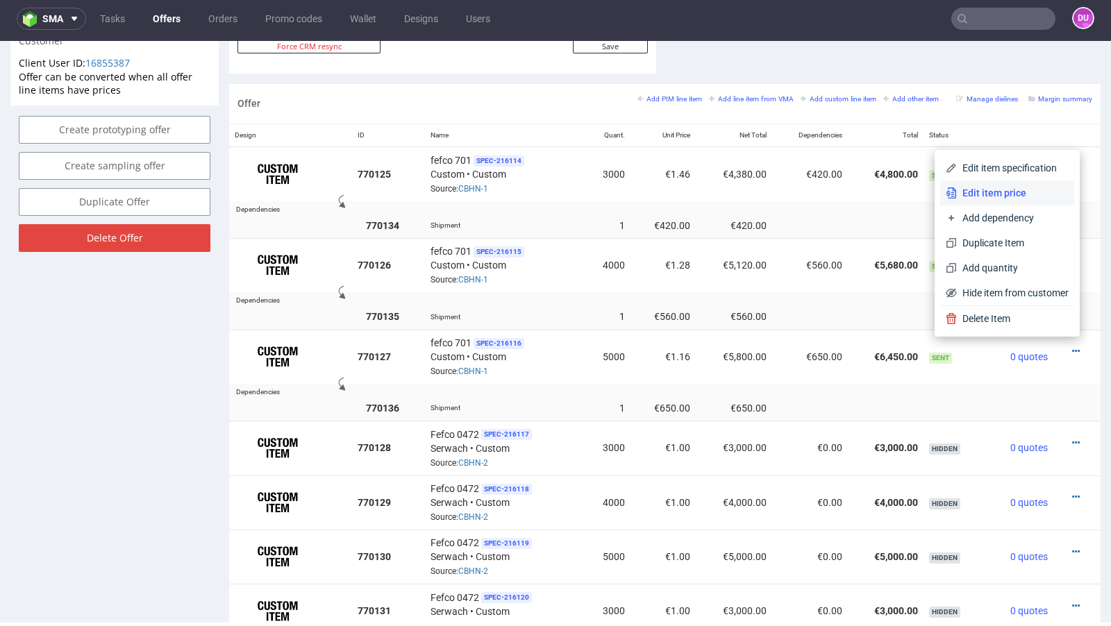
click at [1006, 196] on span "Edit item price" at bounding box center [1013, 193] width 112 height 14
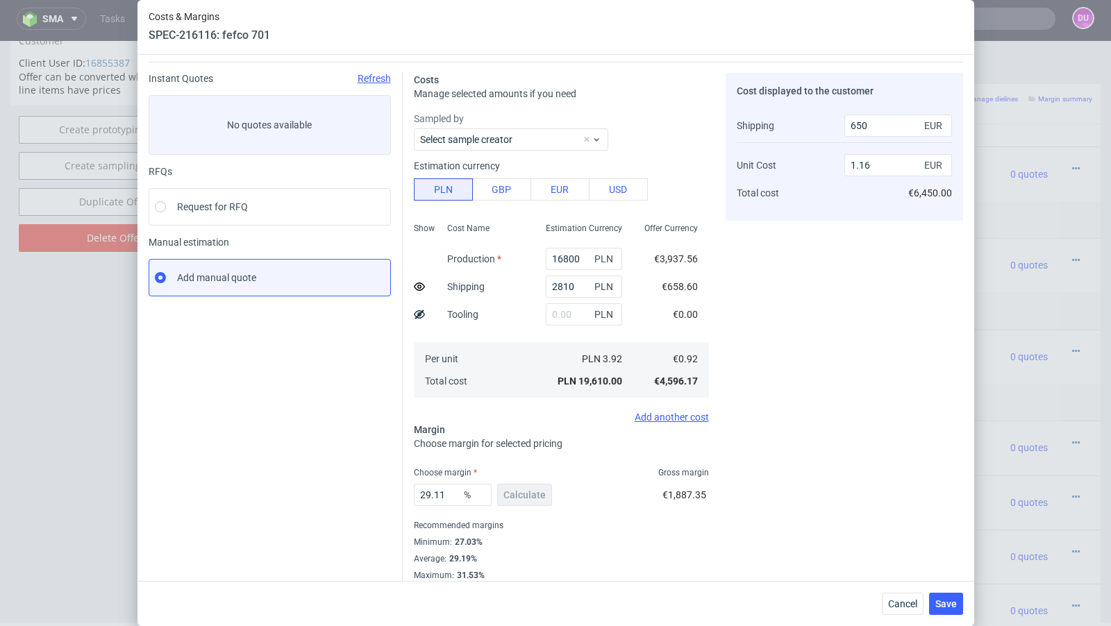
scroll to position [47, 0]
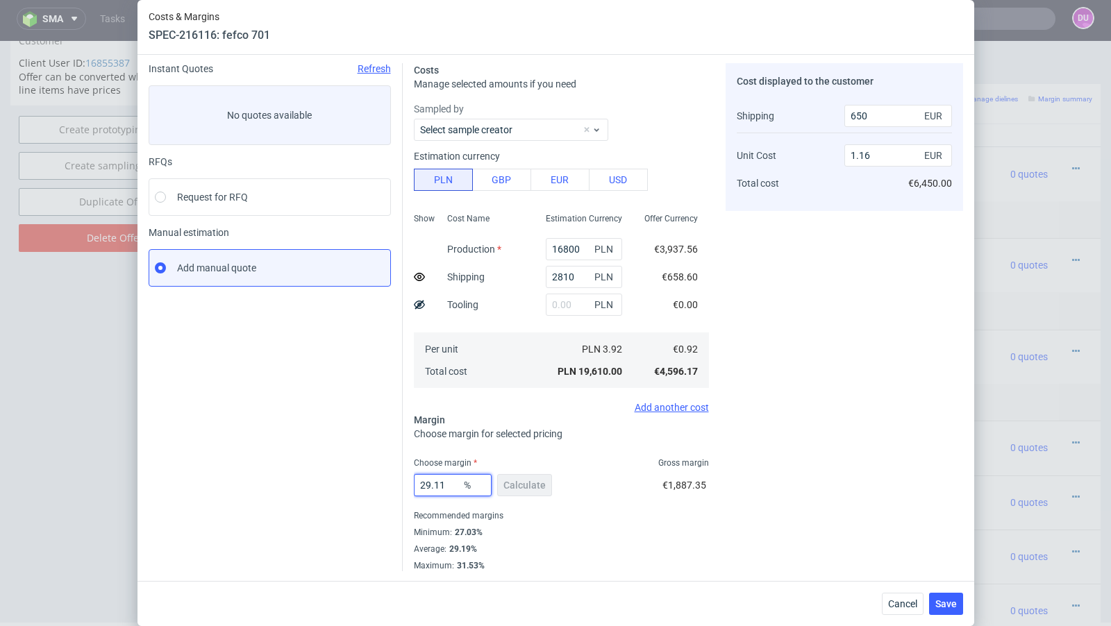
drag, startPoint x: 451, startPoint y: 485, endPoint x: 428, endPoint y: 483, distance: 23.0
click at [428, 483] on input "29.11" at bounding box center [453, 485] width 78 height 22
click at [901, 614] on button "Cancel" at bounding box center [903, 604] width 42 height 22
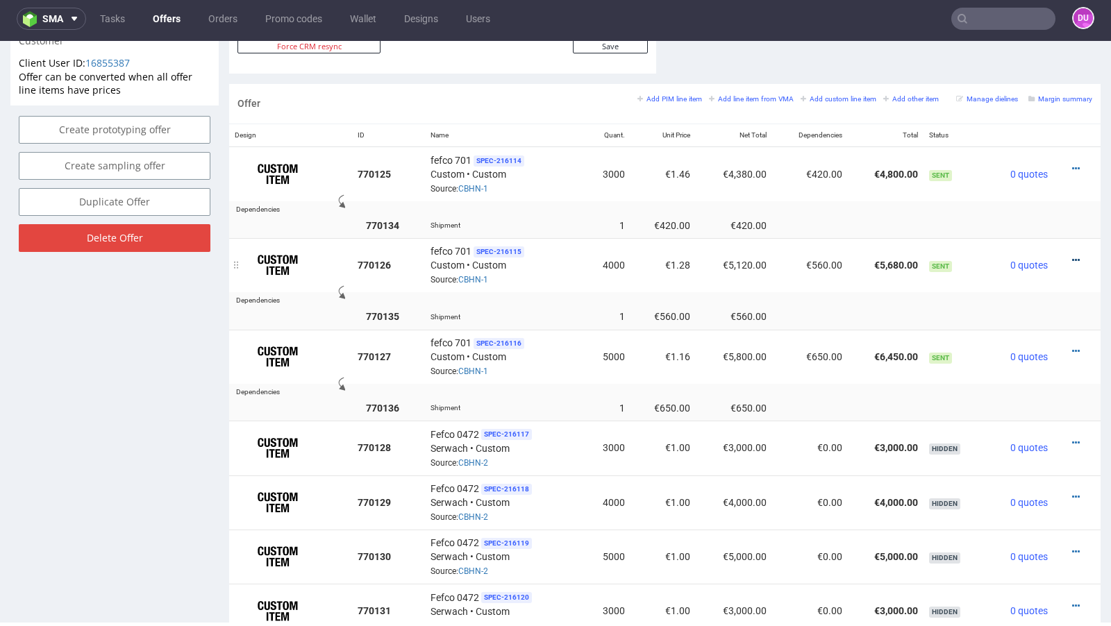
click at [1072, 256] on icon at bounding box center [1076, 261] width 8 height 10
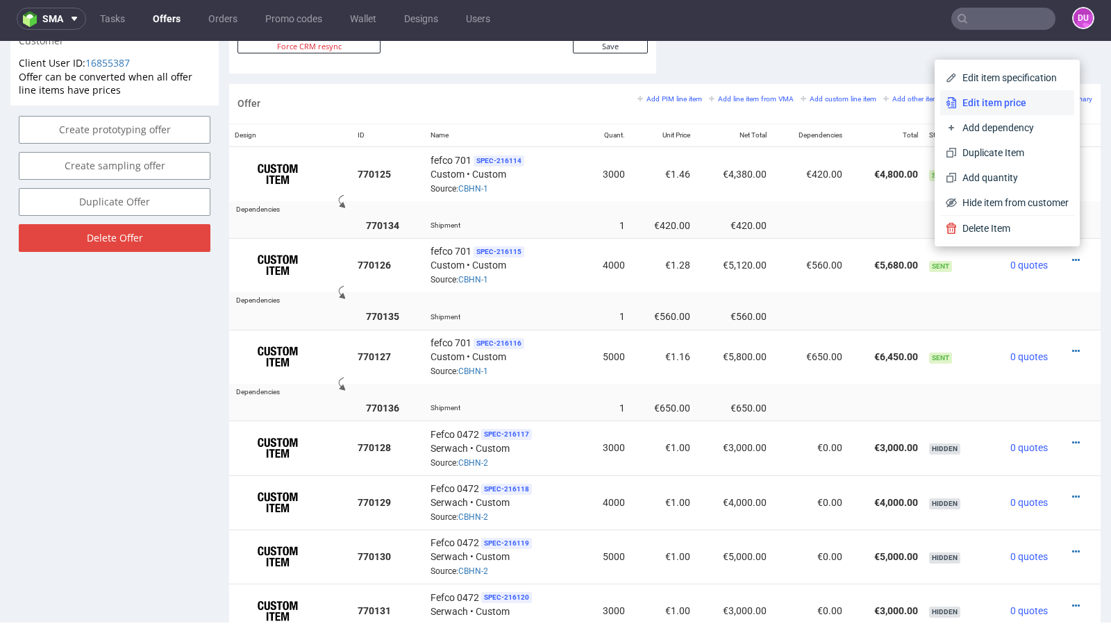
click at [994, 104] on span "Edit item price" at bounding box center [1013, 103] width 112 height 14
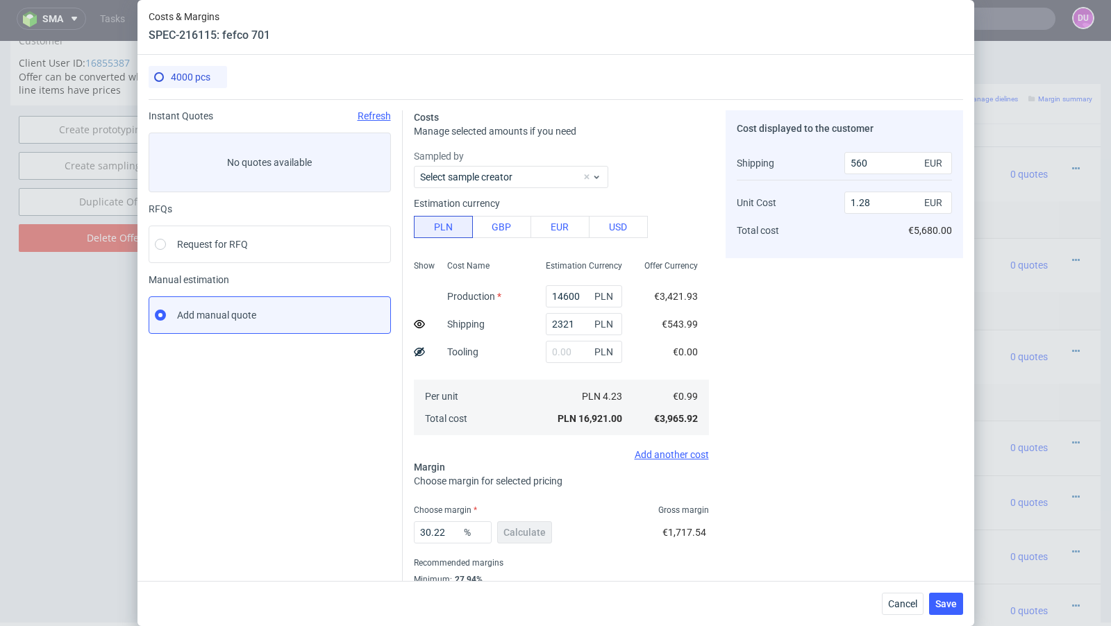
click at [882, 603] on div "Cancel Save" at bounding box center [922, 604] width 81 height 22
click at [889, 603] on span "Cancel" at bounding box center [902, 604] width 29 height 10
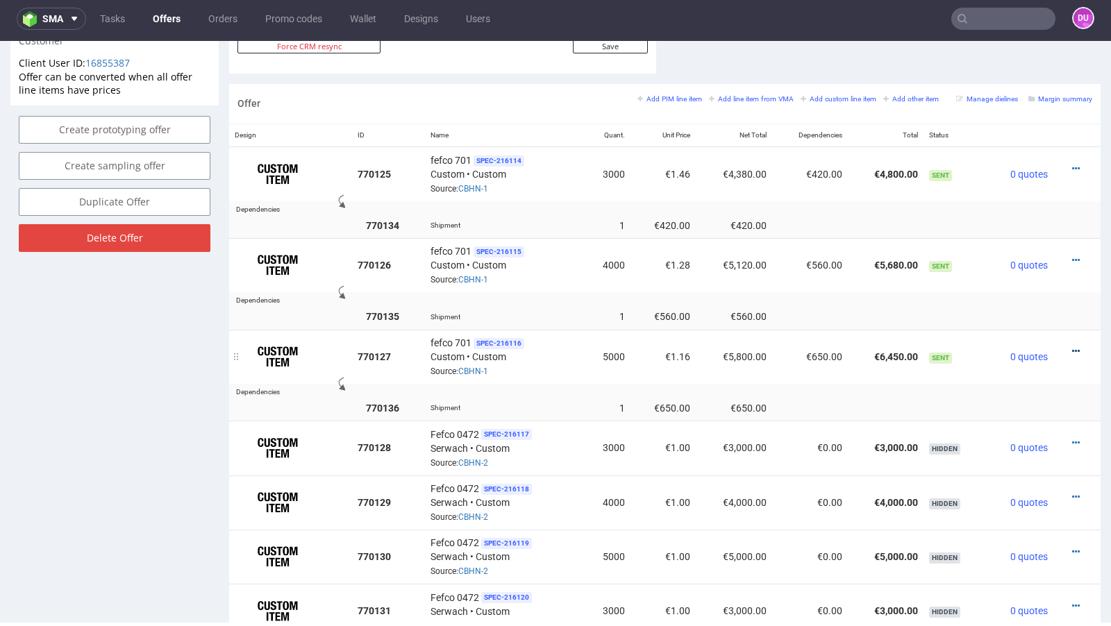
click at [1072, 347] on icon at bounding box center [1076, 352] width 8 height 10
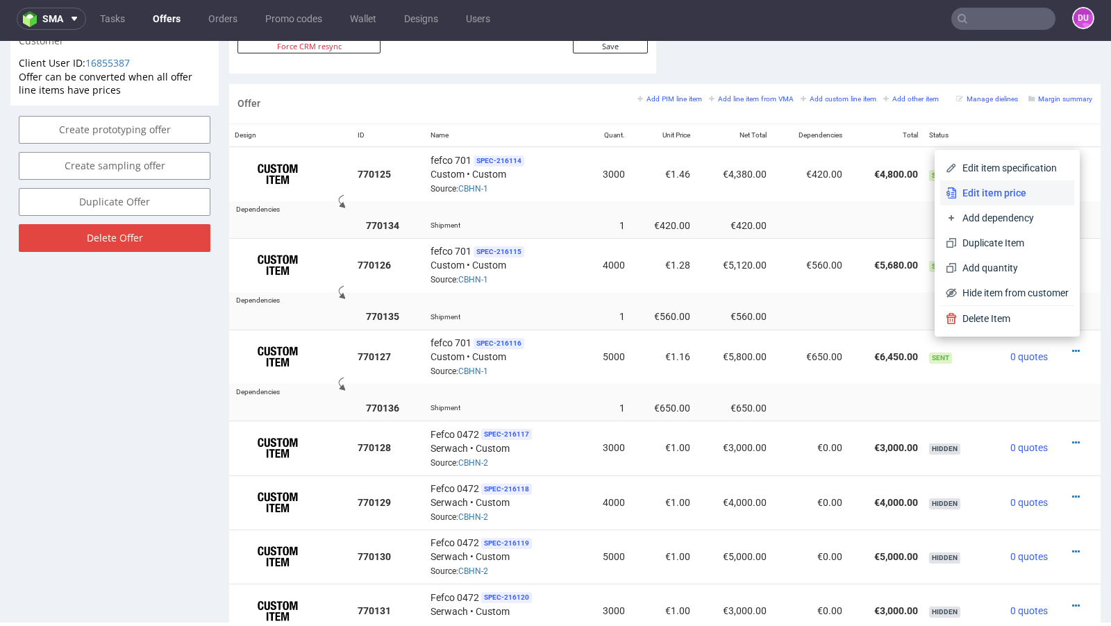
click at [987, 197] on span "Edit item price" at bounding box center [1013, 193] width 112 height 14
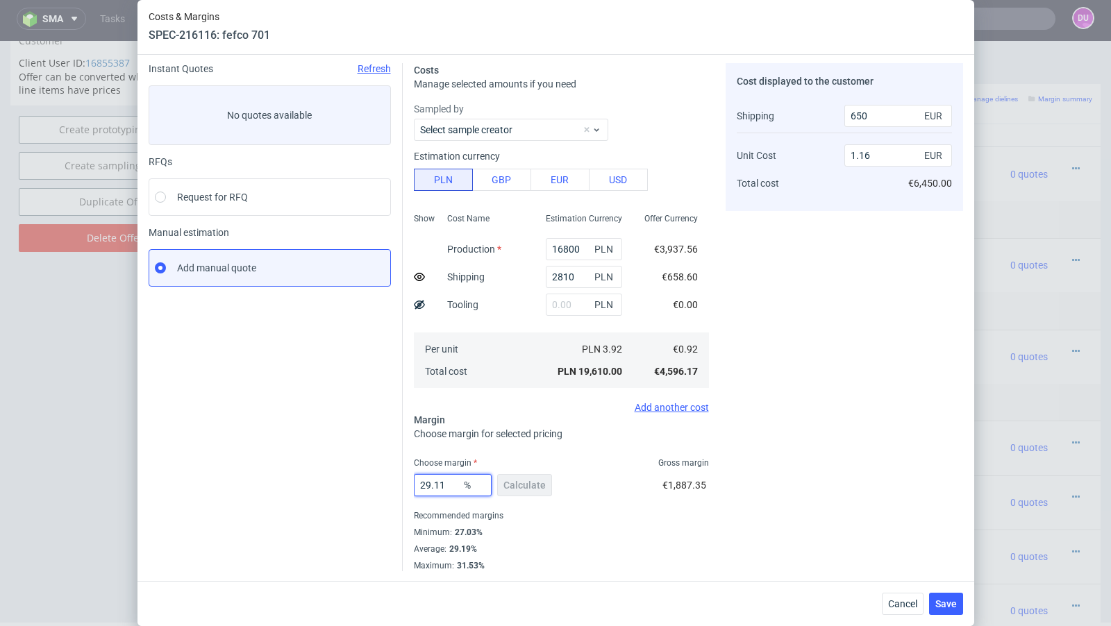
drag, startPoint x: 449, startPoint y: 487, endPoint x: 424, endPoint y: 485, distance: 25.8
click at [424, 485] on input "29.11" at bounding box center [453, 485] width 78 height 22
type input "28"
type input "1.14"
type input "28.6"
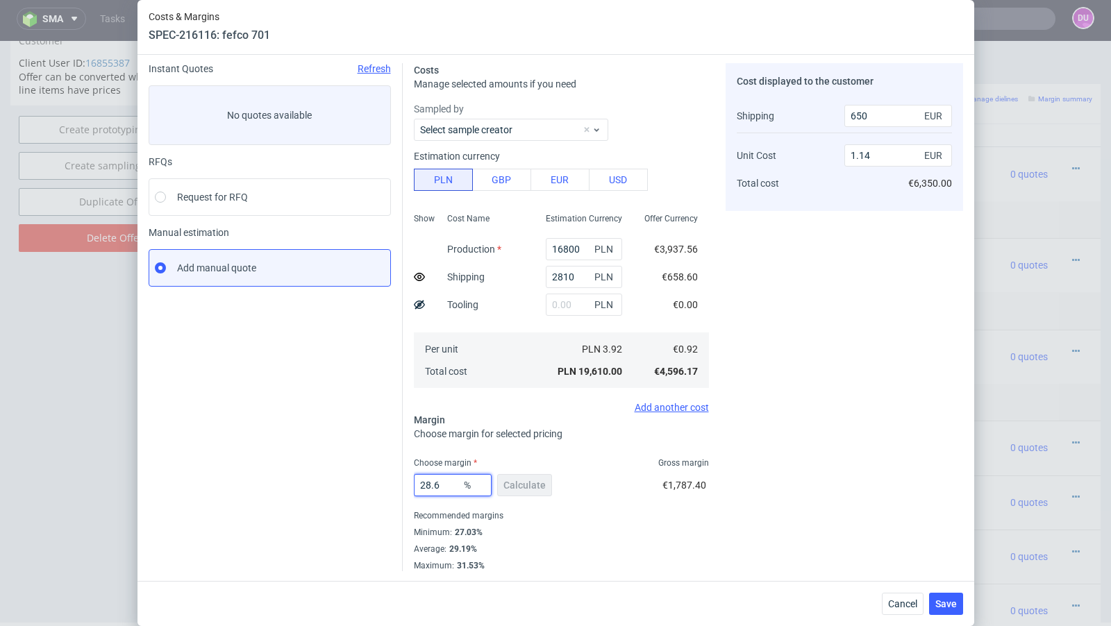
type input "1.16"
type input "28.5"
type input "1.15"
type input "28.55"
click at [902, 602] on span "Cancel" at bounding box center [902, 604] width 29 height 10
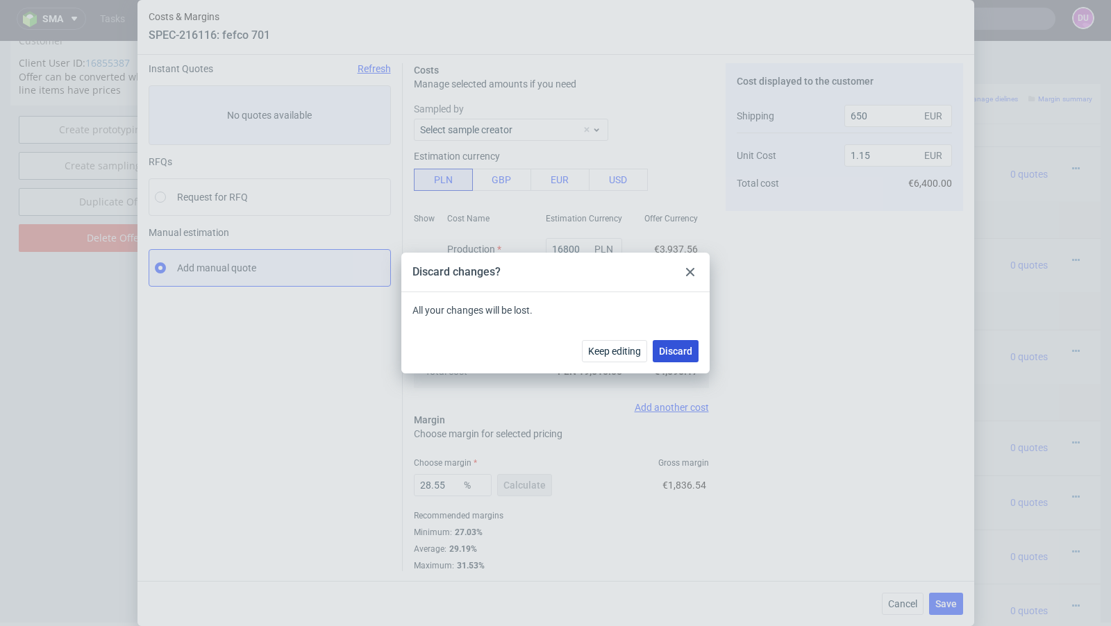
click at [689, 352] on span "Discard" at bounding box center [675, 352] width 33 height 10
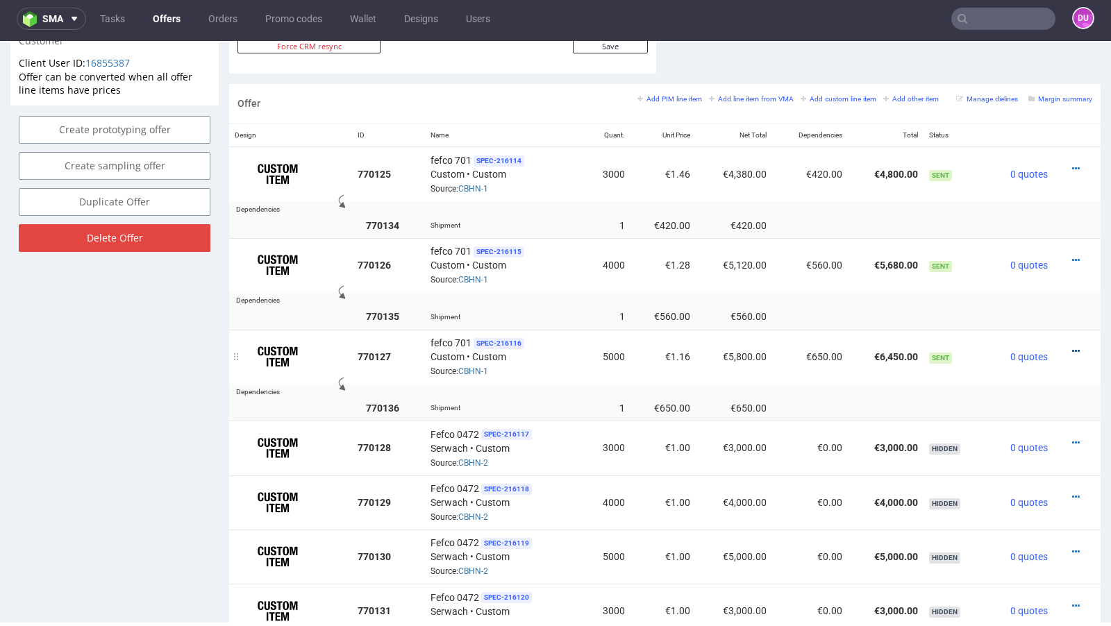
click at [1072, 347] on icon at bounding box center [1076, 352] width 8 height 10
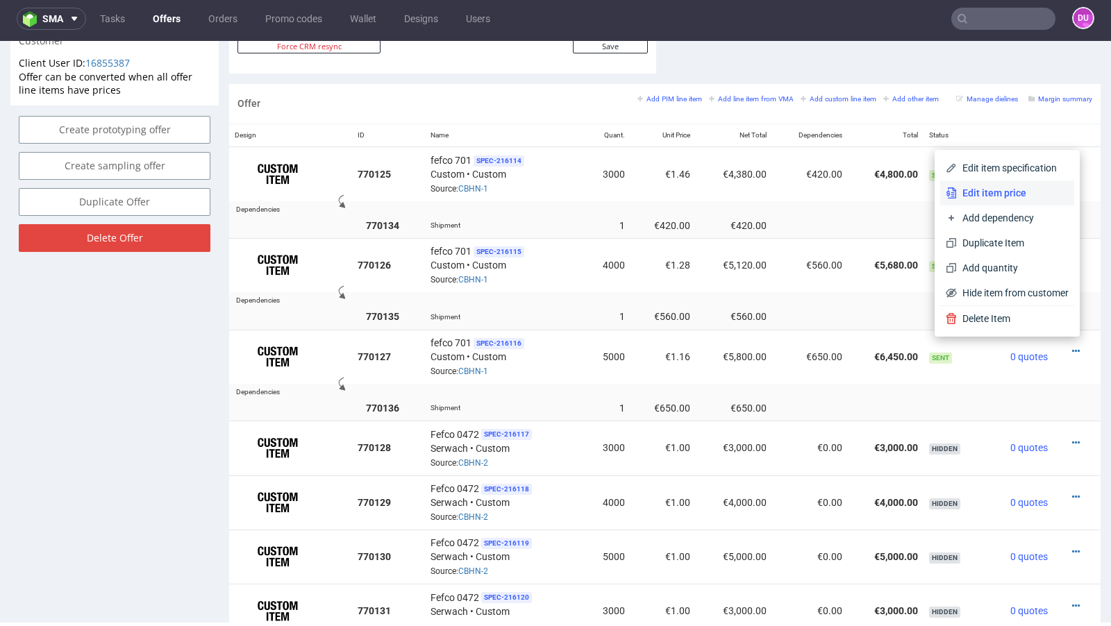
click at [1022, 198] on span "Edit item price" at bounding box center [1013, 193] width 112 height 14
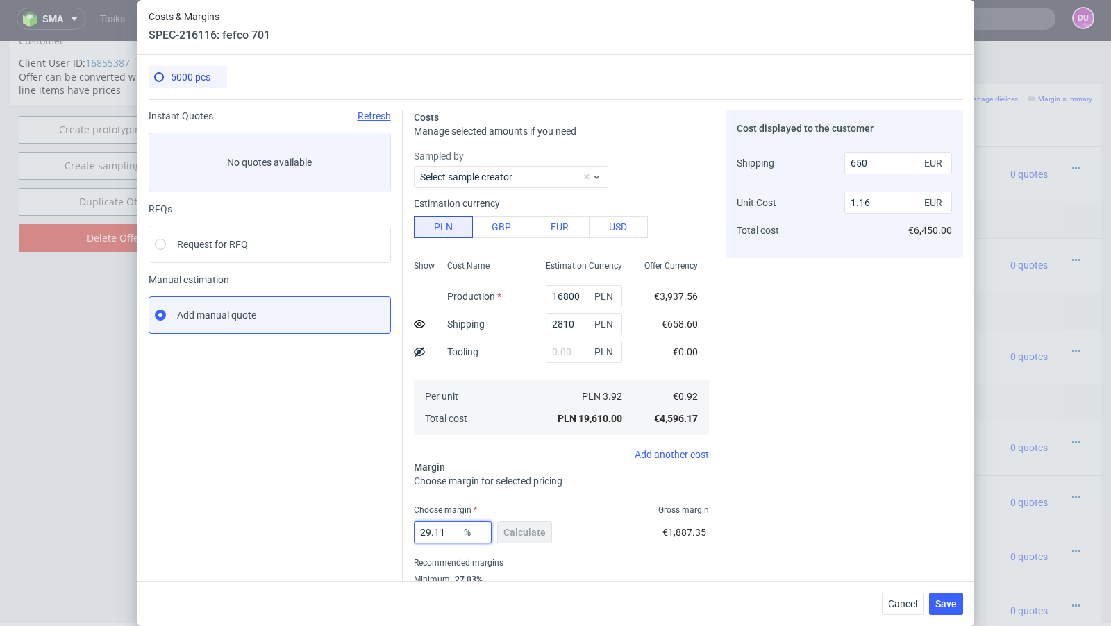
drag, startPoint x: 452, startPoint y: 535, endPoint x: 431, endPoint y: 534, distance: 20.8
click at [431, 534] on input "29.11" at bounding box center [453, 533] width 78 height 22
click at [894, 600] on span "Cancel" at bounding box center [902, 604] width 29 height 10
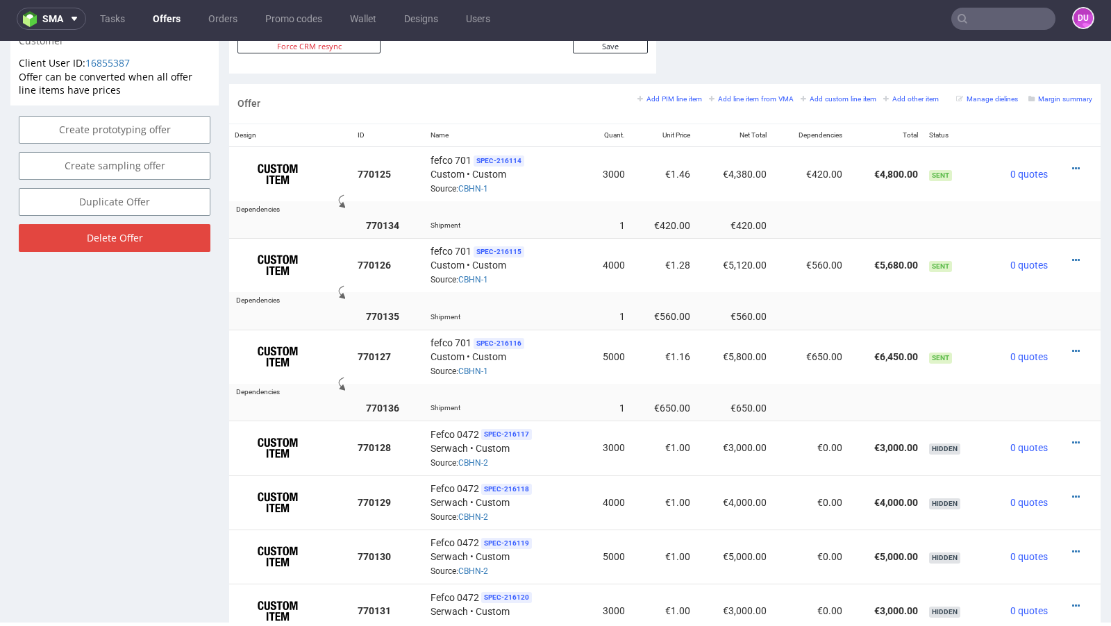
scroll to position [0, 0]
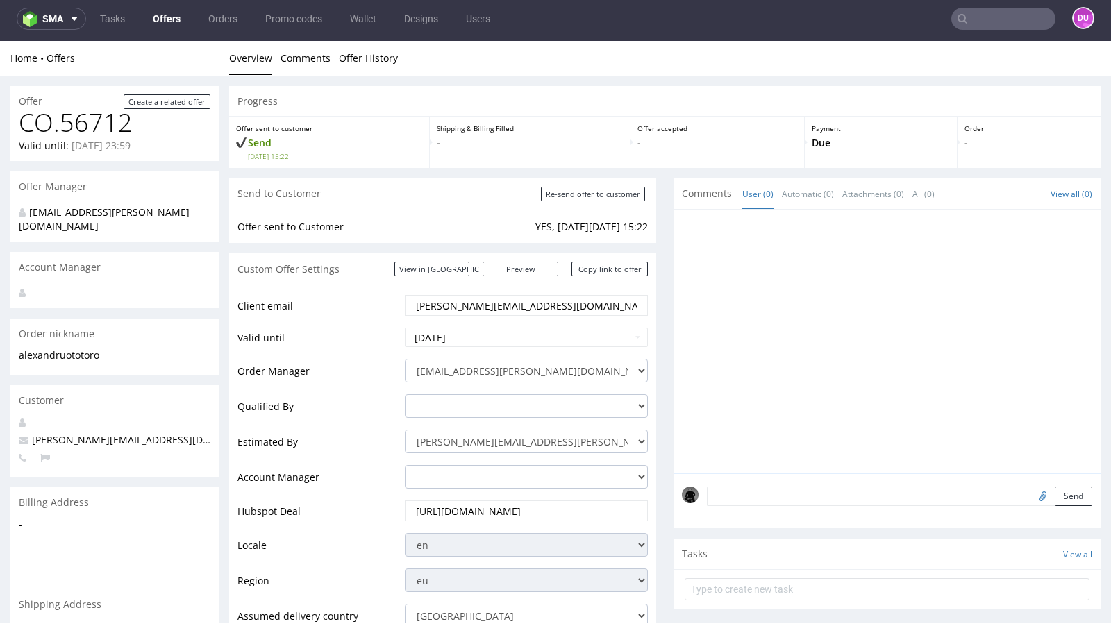
click at [163, 16] on link "Offers" at bounding box center [166, 19] width 44 height 22
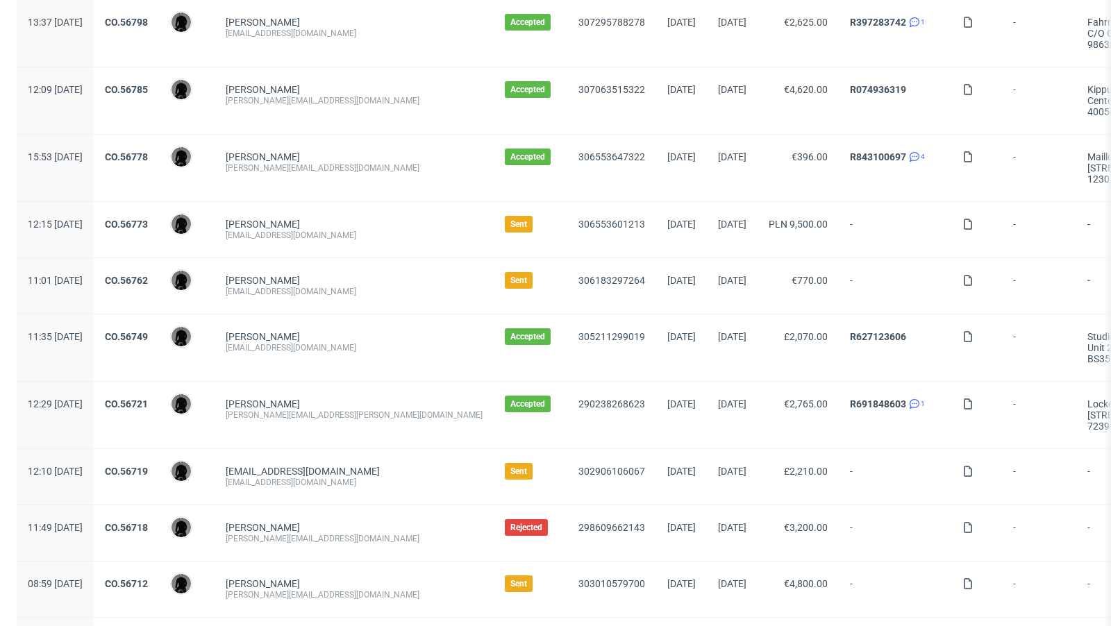
scroll to position [462, 0]
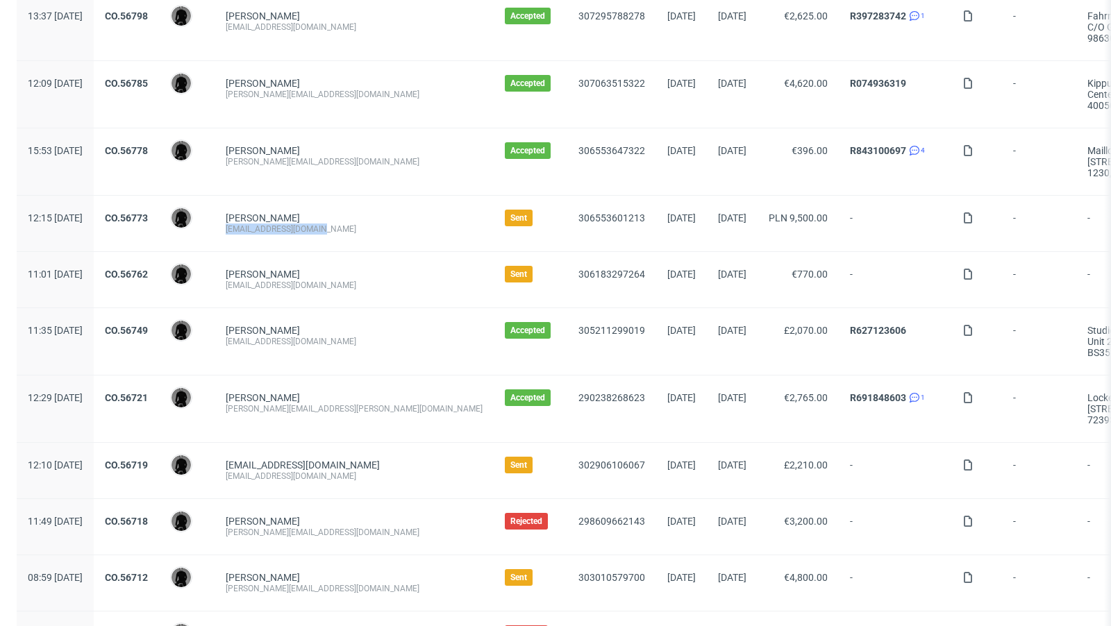
drag, startPoint x: 372, startPoint y: 223, endPoint x: 269, endPoint y: 224, distance: 103.5
click at [269, 224] on div "[EMAIL_ADDRESS][DOMAIN_NAME]" at bounding box center [354, 229] width 257 height 11
copy div "[EMAIL_ADDRESS][DOMAIN_NAME]"
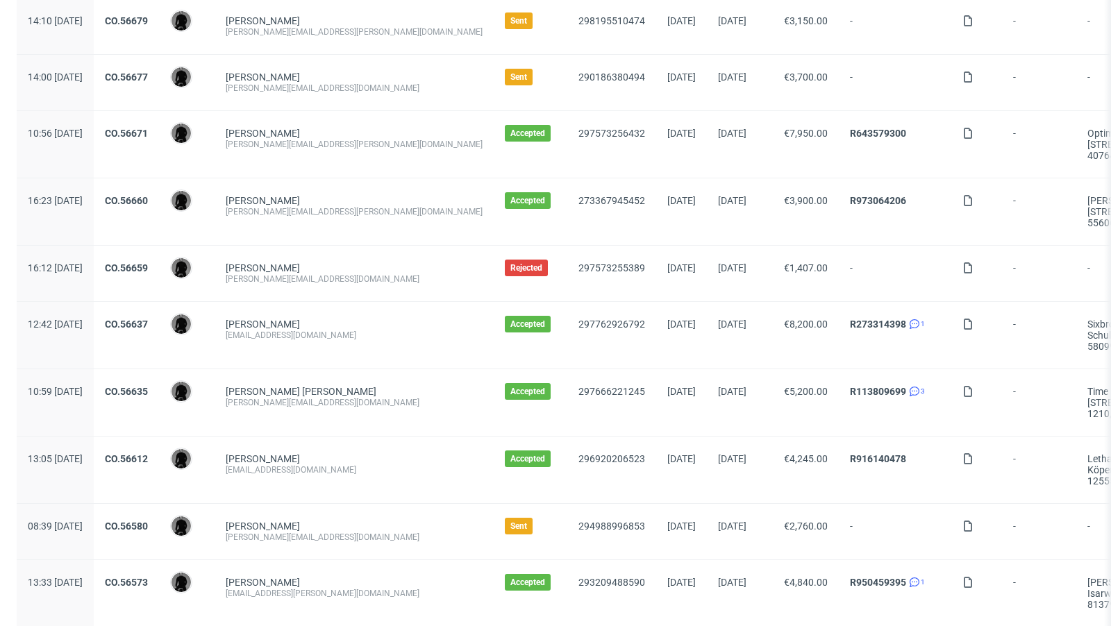
scroll to position [1271, 0]
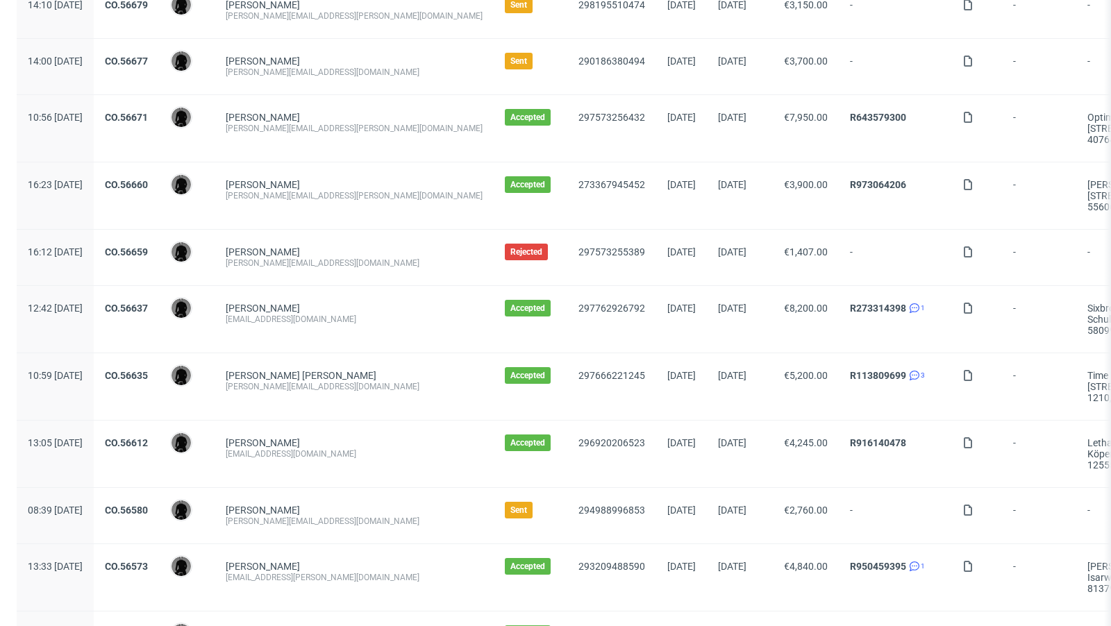
click at [298, 67] on div "[PERSON_NAME][EMAIL_ADDRESS][DOMAIN_NAME]" at bounding box center [354, 72] width 257 height 11
copy div "[PERSON_NAME][EMAIL_ADDRESS][DOMAIN_NAME]"
click at [376, 123] on div "[PERSON_NAME][EMAIL_ADDRESS][PERSON_NAME][DOMAIN_NAME]" at bounding box center [354, 128] width 257 height 11
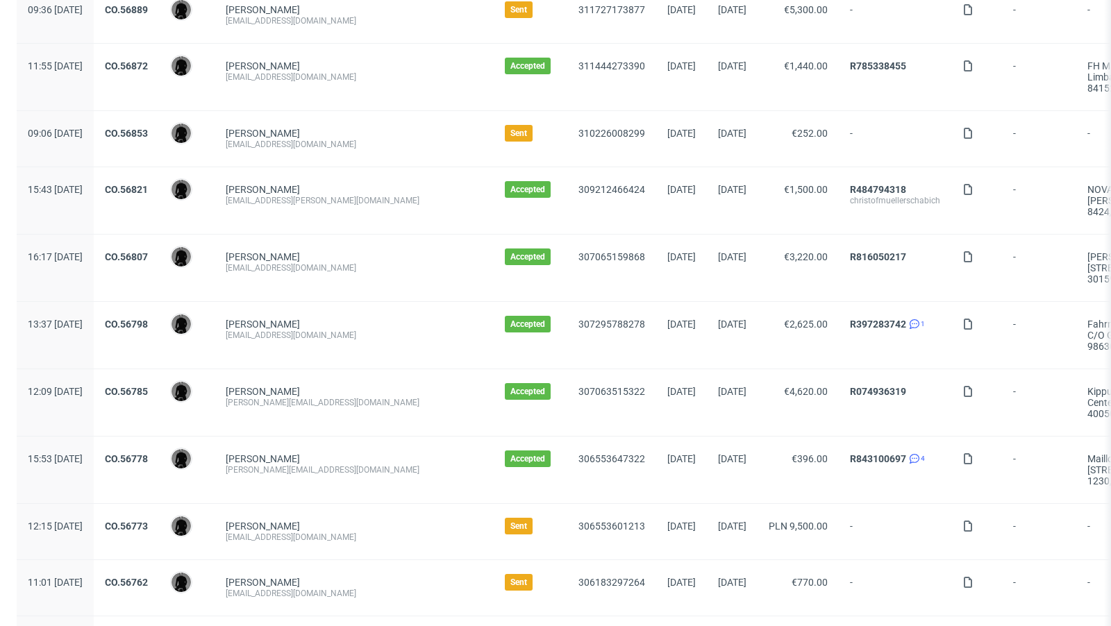
scroll to position [151, 0]
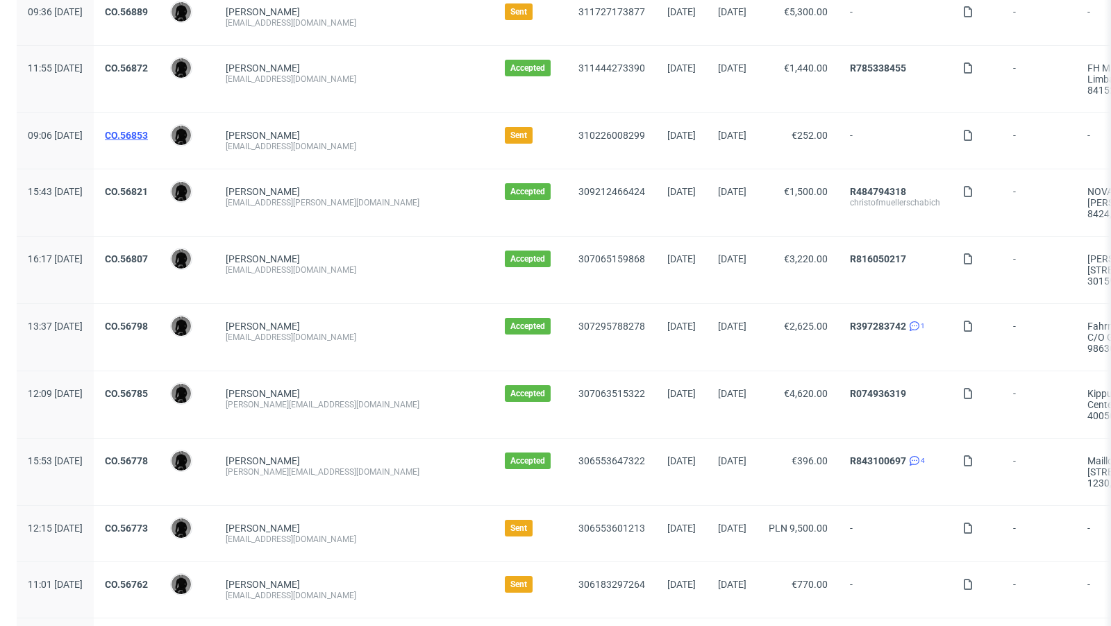
click at [148, 131] on link "CO.56853" at bounding box center [126, 135] width 43 height 11
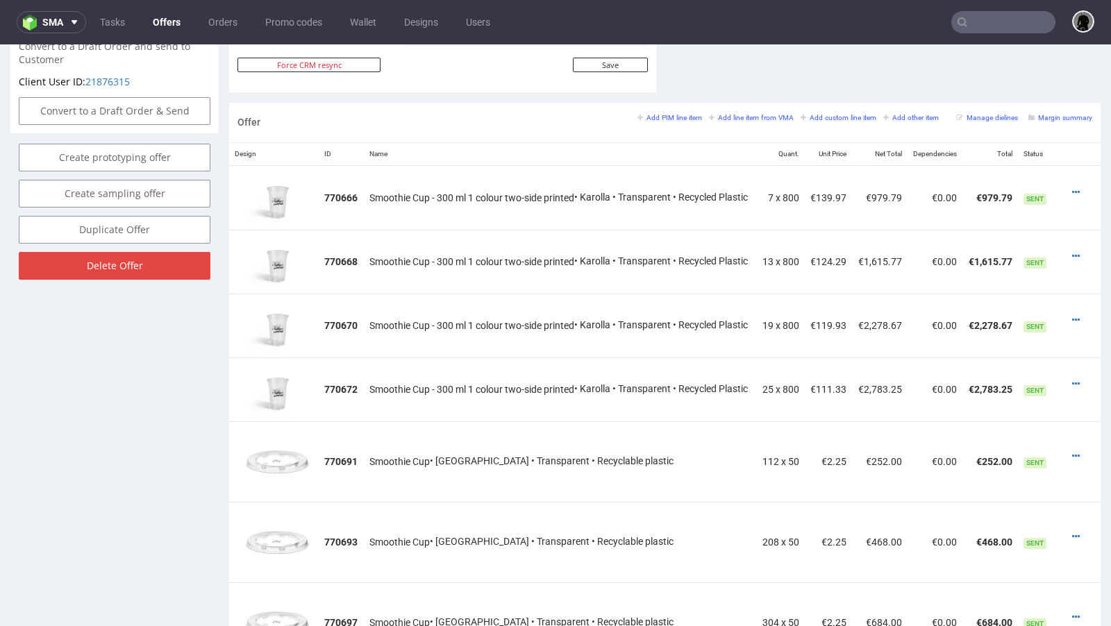
scroll to position [776, 0]
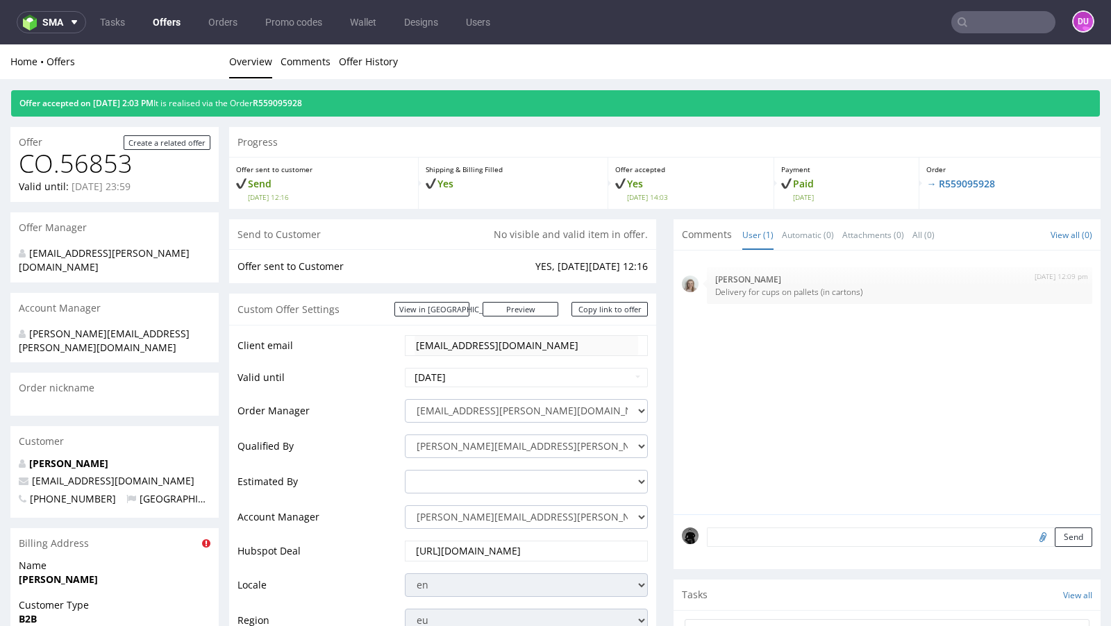
click at [165, 31] on link "Offers" at bounding box center [166, 22] width 44 height 22
